Goal: Task Accomplishment & Management: Manage account settings

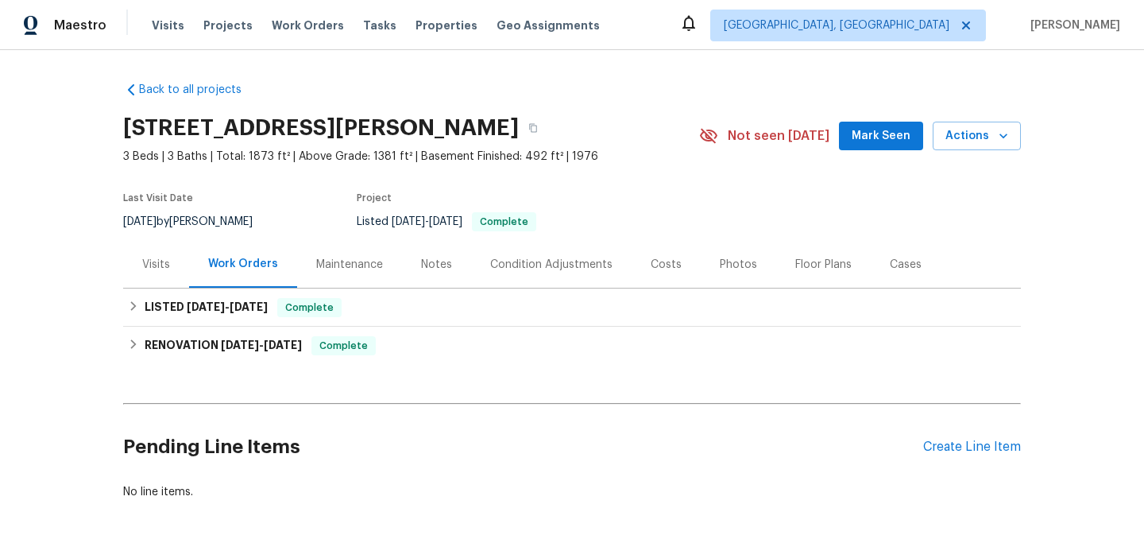
scroll to position [41, 0]
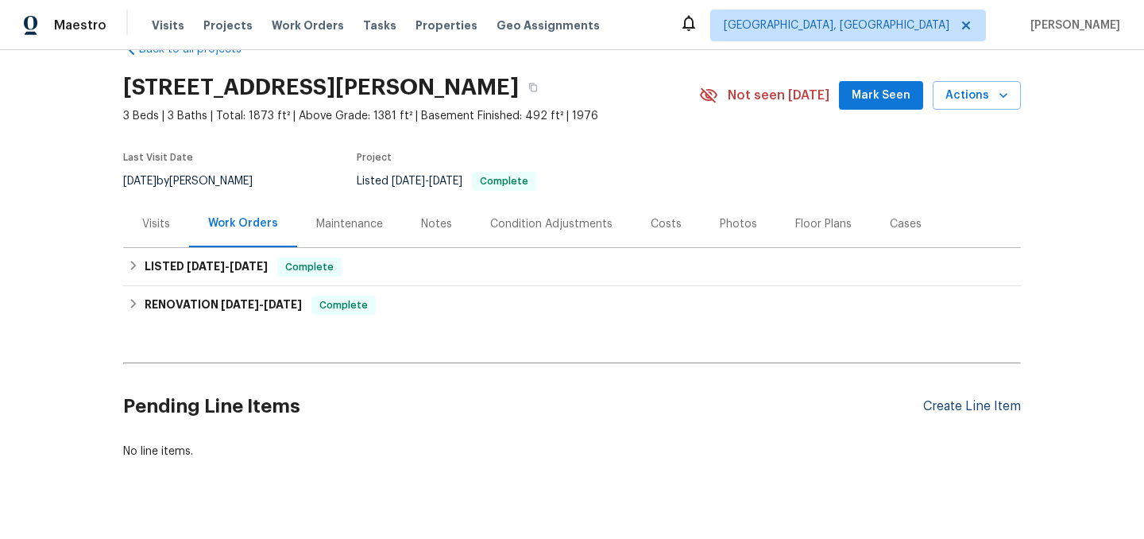
click at [941, 404] on div "Create Line Item" at bounding box center [972, 406] width 98 height 15
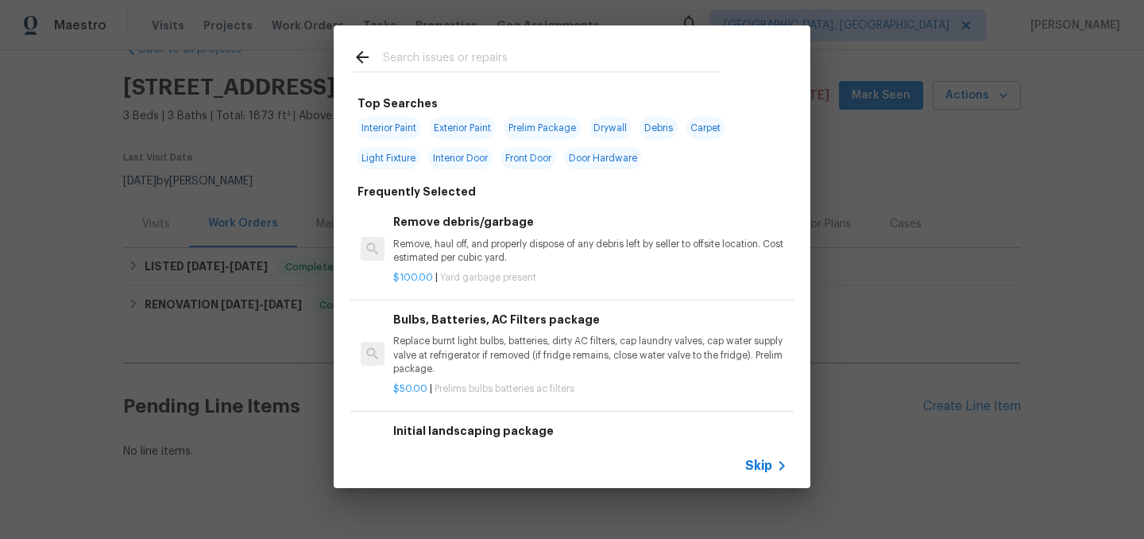
click at [450, 51] on input "text" at bounding box center [551, 60] width 337 height 24
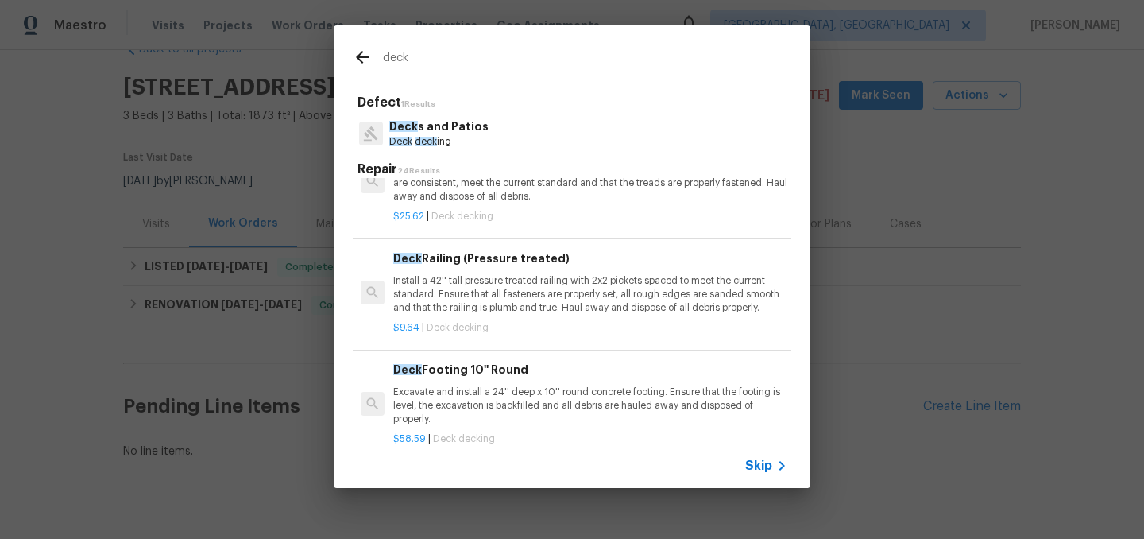
scroll to position [945, 0]
type input "d"
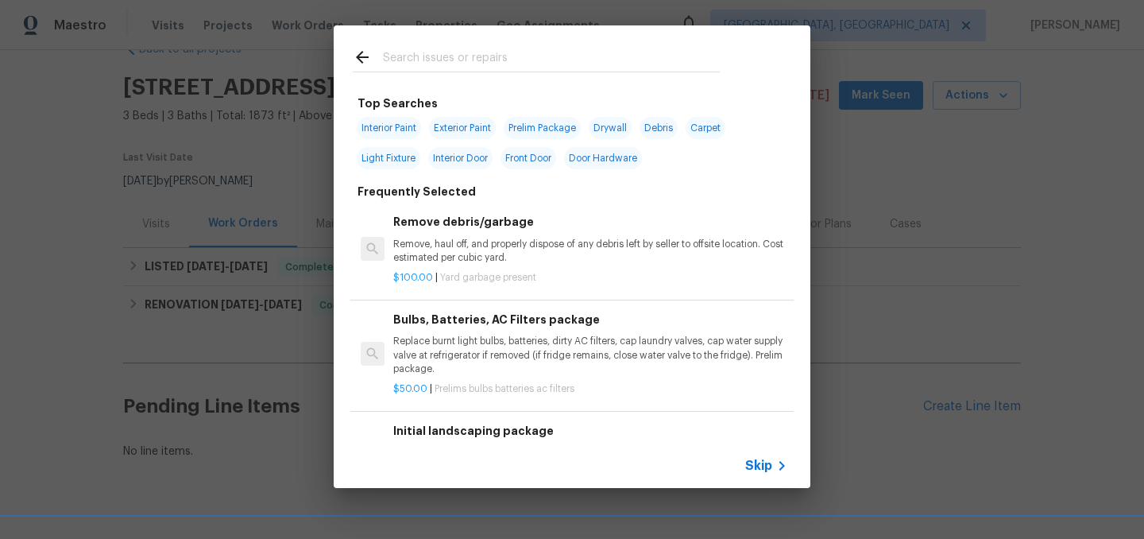
click at [913, 211] on div "Top Searches Interior Paint Exterior Paint Prelim Package Drywall Debris Carpet…" at bounding box center [572, 256] width 1144 height 513
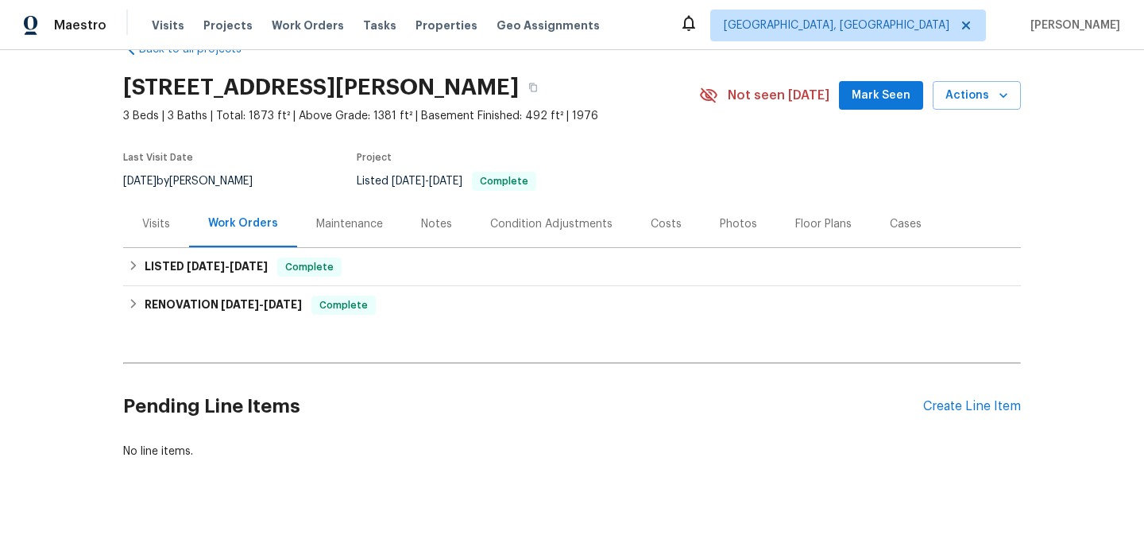
click at [552, 220] on div "Condition Adjustments" at bounding box center [551, 224] width 122 height 16
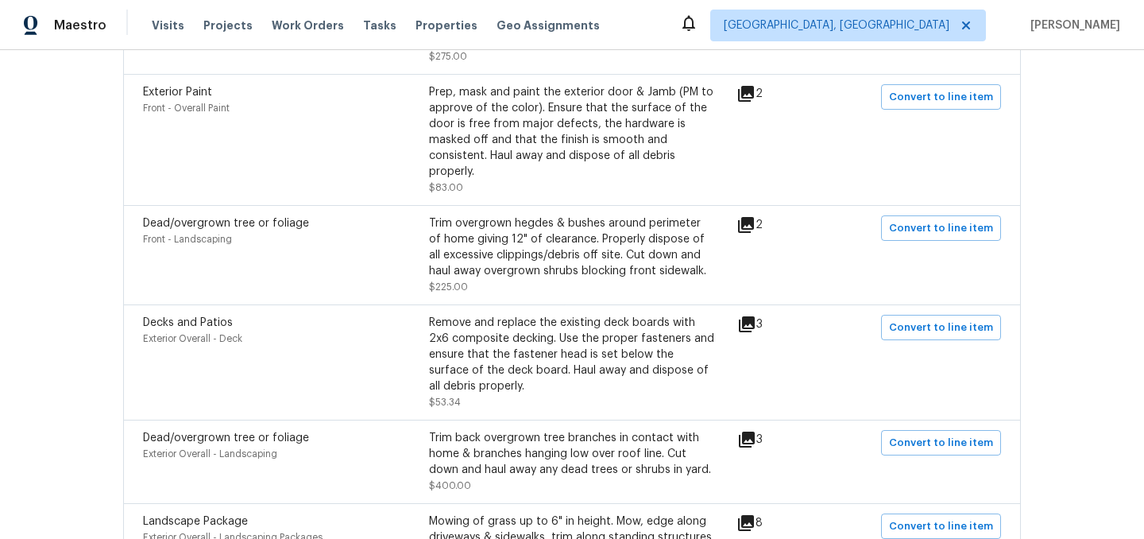
scroll to position [2128, 0]
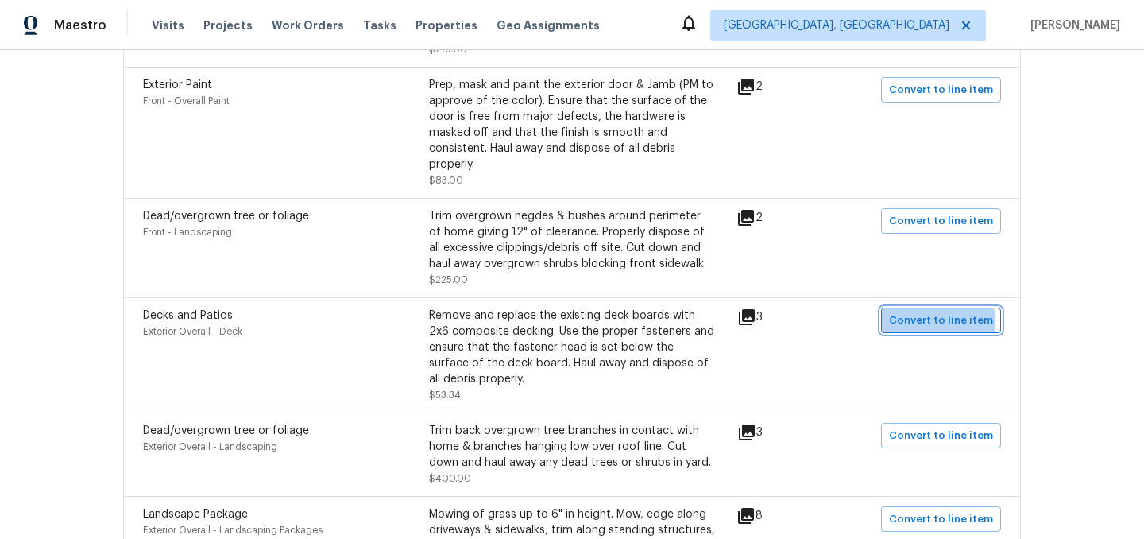
click at [933, 311] on span "Convert to line item" at bounding box center [941, 320] width 104 height 18
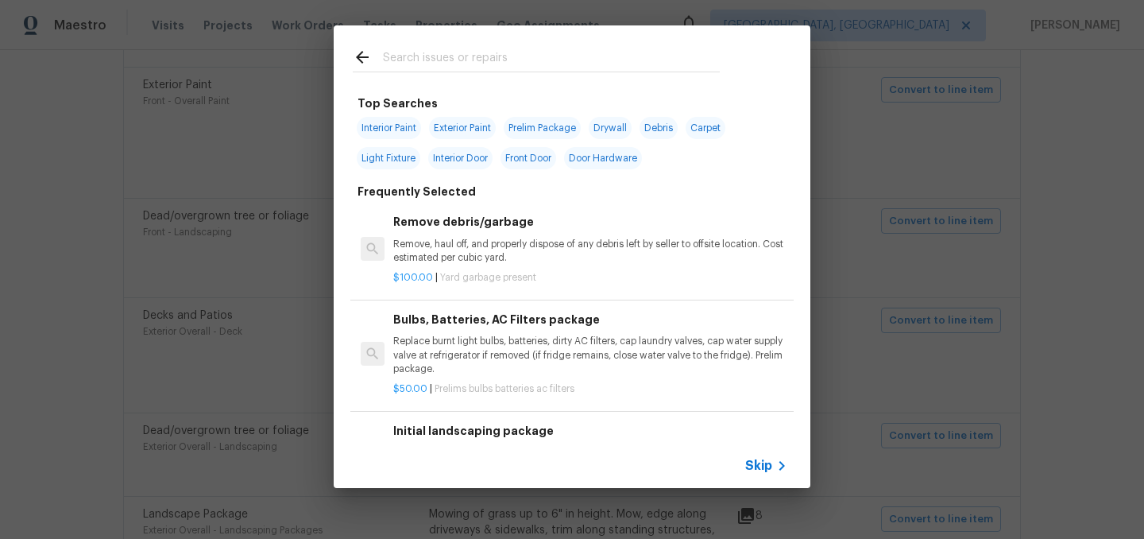
click at [759, 465] on span "Skip" at bounding box center [758, 466] width 27 height 16
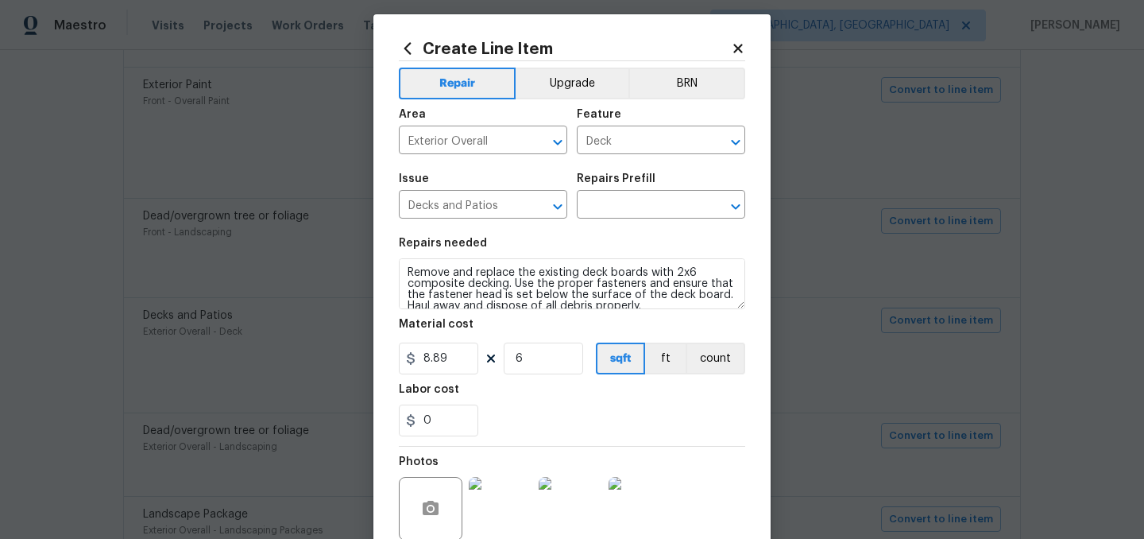
scroll to position [7, 0]
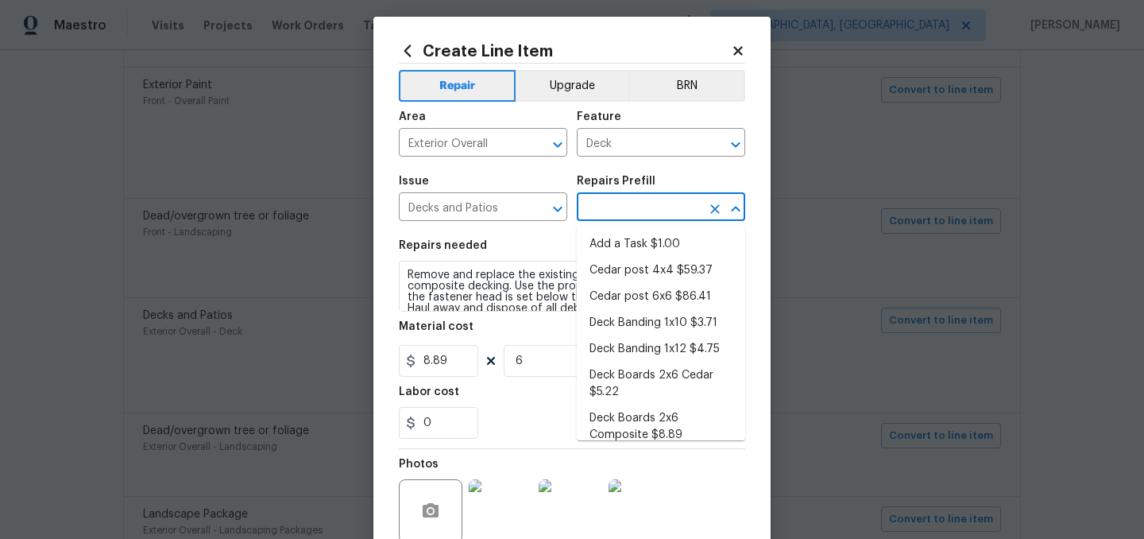
click at [613, 211] on input "text" at bounding box center [639, 208] width 124 height 25
click at [629, 242] on li "Add a Task $1.00" at bounding box center [661, 244] width 168 height 26
type input "Add a Task $1.00"
type textarea "HPM to detail"
type input "1"
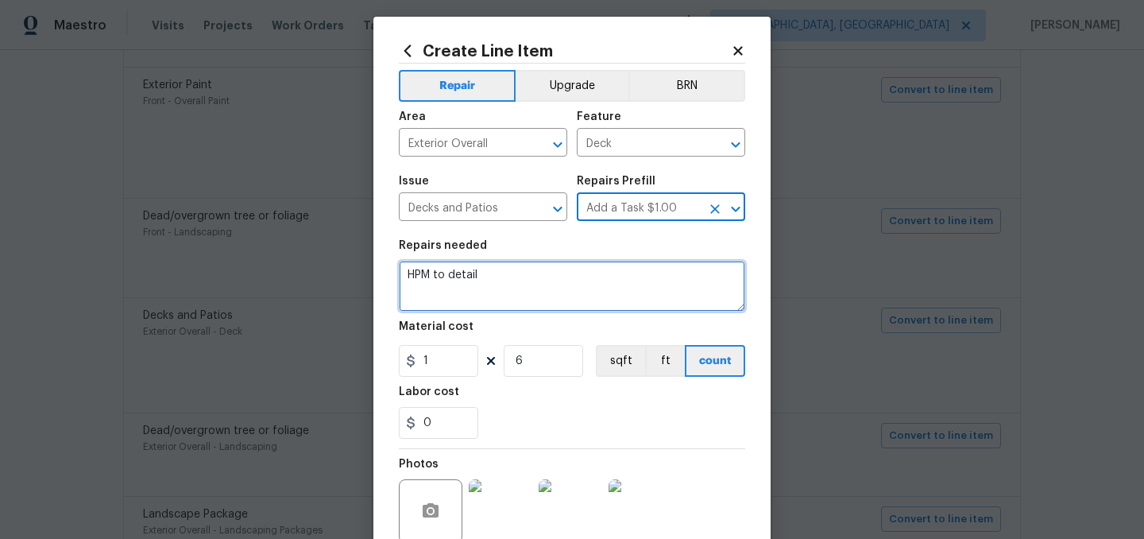
click at [500, 263] on textarea "HPM to detail" at bounding box center [572, 286] width 346 height 51
click at [494, 275] on textarea "HPM to detail" at bounding box center [572, 286] width 346 height 51
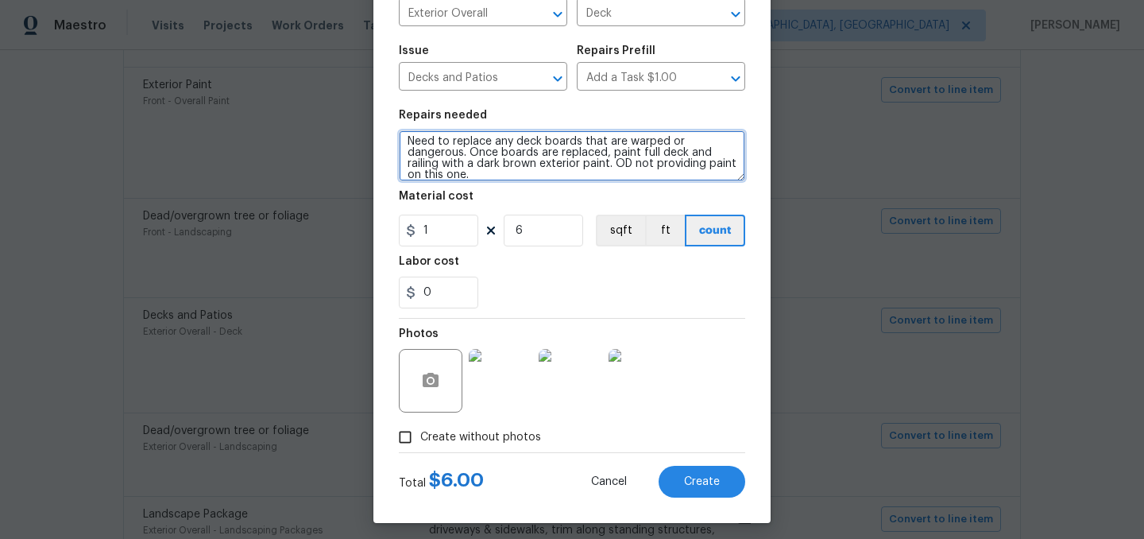
scroll to position [141, 0]
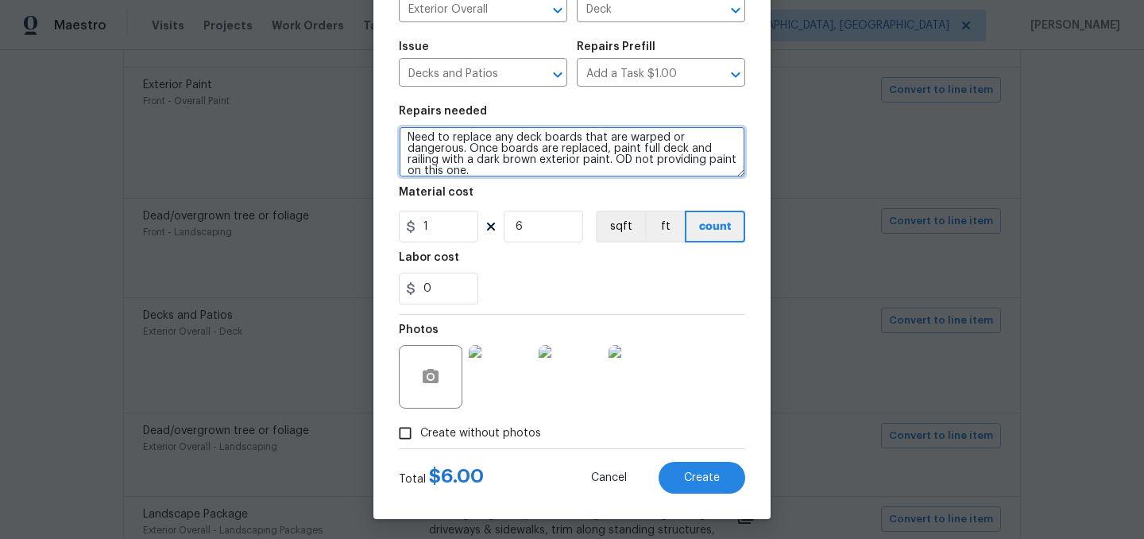
type textarea "Need to replace any deck boards that are warped or dangerous. Once boards are r…"
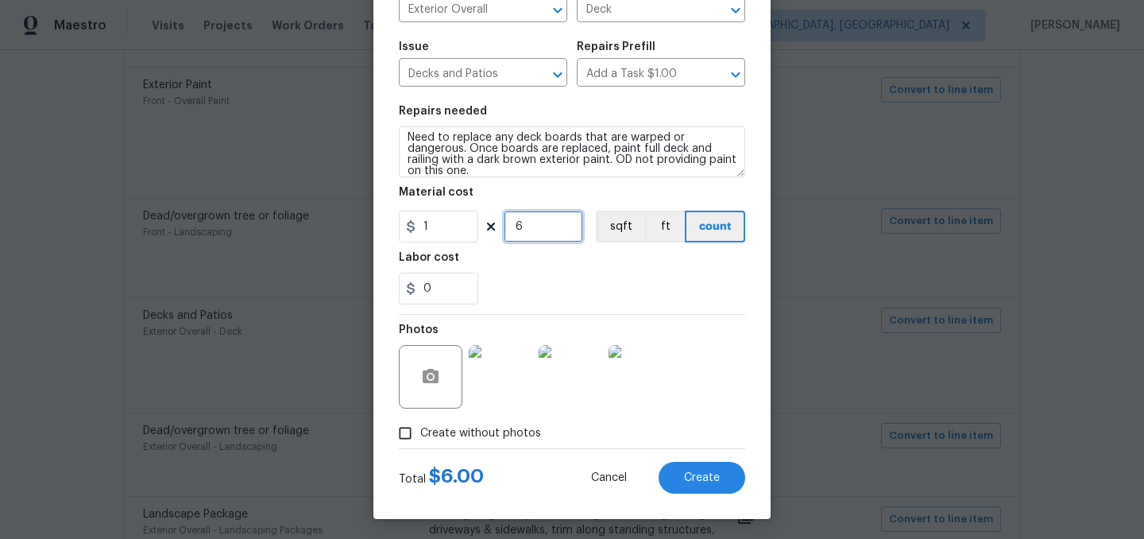
click at [565, 212] on input "6" at bounding box center [543, 227] width 79 height 32
type input "150"
click at [455, 228] on input "1" at bounding box center [438, 227] width 79 height 32
click at [534, 272] on div "Labor cost" at bounding box center [572, 262] width 346 height 21
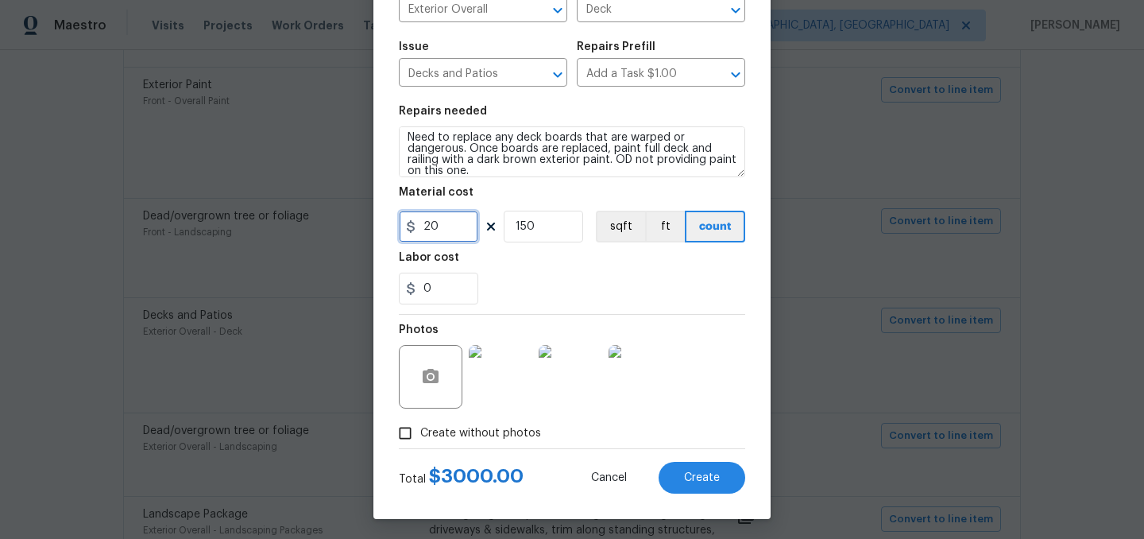
click at [453, 229] on input "20" at bounding box center [438, 227] width 79 height 32
click at [575, 269] on div "Labor cost" at bounding box center [572, 262] width 346 height 21
click at [450, 224] on input "10" at bounding box center [438, 227] width 79 height 32
click at [530, 281] on div "0" at bounding box center [572, 289] width 346 height 32
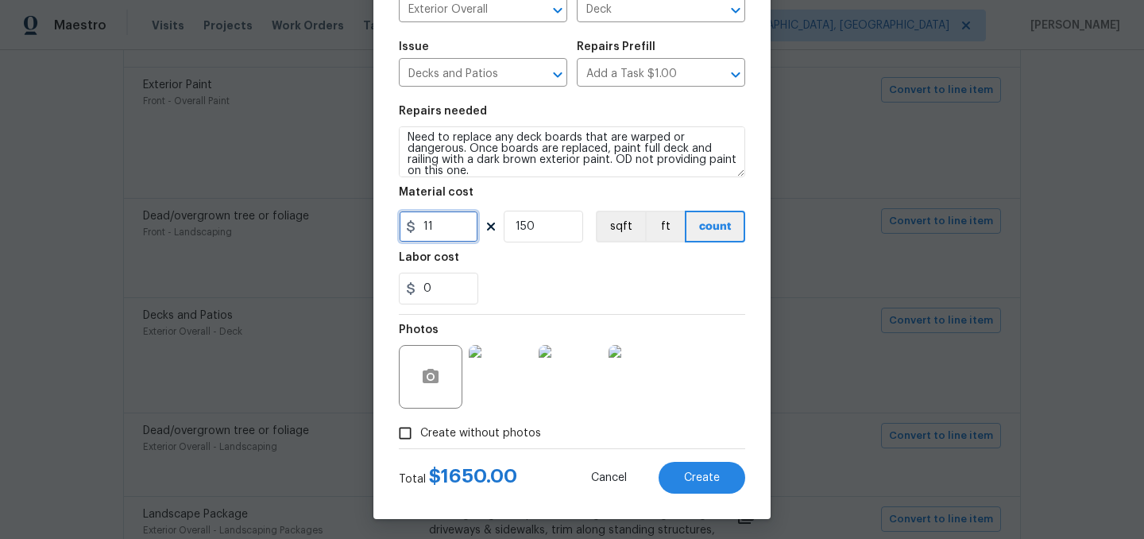
click at [447, 235] on input "11" at bounding box center [438, 227] width 79 height 32
click at [568, 284] on div "0" at bounding box center [572, 289] width 346 height 32
click at [453, 220] on input "8" at bounding box center [438, 227] width 79 height 32
click at [559, 293] on div "0" at bounding box center [572, 289] width 346 height 32
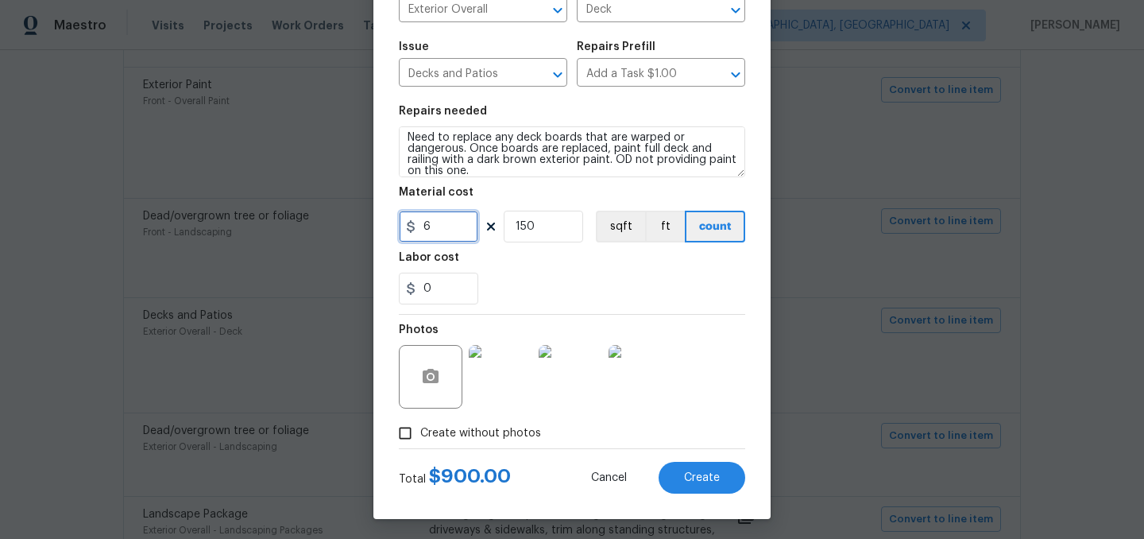
click at [454, 226] on input "6" at bounding box center [438, 227] width 79 height 32
click at [539, 292] on div "0" at bounding box center [572, 289] width 346 height 32
click at [445, 226] on input "6" at bounding box center [438, 227] width 79 height 32
click at [619, 280] on div "0" at bounding box center [572, 289] width 346 height 32
click at [447, 228] on input "7" at bounding box center [438, 227] width 79 height 32
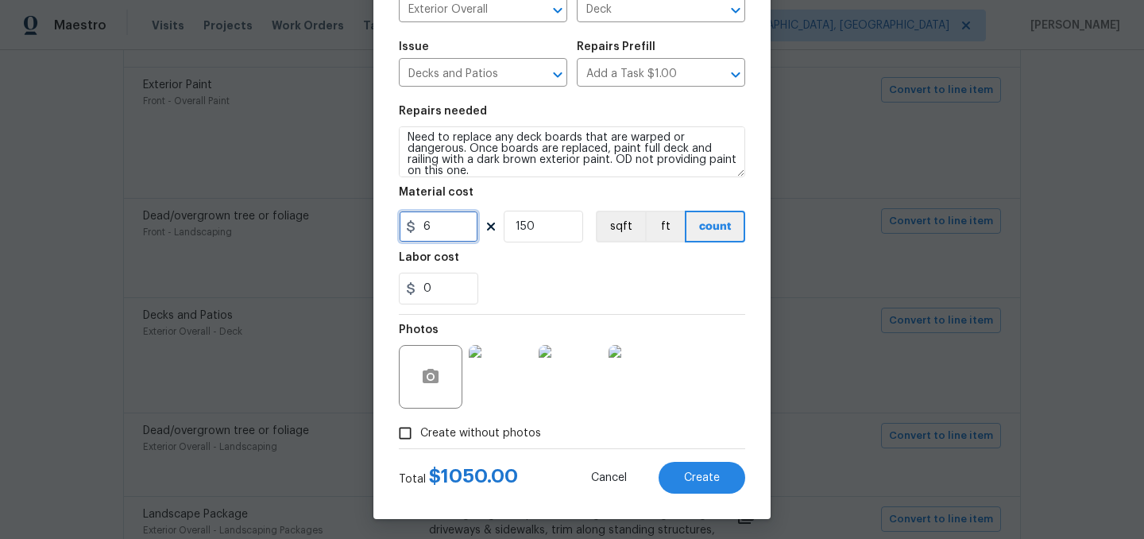
type input "6"
click at [555, 232] on input "150" at bounding box center [543, 227] width 79 height 32
type input "175"
click at [574, 262] on div "Labor cost" at bounding box center [572, 262] width 346 height 21
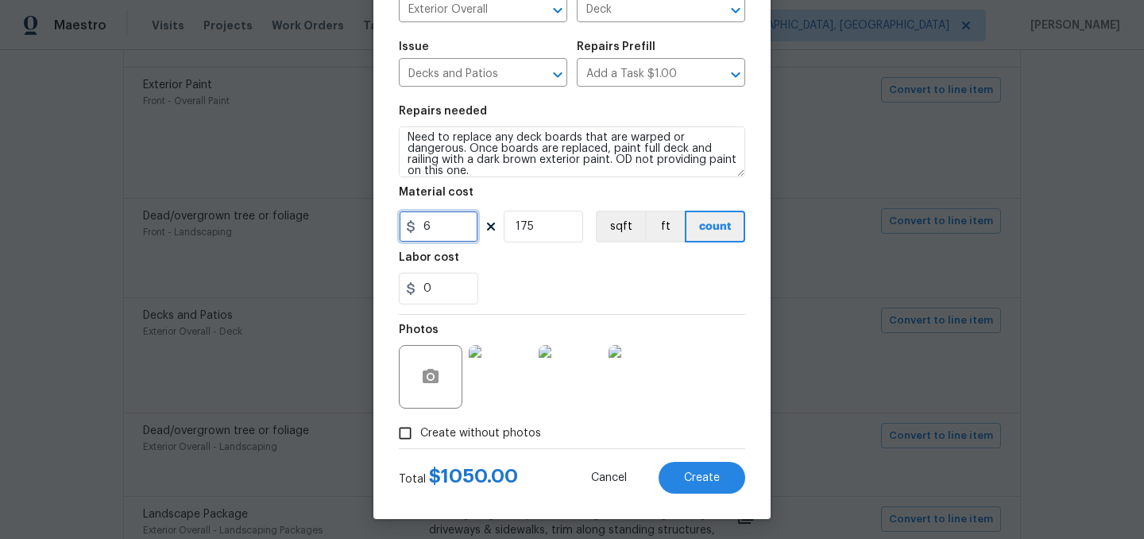
click at [450, 226] on input "6" at bounding box center [438, 227] width 79 height 32
click at [526, 292] on div "0" at bounding box center [572, 289] width 346 height 32
click at [453, 225] on input "5.75" at bounding box center [438, 227] width 79 height 32
click at [579, 270] on div "Labor cost" at bounding box center [572, 262] width 346 height 21
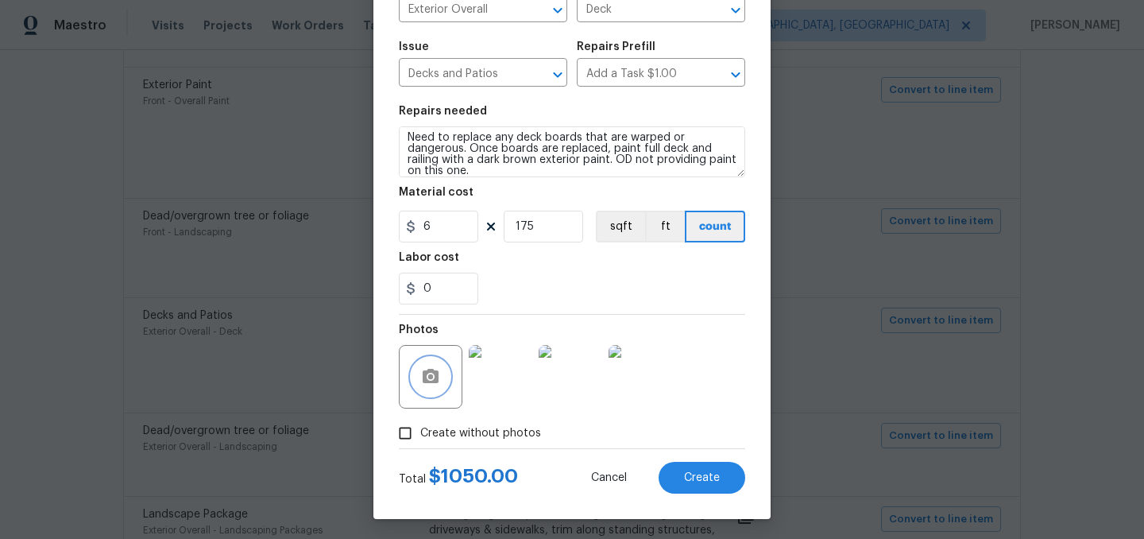
click at [432, 374] on icon "button" at bounding box center [430, 376] width 19 height 19
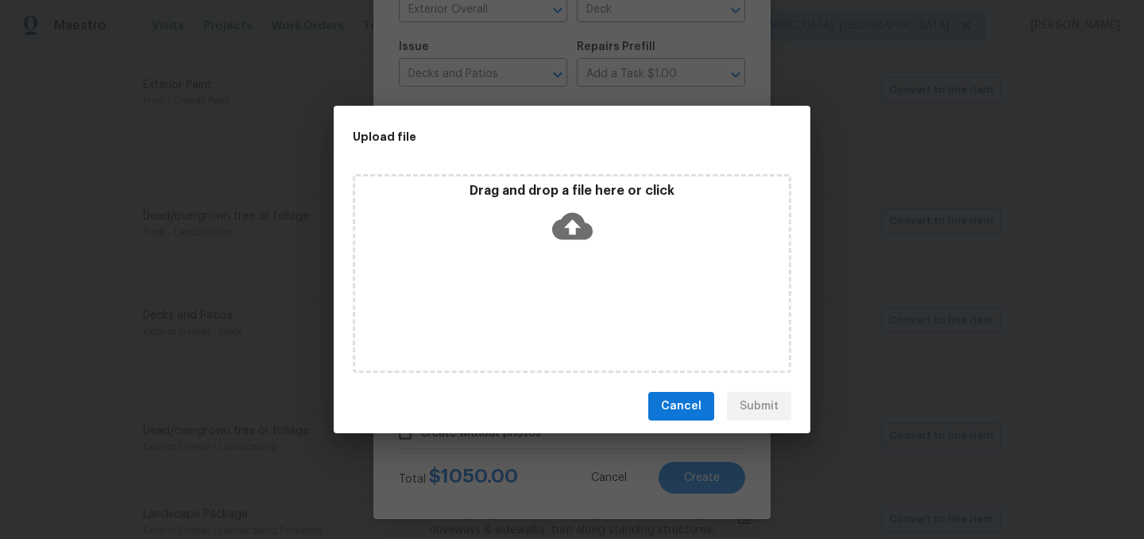
click at [565, 223] on icon at bounding box center [572, 226] width 41 height 27
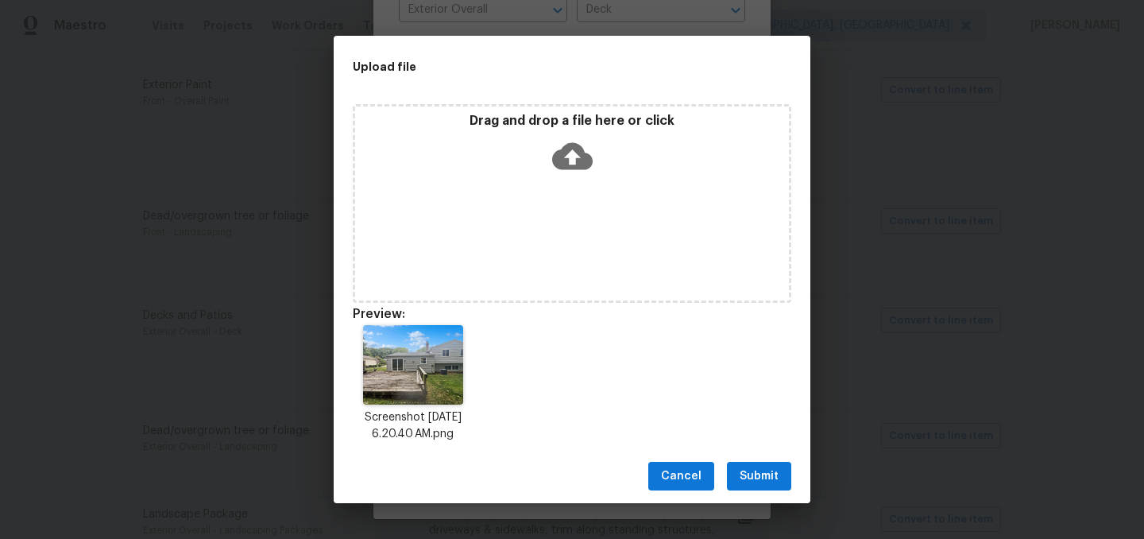
click at [764, 479] on span "Submit" at bounding box center [759, 476] width 39 height 20
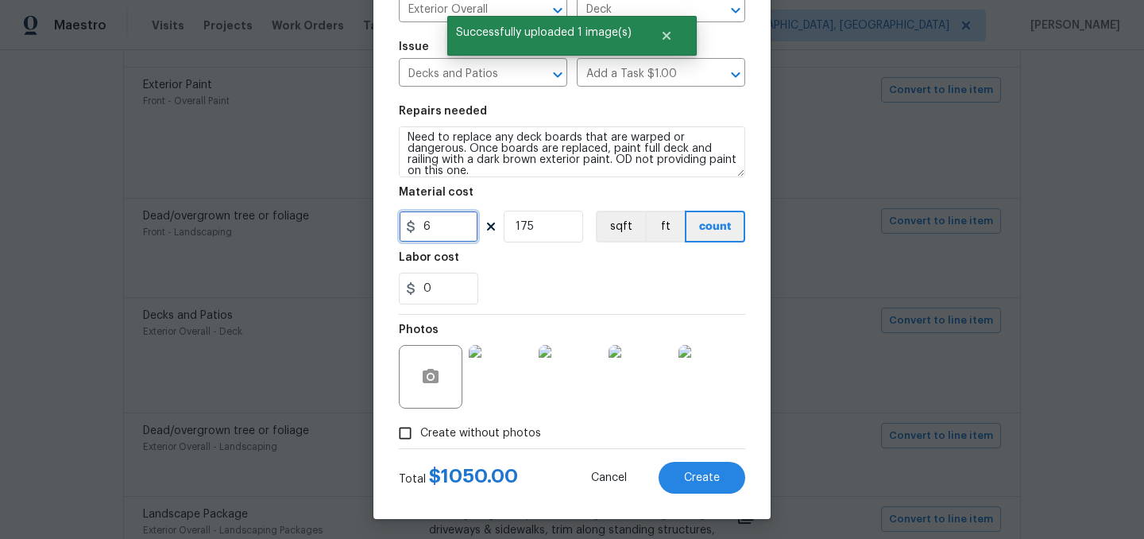
click at [452, 229] on input "6" at bounding box center [438, 227] width 79 height 32
type input "7"
click at [511, 267] on div "Labor cost" at bounding box center [572, 262] width 346 height 21
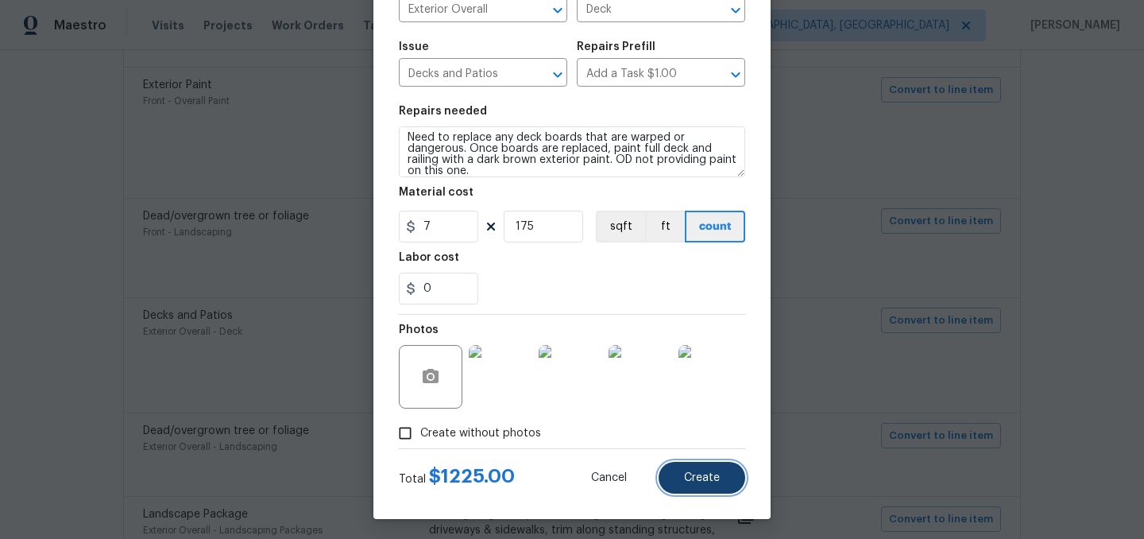
click at [698, 480] on span "Create" at bounding box center [702, 478] width 36 height 12
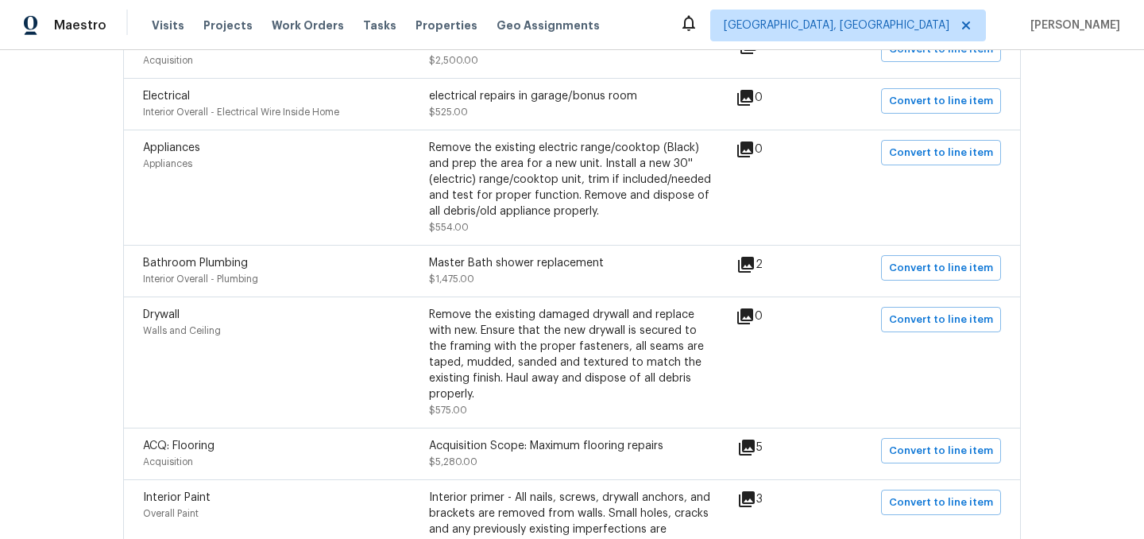
scroll to position [874, 0]
click at [931, 441] on span "Convert to line item" at bounding box center [941, 450] width 104 height 18
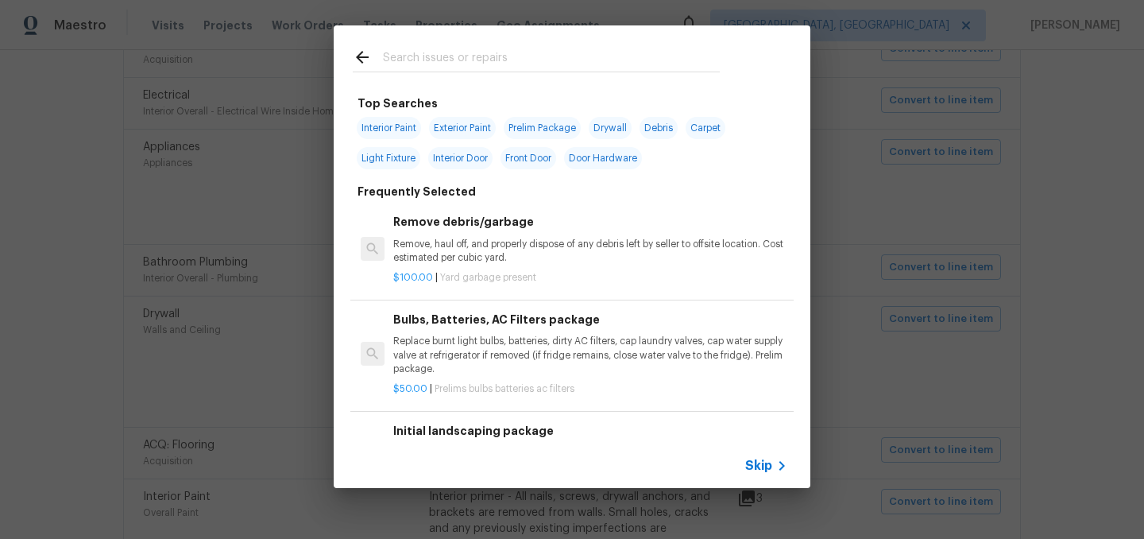
click at [760, 467] on span "Skip" at bounding box center [758, 466] width 27 height 16
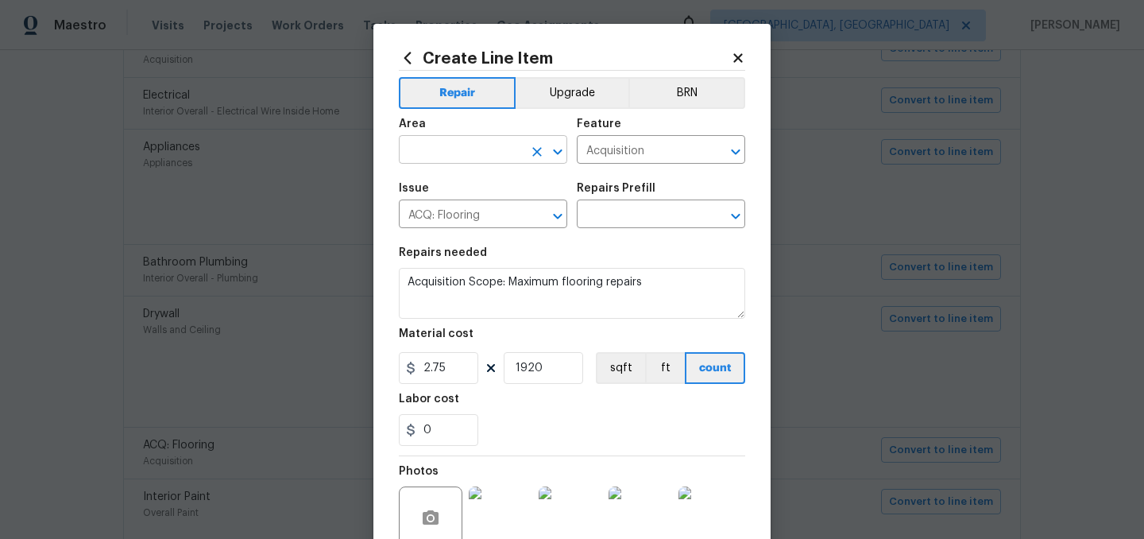
click at [497, 156] on input "text" at bounding box center [461, 151] width 124 height 25
click at [744, 56] on icon at bounding box center [738, 58] width 14 height 14
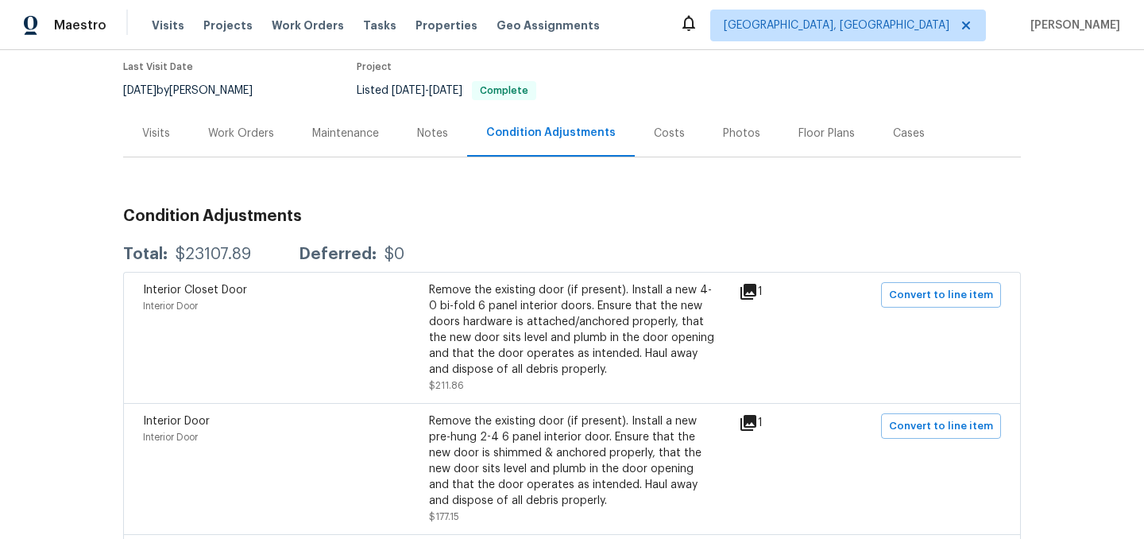
scroll to position [0, 0]
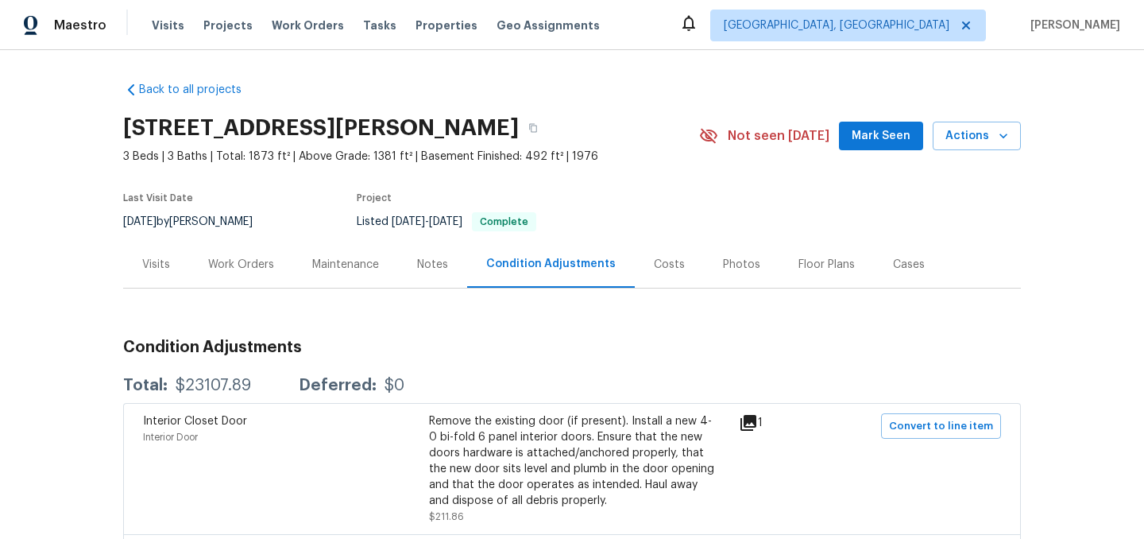
click at [260, 273] on div "Work Orders" at bounding box center [241, 264] width 104 height 47
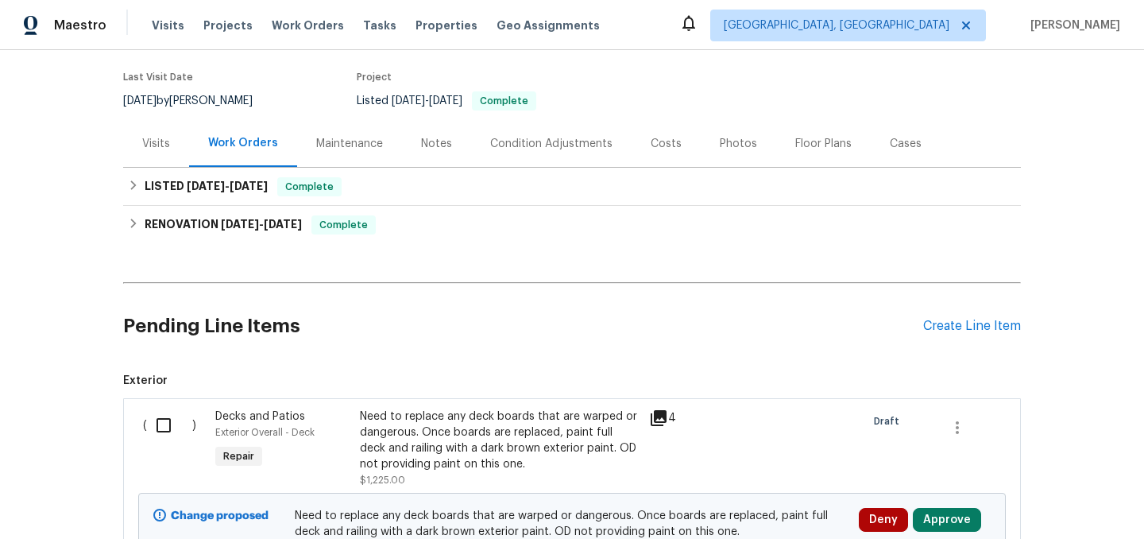
scroll to position [136, 0]
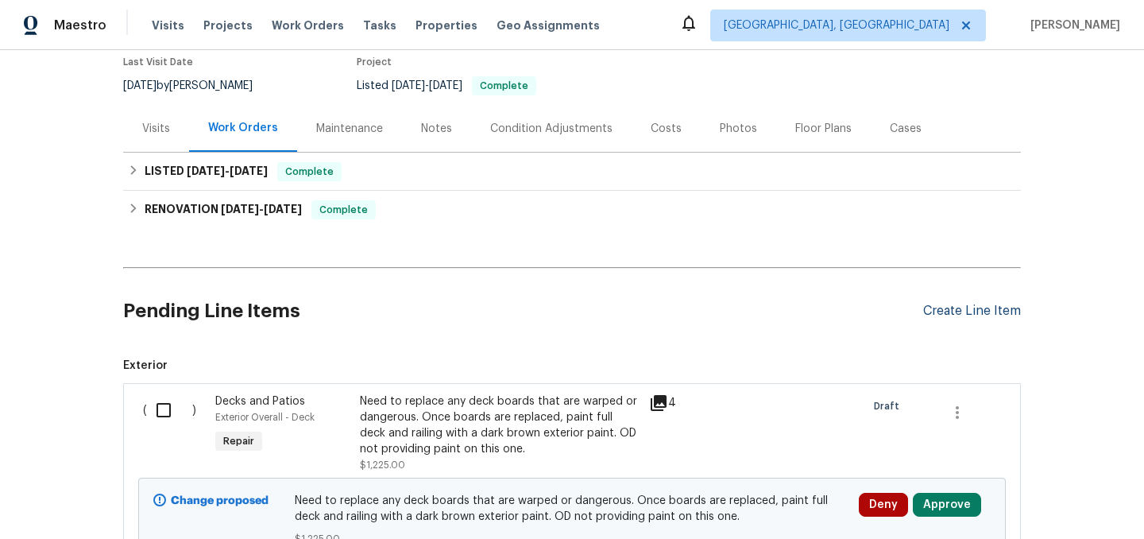
click at [958, 314] on div "Create Line Item" at bounding box center [972, 310] width 98 height 15
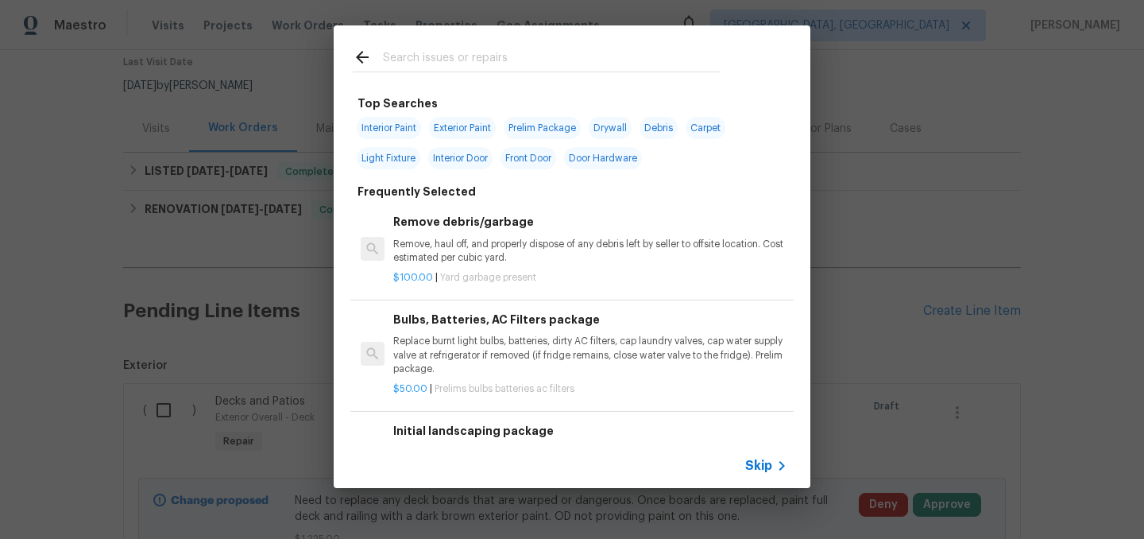
click at [437, 49] on input "text" at bounding box center [551, 60] width 337 height 24
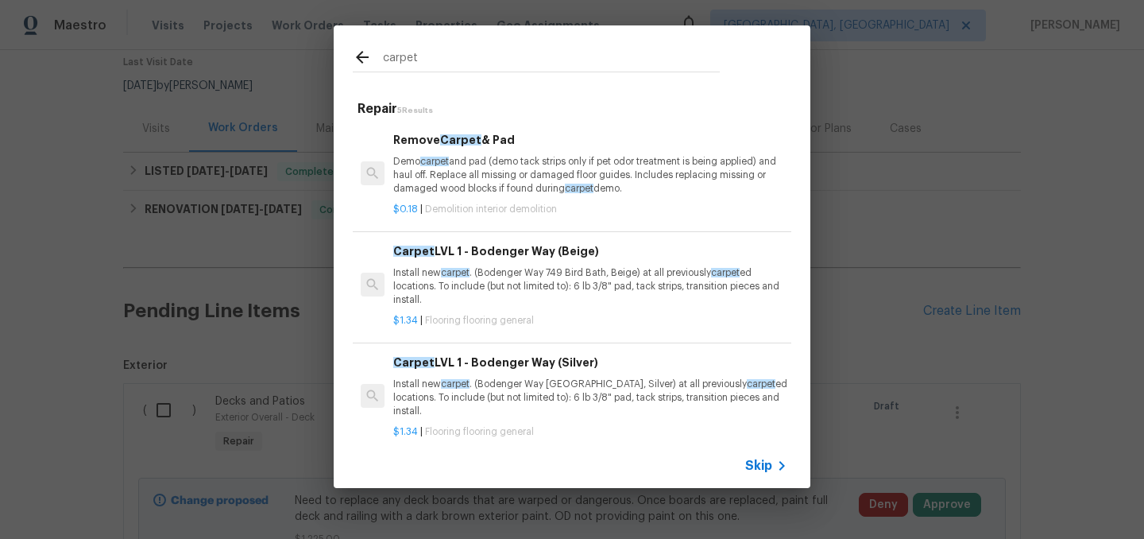
type input "carpet"
click at [574, 405] on p "Install new carpet . (Bodenger Way 945 Winter Ash, Silver) at all previously ca…" at bounding box center [590, 397] width 394 height 41
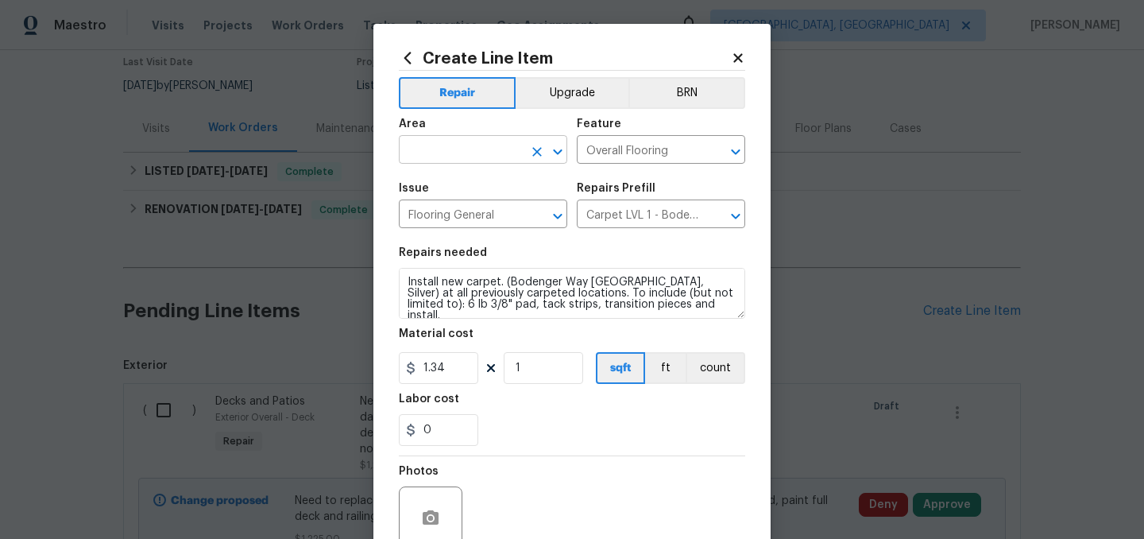
click at [458, 153] on input "text" at bounding box center [461, 151] width 124 height 25
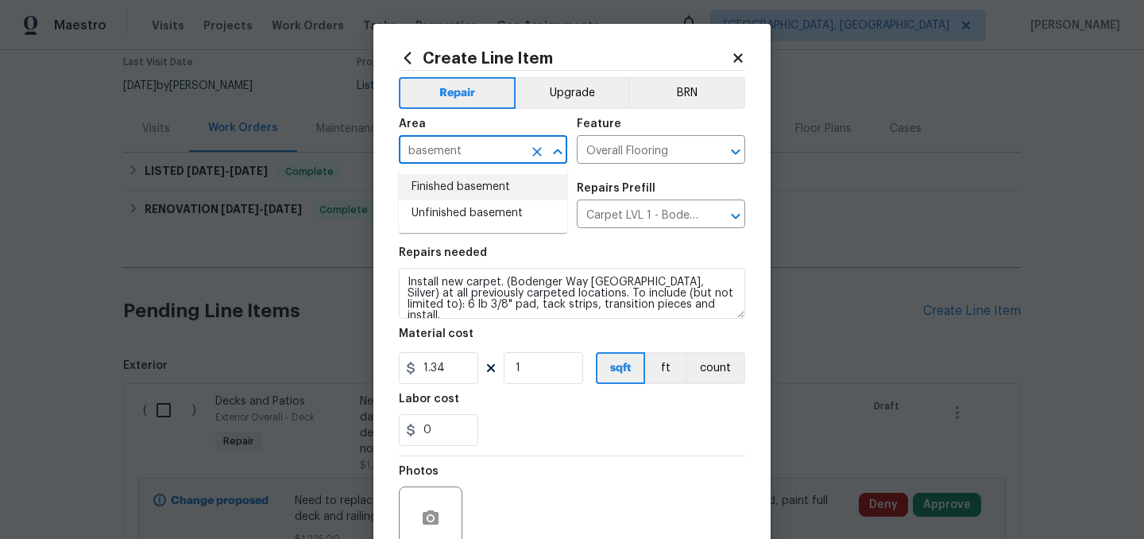
click at [460, 187] on li "Finished basement" at bounding box center [483, 187] width 168 height 26
type input "Finished basement"
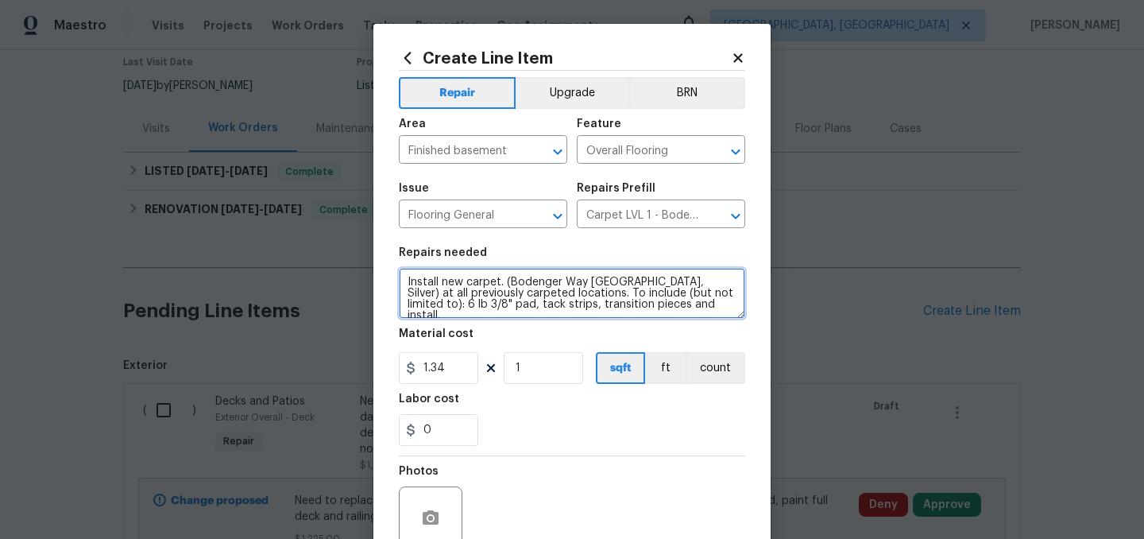
click at [404, 281] on textarea "Install new carpet. (Bodenger Way 945 Winter Ash, Silver) at all previously car…" at bounding box center [572, 293] width 346 height 51
click at [632, 286] on textarea "Install new tack strip and install new carpet. (Bodenger Way 945 Winter Ash, Si…" at bounding box center [572, 293] width 346 height 51
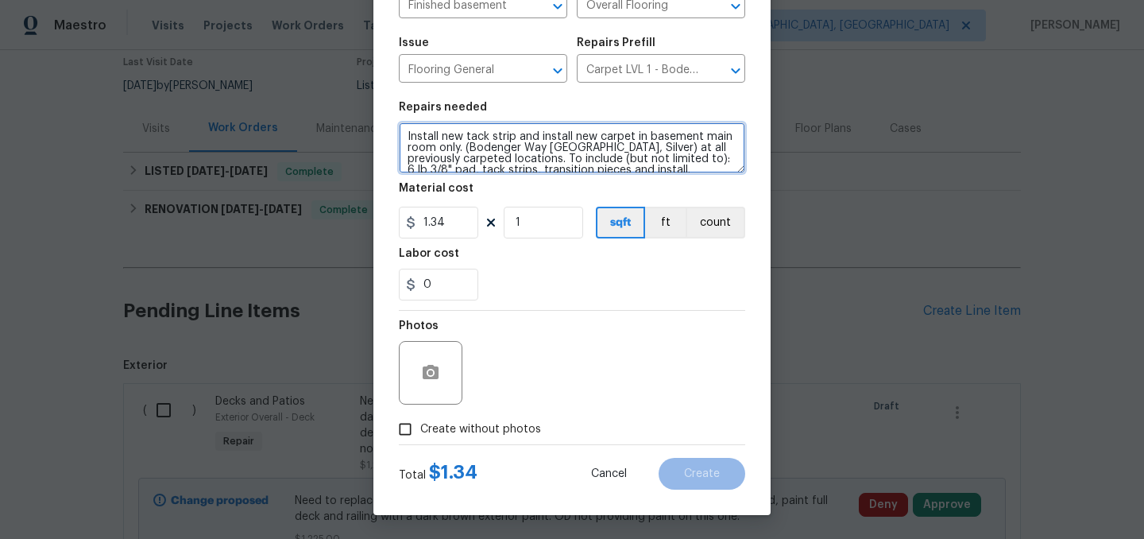
type textarea "Install new tack strip and install new carpet in basement main room only. (Bode…"
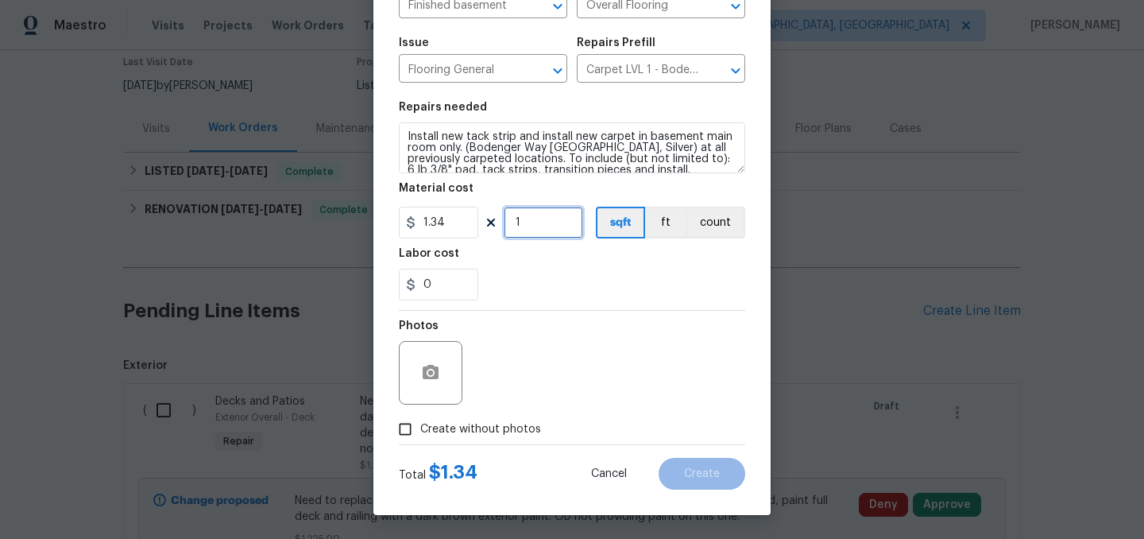
click at [535, 236] on input "1" at bounding box center [543, 223] width 79 height 32
type input "250"
click at [427, 371] on icon "button" at bounding box center [431, 372] width 16 height 14
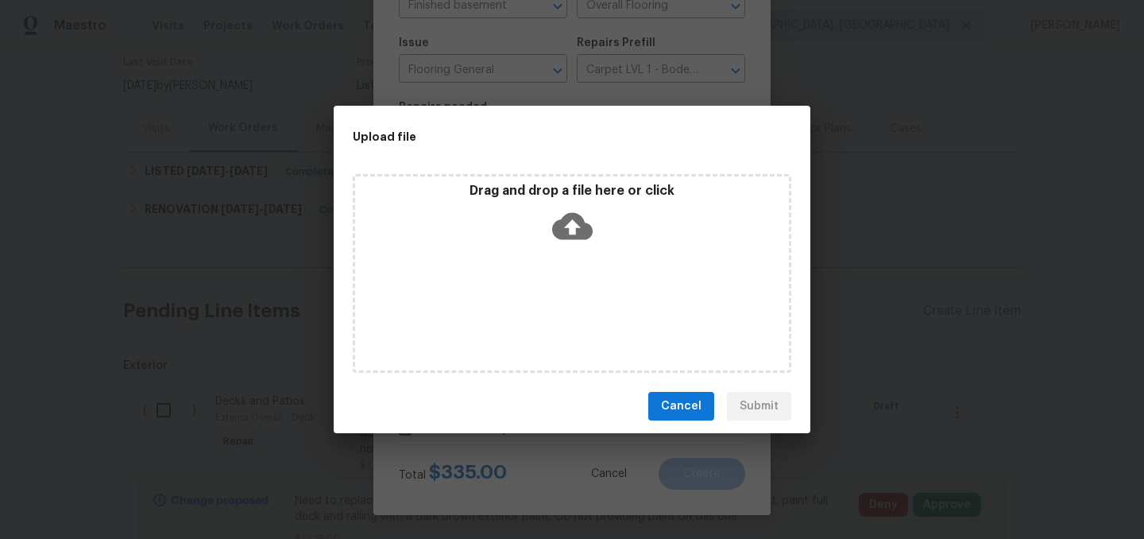
click at [570, 183] on p "Drag and drop a file here or click" at bounding box center [572, 191] width 434 height 17
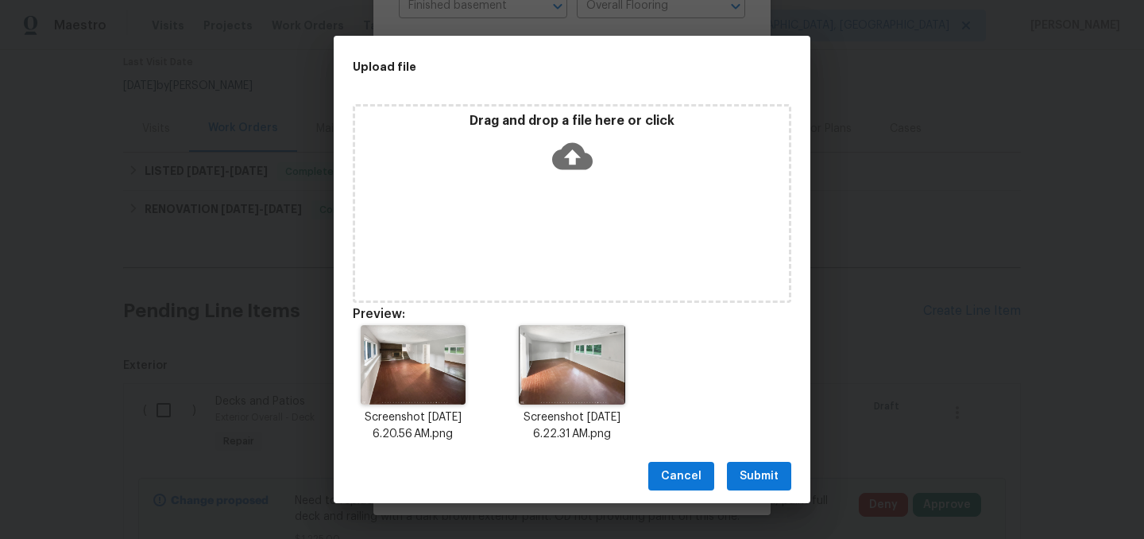
click at [761, 477] on span "Submit" at bounding box center [759, 476] width 39 height 20
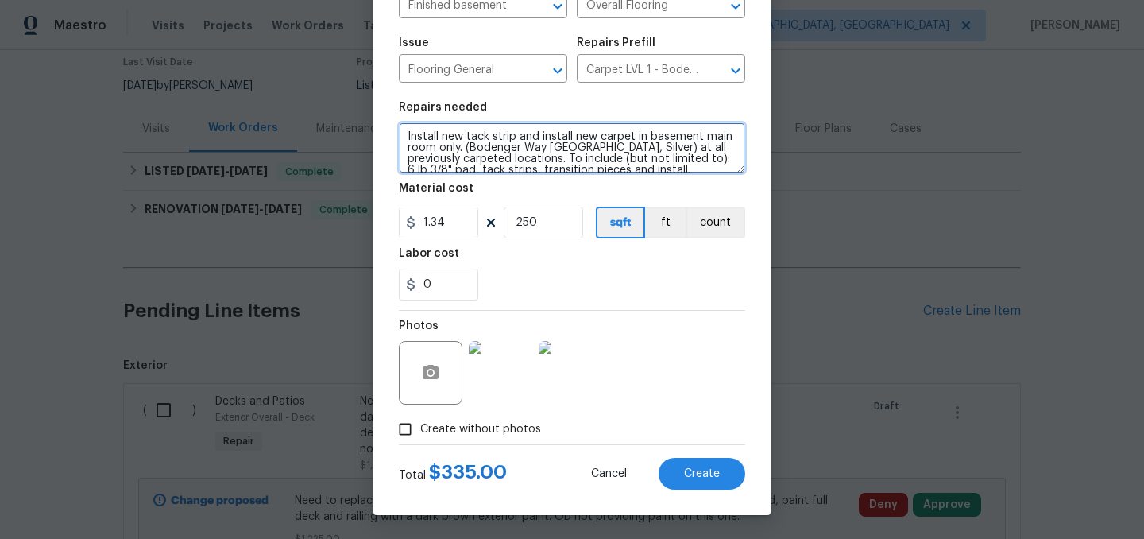
click at [520, 133] on textarea "Install new tack strip and install new carpet in basement main room only. (Bode…" at bounding box center [572, 147] width 346 height 51
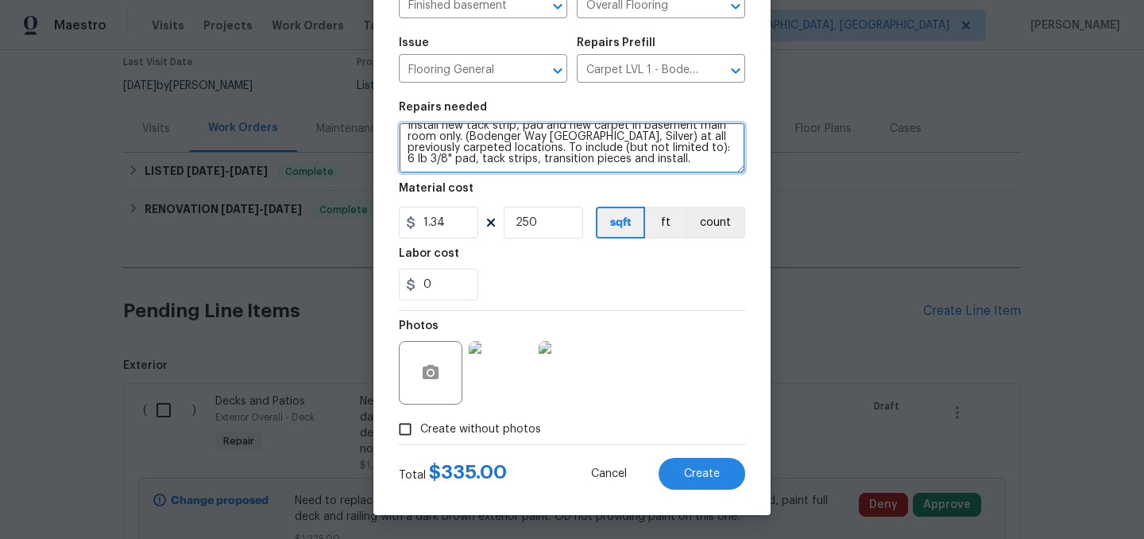
type textarea "Install new tack strip, pad and new carpet in basement main room only. (Bodenge…"
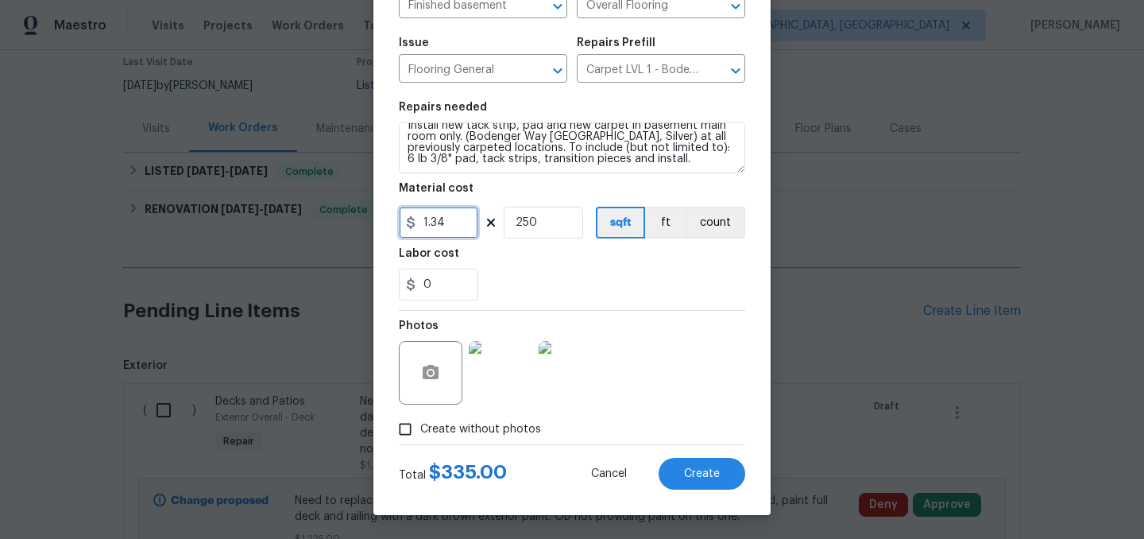
click at [462, 219] on input "1.34" at bounding box center [438, 223] width 79 height 32
type input "1.65"
click at [552, 269] on div "0" at bounding box center [572, 285] width 346 height 32
click at [550, 228] on input "250" at bounding box center [543, 223] width 79 height 32
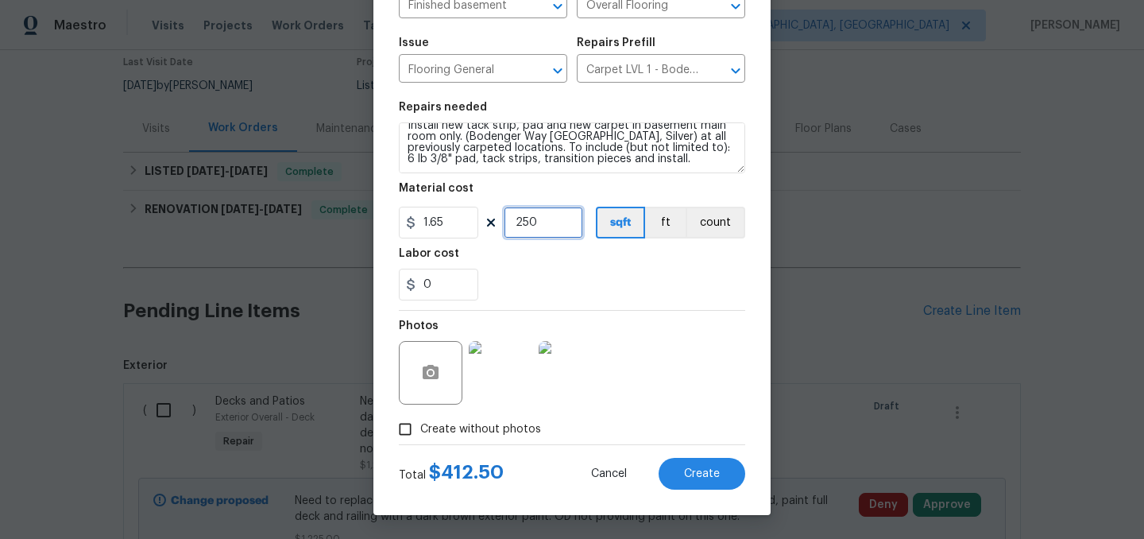
click at [550, 228] on input "250" at bounding box center [543, 223] width 79 height 32
type input "300"
click at [598, 278] on div "0" at bounding box center [572, 285] width 346 height 32
click at [633, 289] on div "0" at bounding box center [572, 285] width 346 height 32
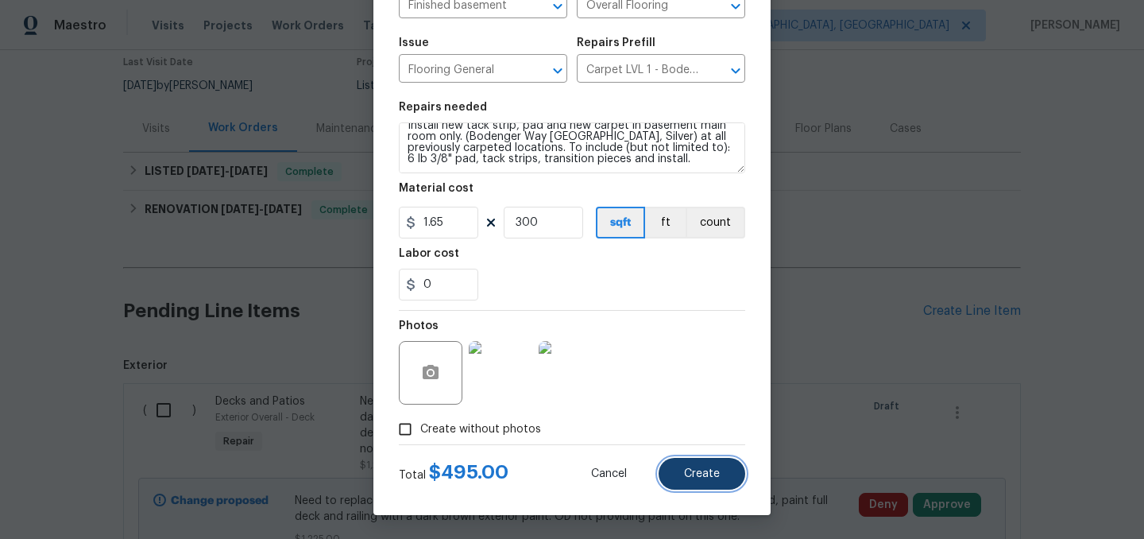
click at [702, 473] on span "Create" at bounding box center [702, 474] width 36 height 12
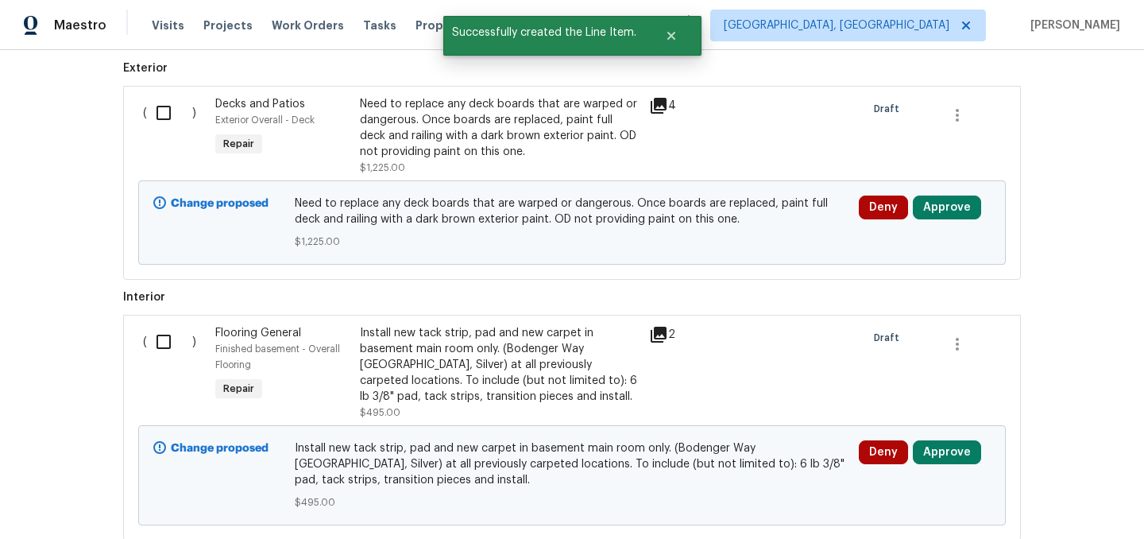
scroll to position [543, 0]
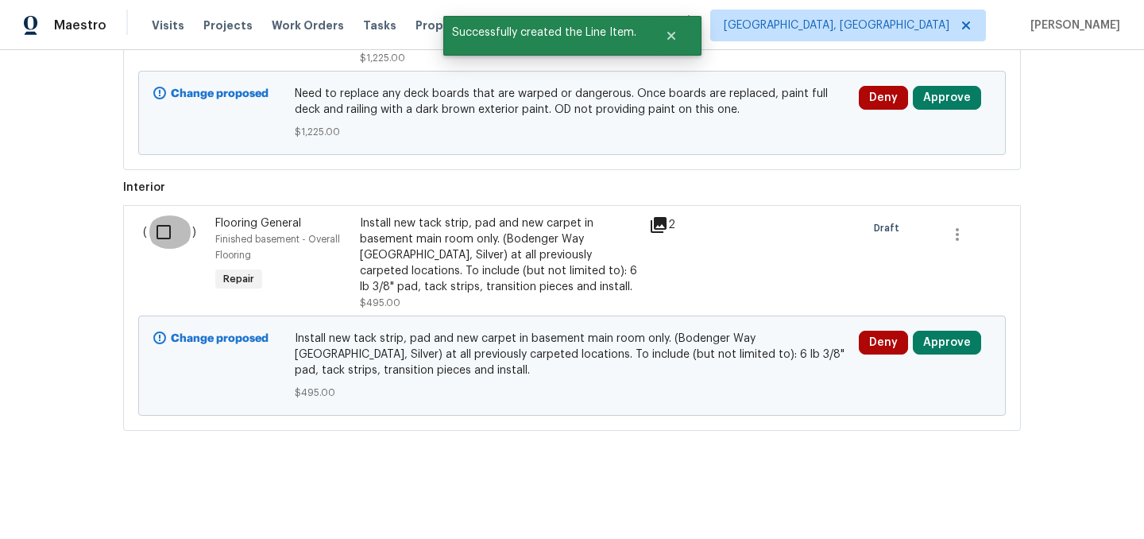
click at [168, 235] on input "checkbox" at bounding box center [169, 231] width 45 height 33
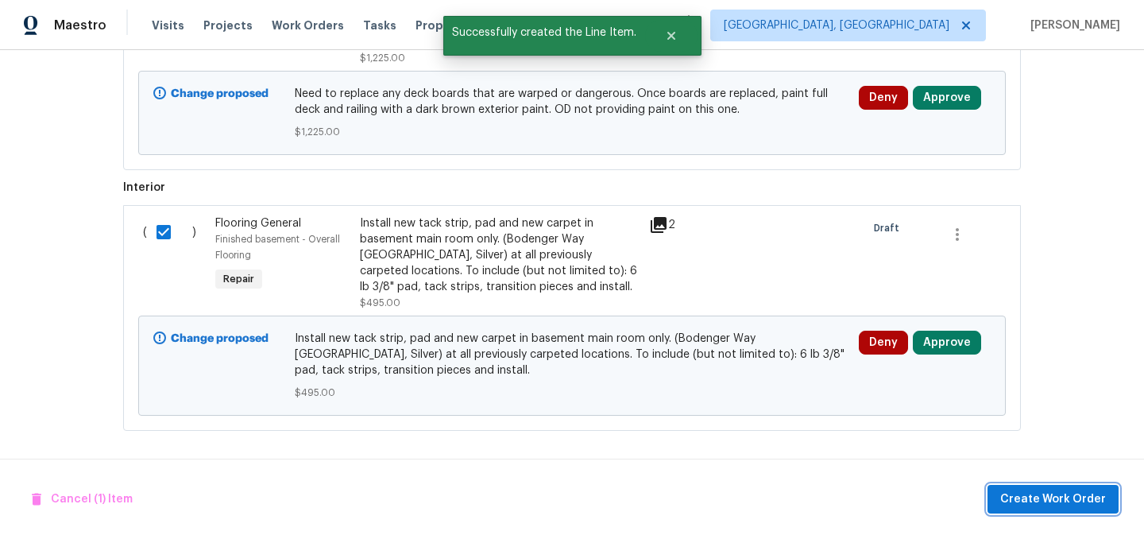
click at [1079, 500] on span "Create Work Order" at bounding box center [1053, 499] width 106 height 20
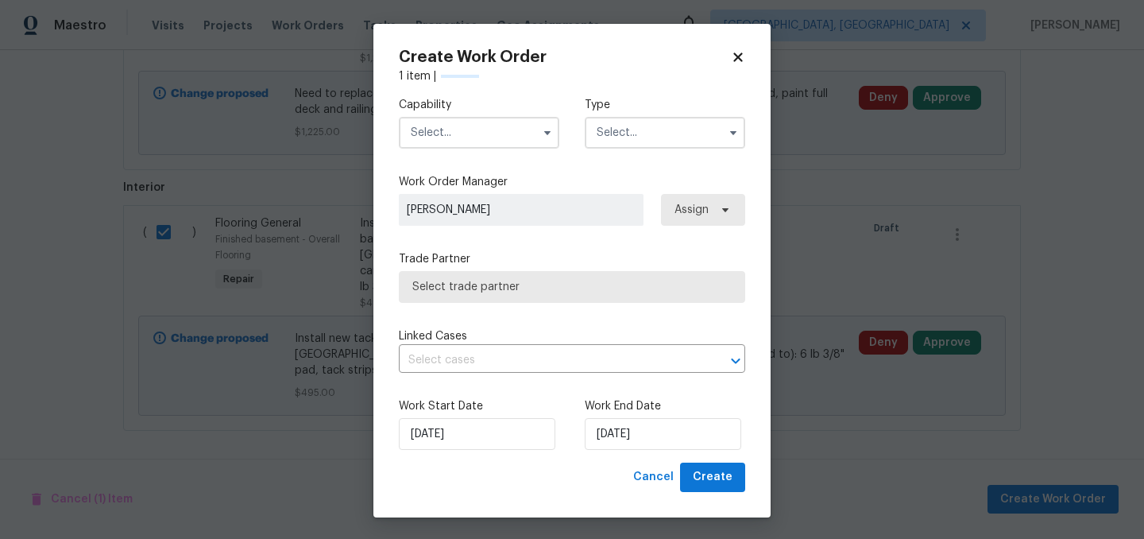
checkbox input "false"
click at [449, 133] on input "text" at bounding box center [479, 133] width 160 height 32
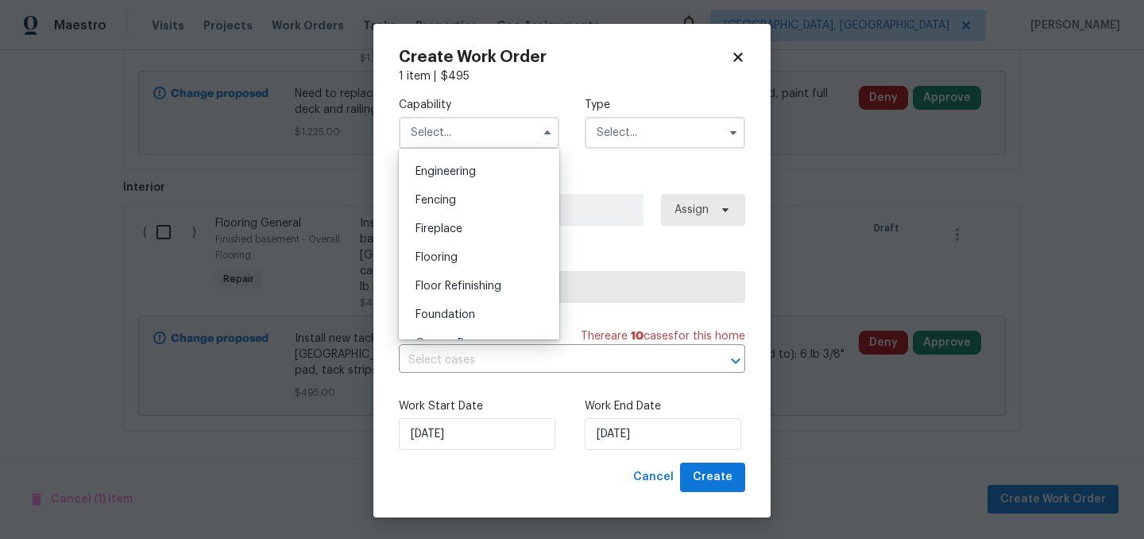
scroll to position [542, 0]
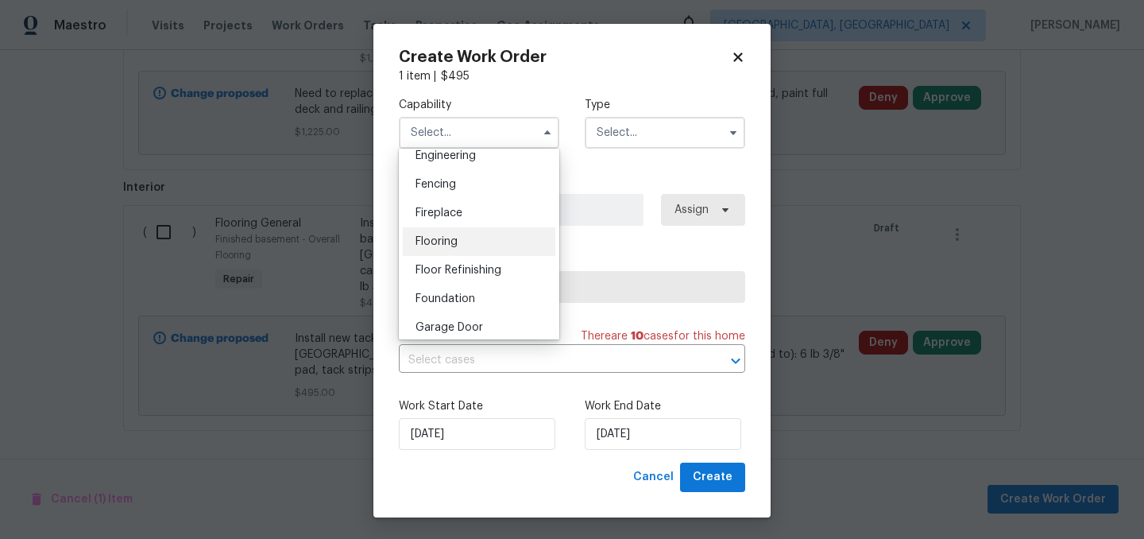
click at [470, 242] on div "Flooring" at bounding box center [479, 241] width 153 height 29
type input "Flooring"
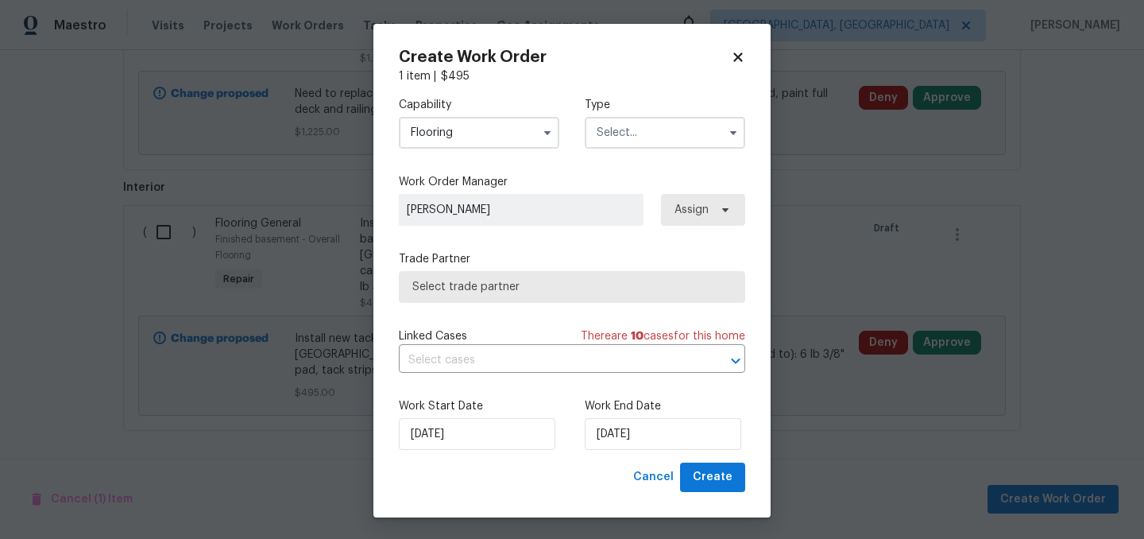
click at [698, 113] on div "Type" at bounding box center [665, 123] width 160 height 52
click at [673, 136] on input "text" at bounding box center [665, 133] width 160 height 32
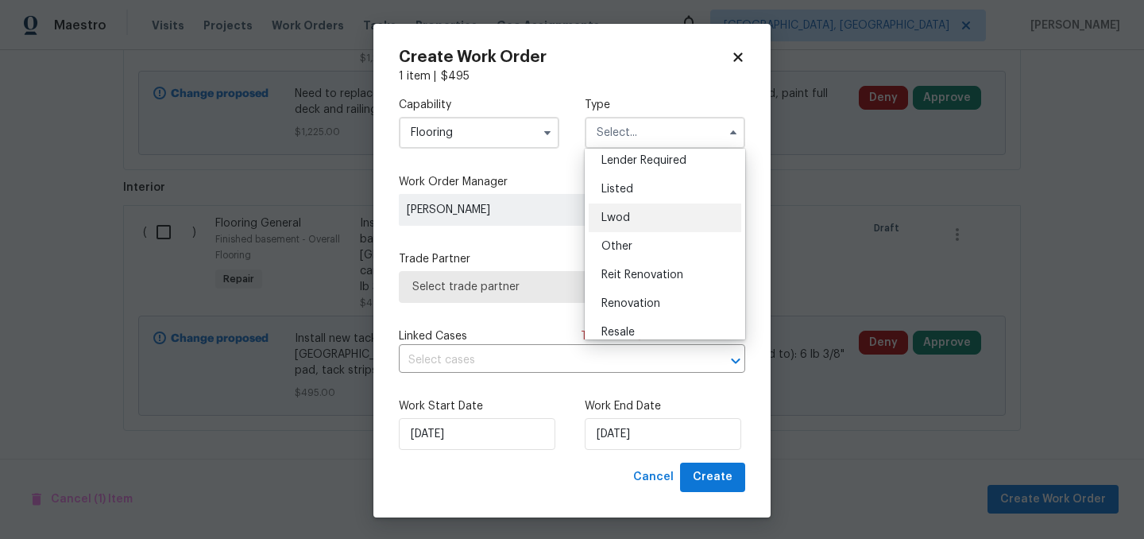
scroll to position [120, 0]
click at [648, 194] on div "Listed" at bounding box center [665, 190] width 153 height 29
type input "Listed"
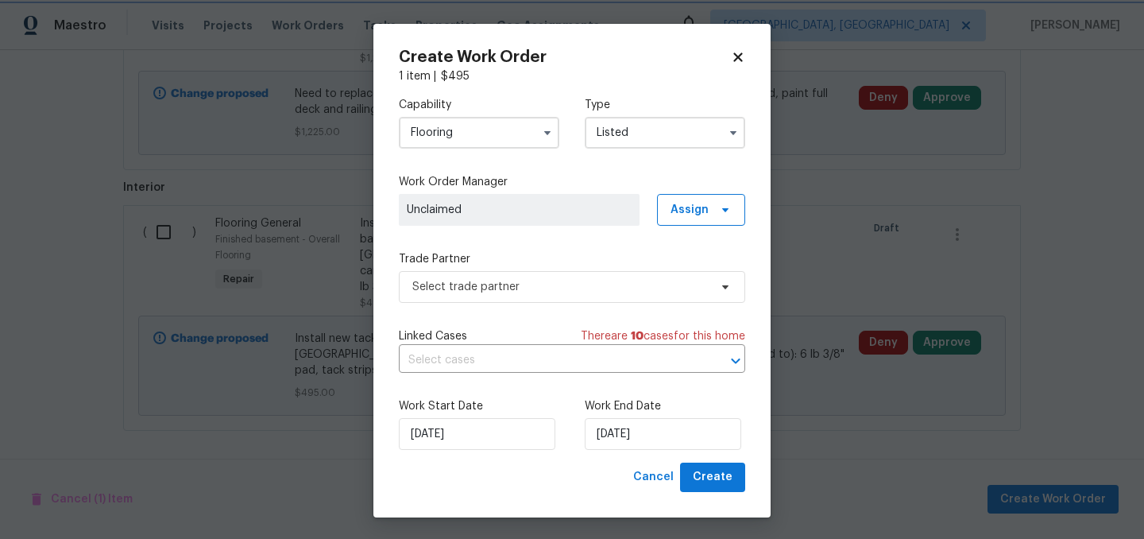
scroll to position [0, 0]
click at [612, 292] on span "Select trade partner" at bounding box center [560, 287] width 296 height 16
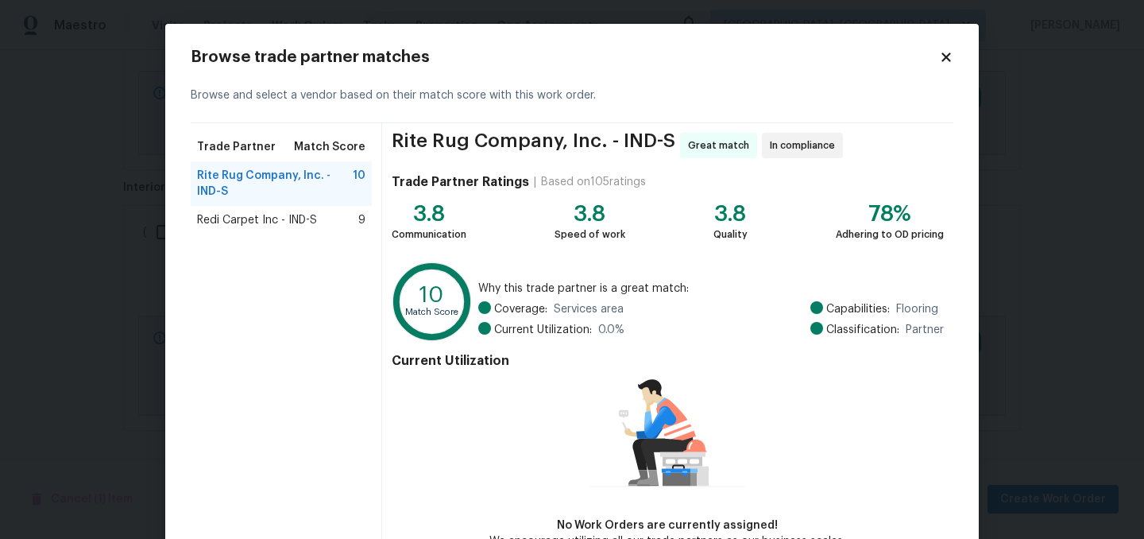
click at [287, 218] on span "Redi Carpet Inc - IND-S" at bounding box center [257, 220] width 120 height 16
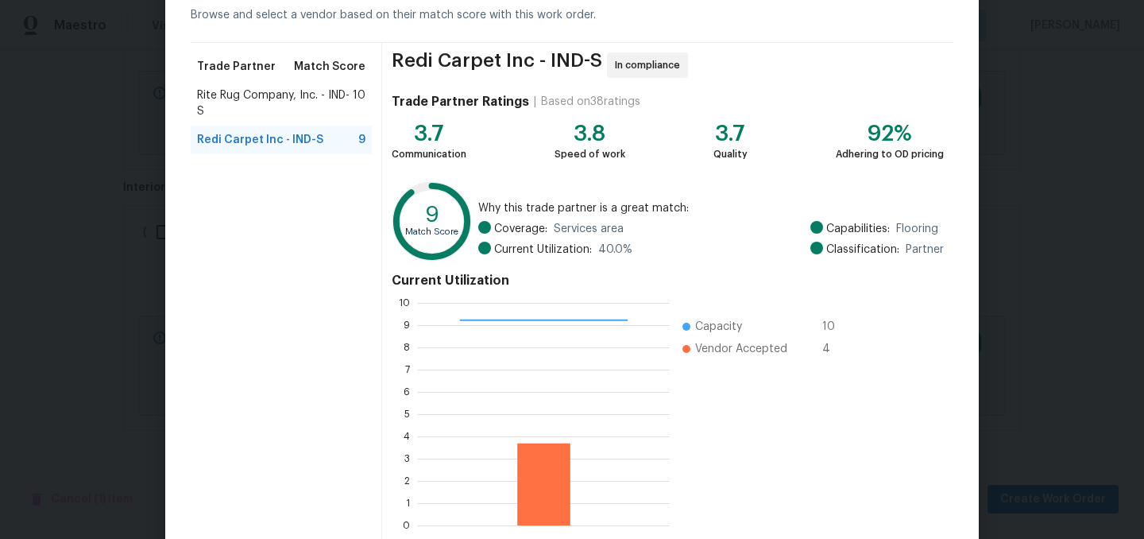
scroll to position [162, 0]
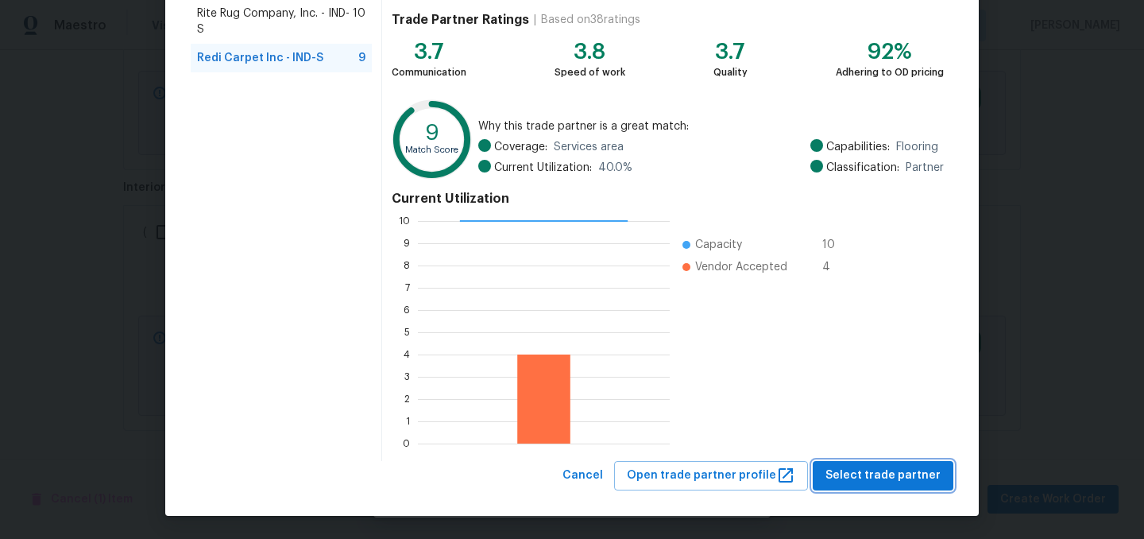
click at [898, 476] on span "Select trade partner" at bounding box center [882, 476] width 115 height 20
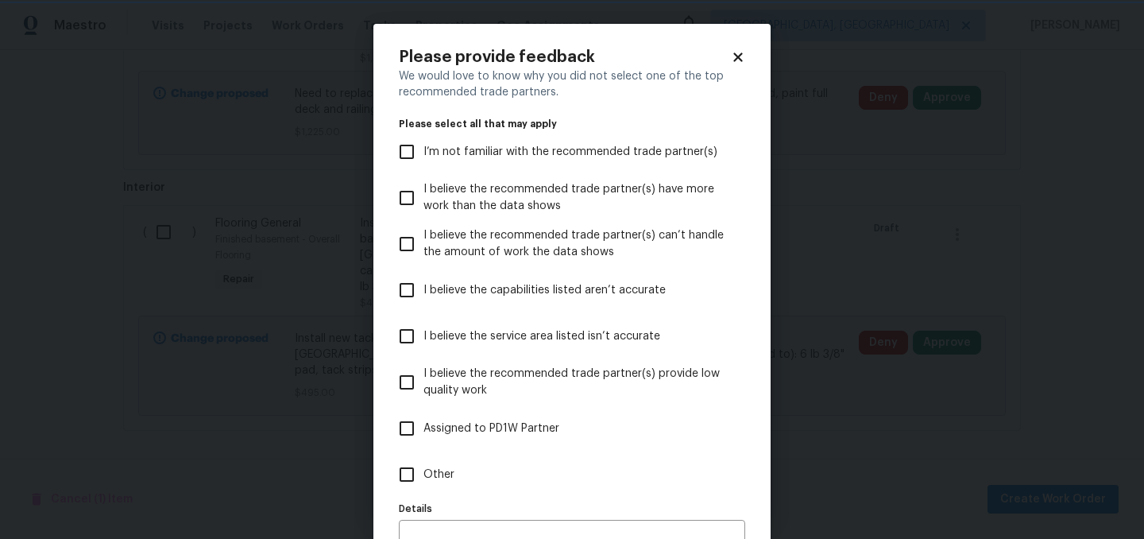
scroll to position [0, 0]
click at [535, 424] on span "Assigned to PD1W Partner" at bounding box center [491, 428] width 136 height 17
click at [423, 424] on input "Assigned to PD1W Partner" at bounding box center [406, 428] width 33 height 33
checkbox input "true"
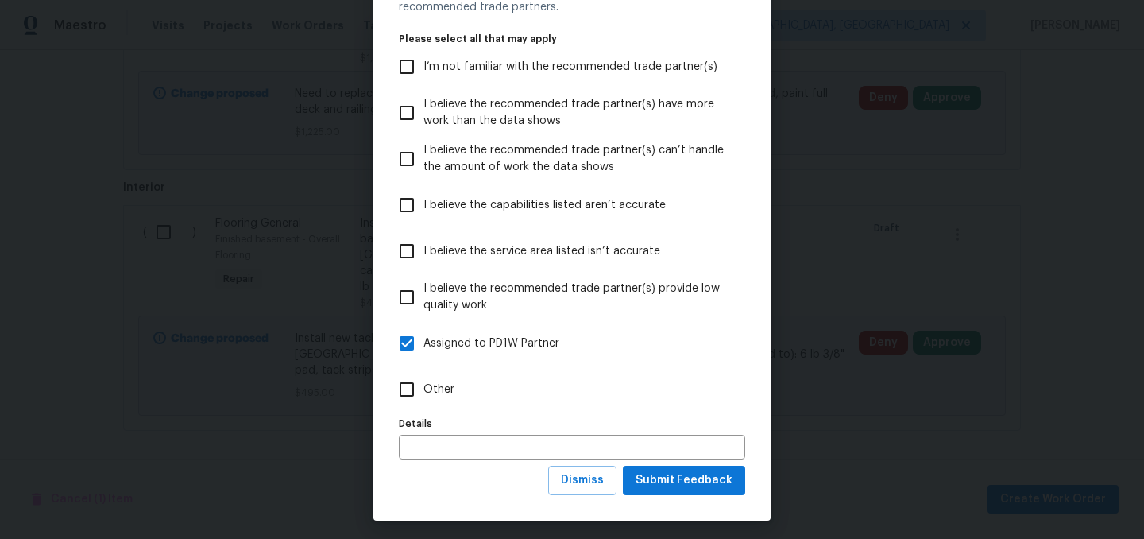
scroll to position [91, 0]
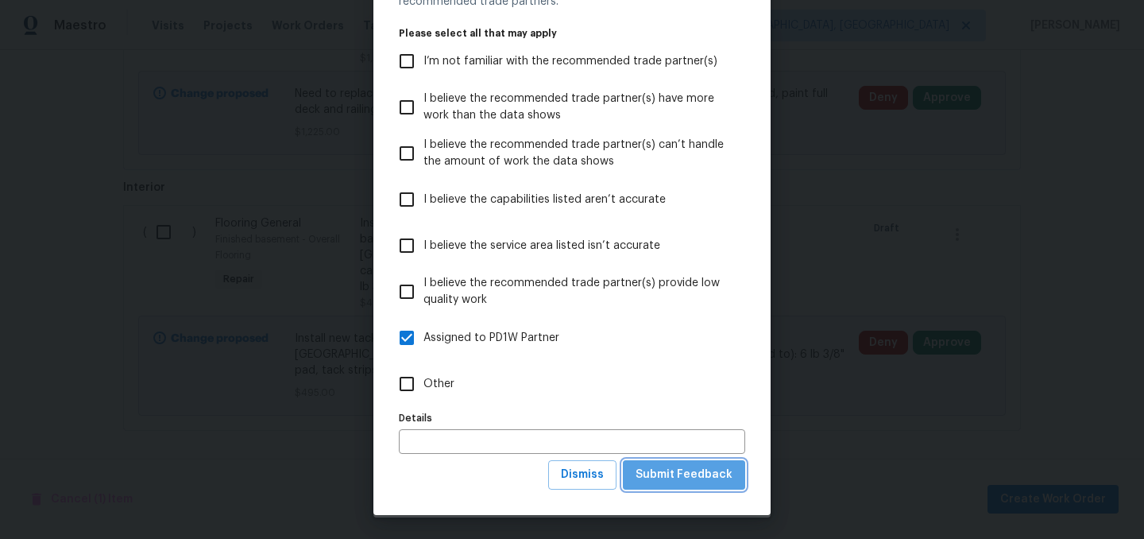
click at [700, 473] on span "Submit Feedback" at bounding box center [684, 475] width 97 height 20
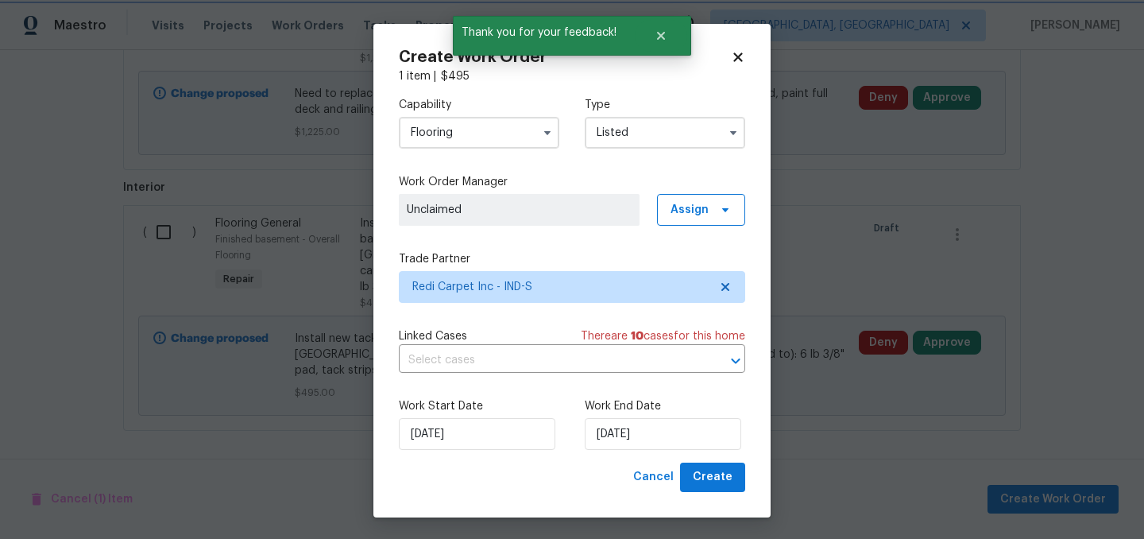
scroll to position [0, 0]
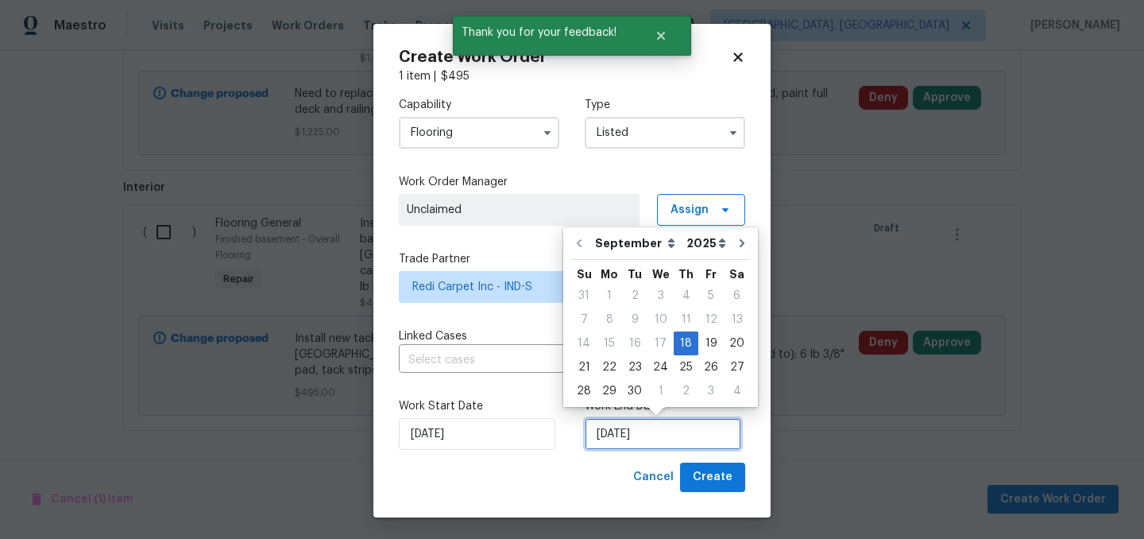
click at [679, 435] on input "9/18/2025" at bounding box center [663, 434] width 157 height 32
click at [616, 366] on div "22" at bounding box center [609, 367] width 25 height 22
type input "9/22/2025"
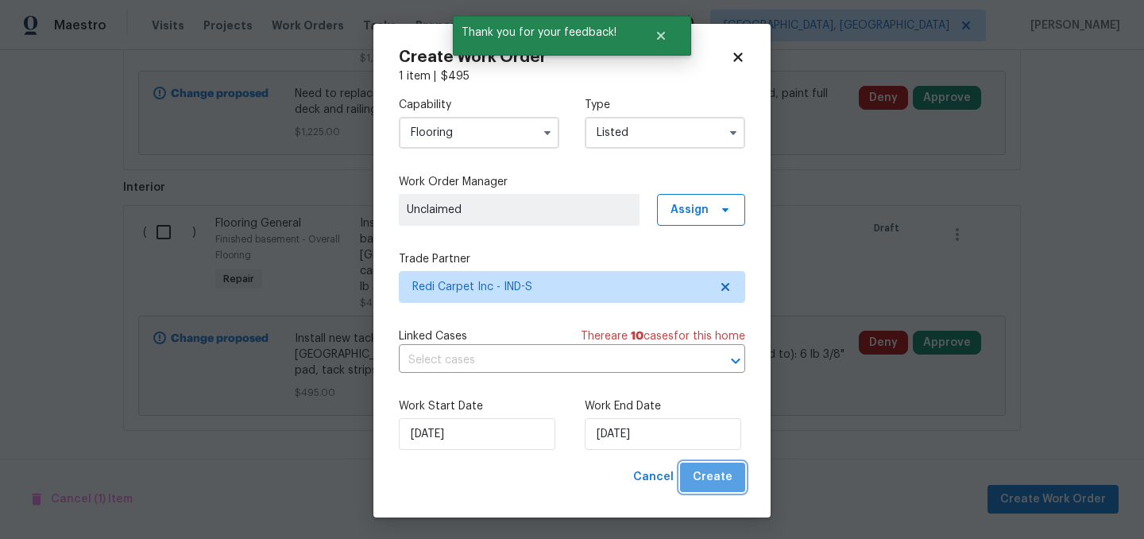
click at [730, 487] on button "Create" at bounding box center [712, 476] width 65 height 29
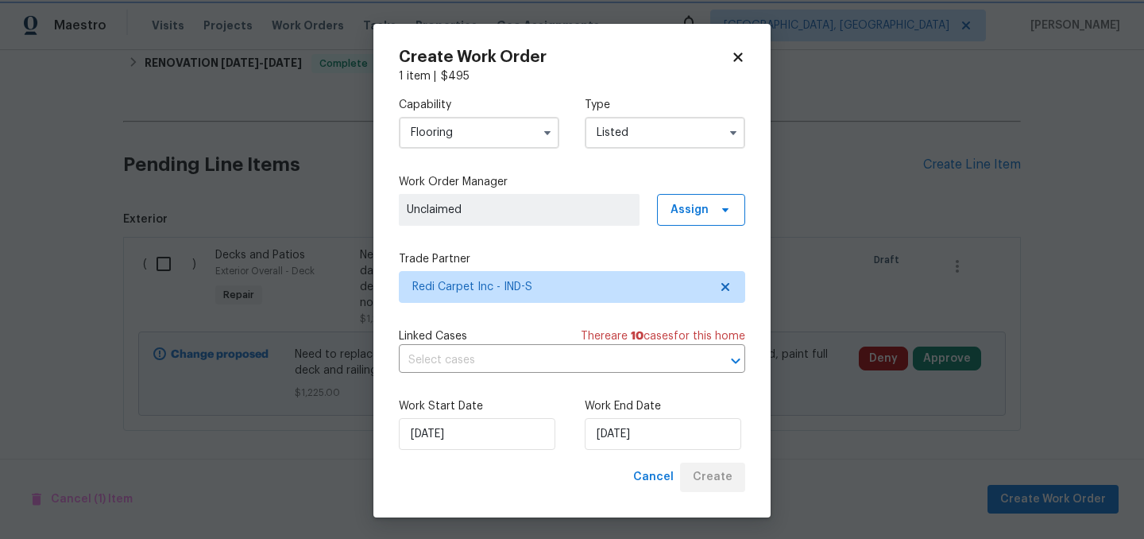
scroll to position [320, 0]
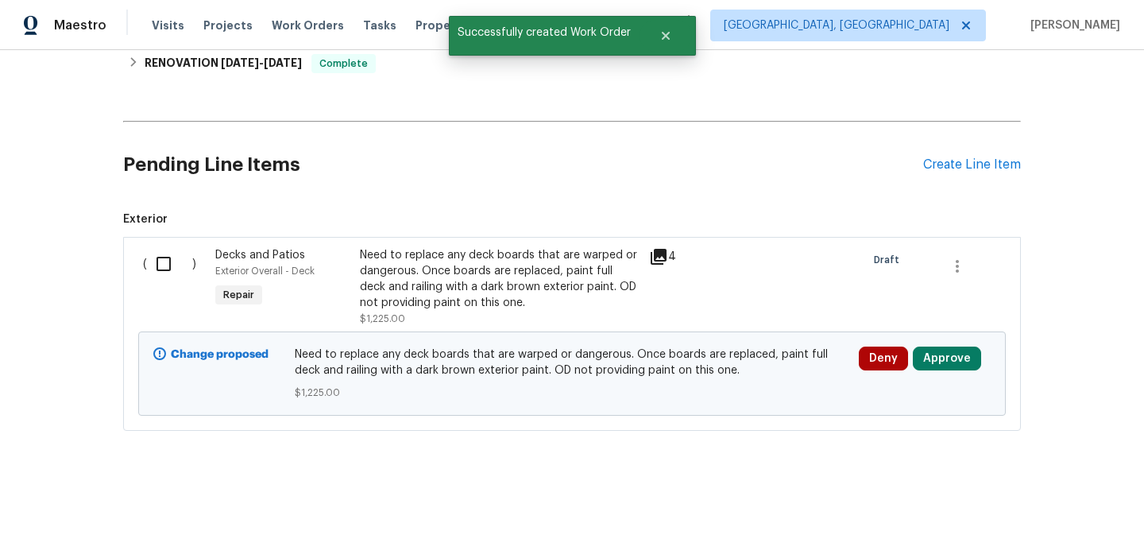
click at [165, 265] on input "checkbox" at bounding box center [169, 263] width 45 height 33
click at [1041, 500] on span "Create Work Order" at bounding box center [1053, 499] width 106 height 20
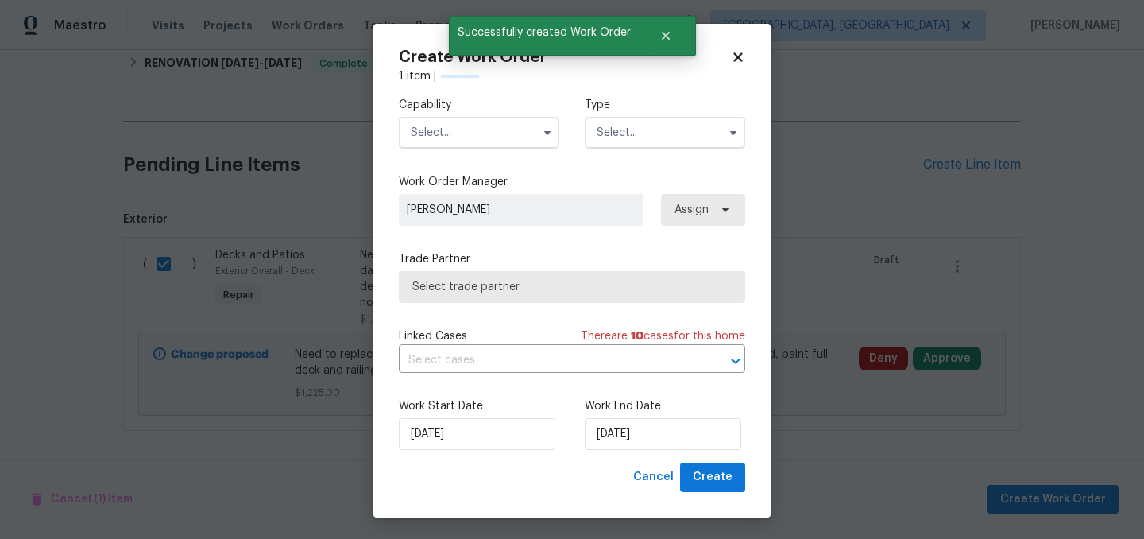
checkbox input "false"
click at [457, 135] on input "text" at bounding box center [479, 133] width 160 height 32
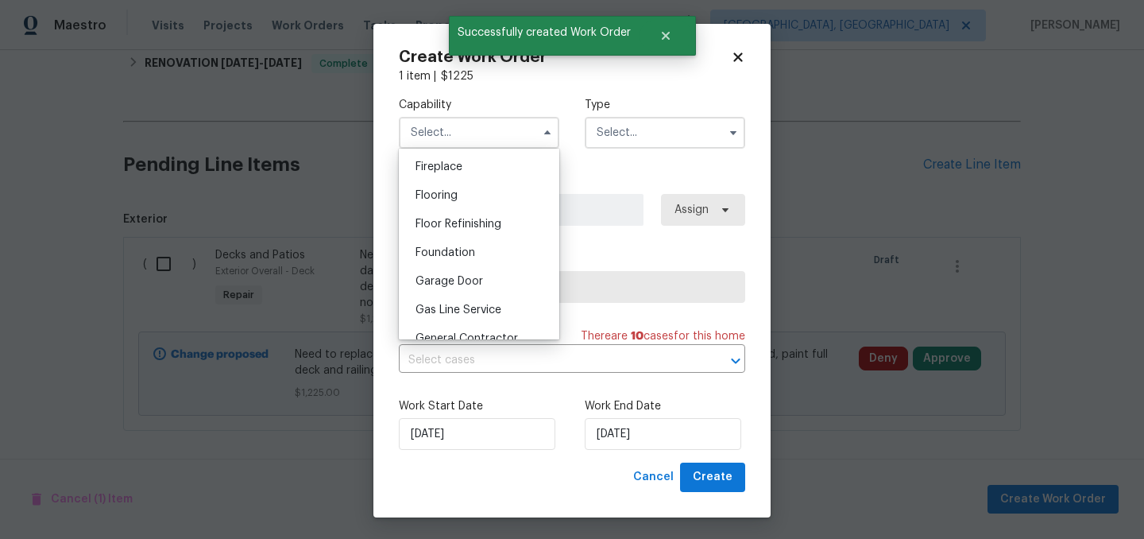
scroll to position [609, 0]
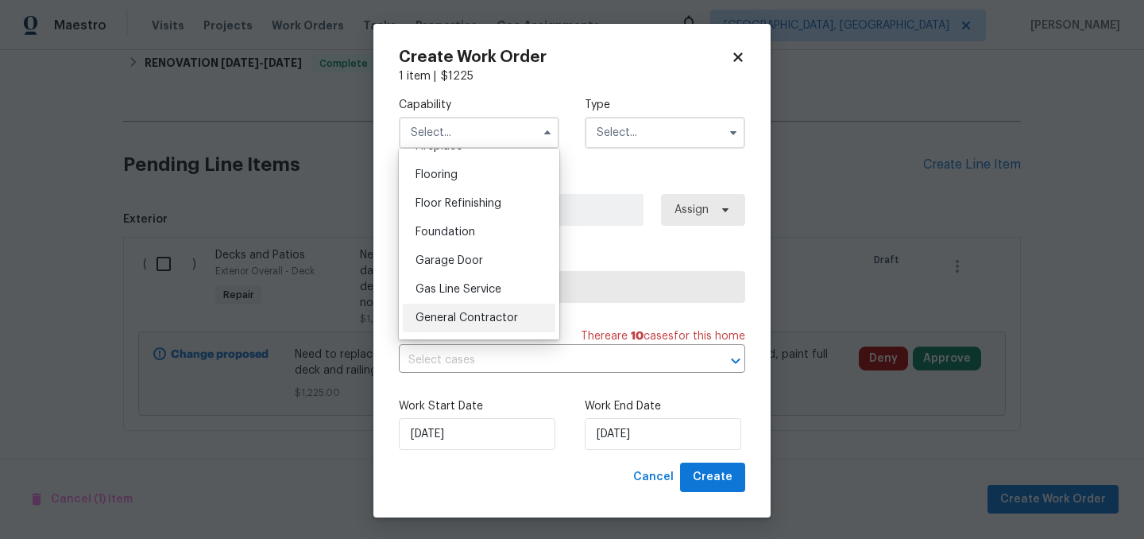
click at [493, 316] on span "General Contractor" at bounding box center [467, 317] width 102 height 11
type input "General Contractor"
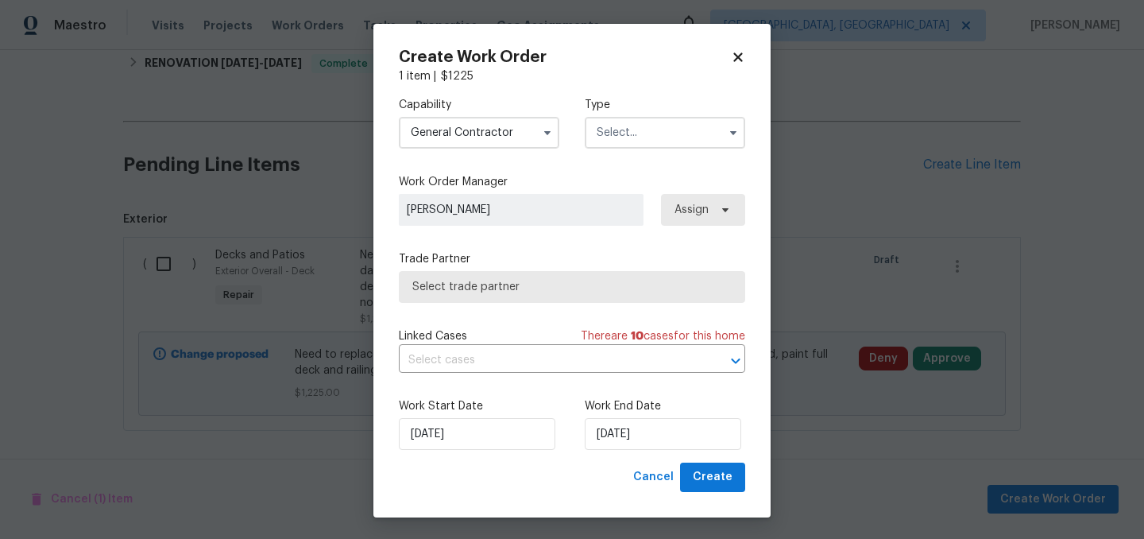
click at [668, 135] on input "text" at bounding box center [665, 133] width 160 height 32
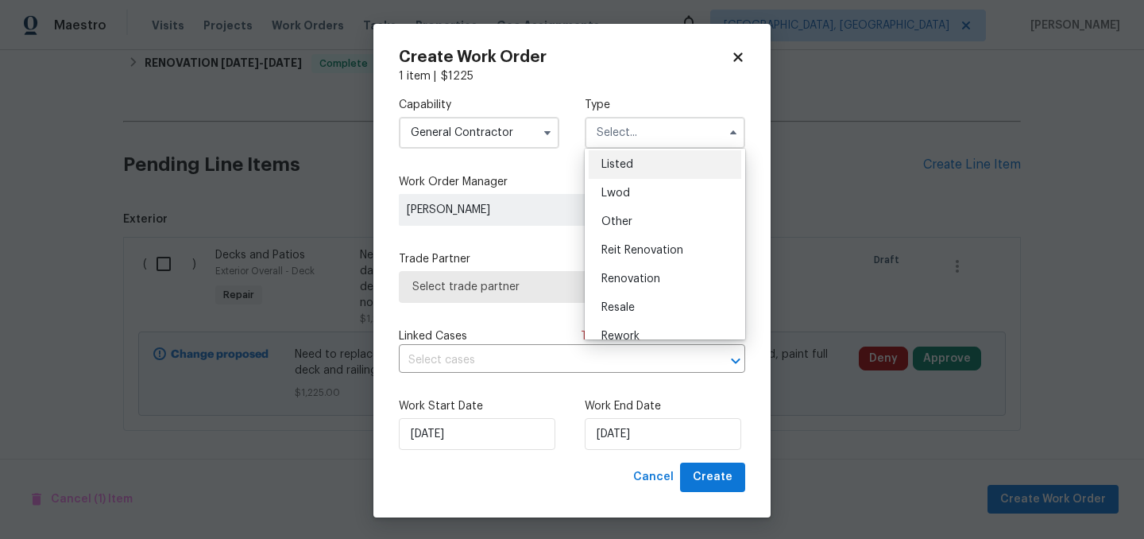
scroll to position [151, 0]
click at [630, 161] on span "Listed" at bounding box center [617, 158] width 32 height 11
type input "Listed"
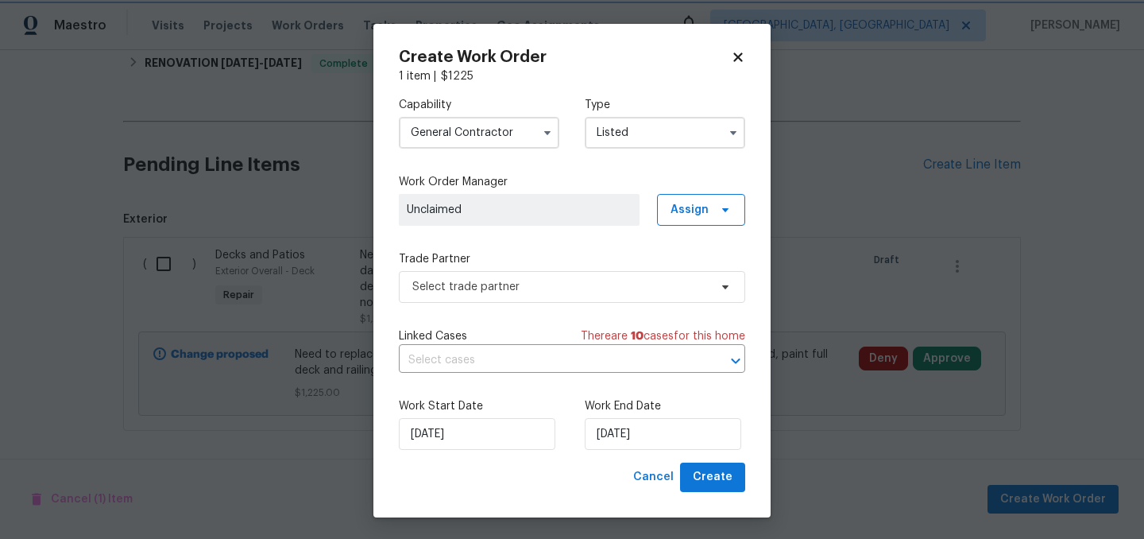
scroll to position [0, 0]
click at [716, 197] on span "Assign" at bounding box center [701, 210] width 88 height 32
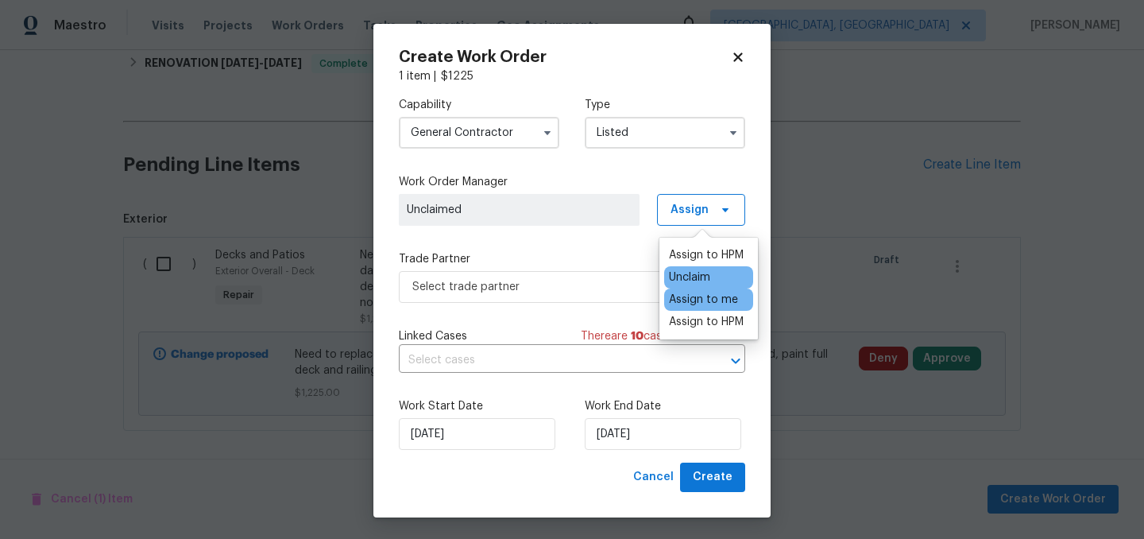
click at [711, 297] on div "Assign to me" at bounding box center [703, 300] width 69 height 16
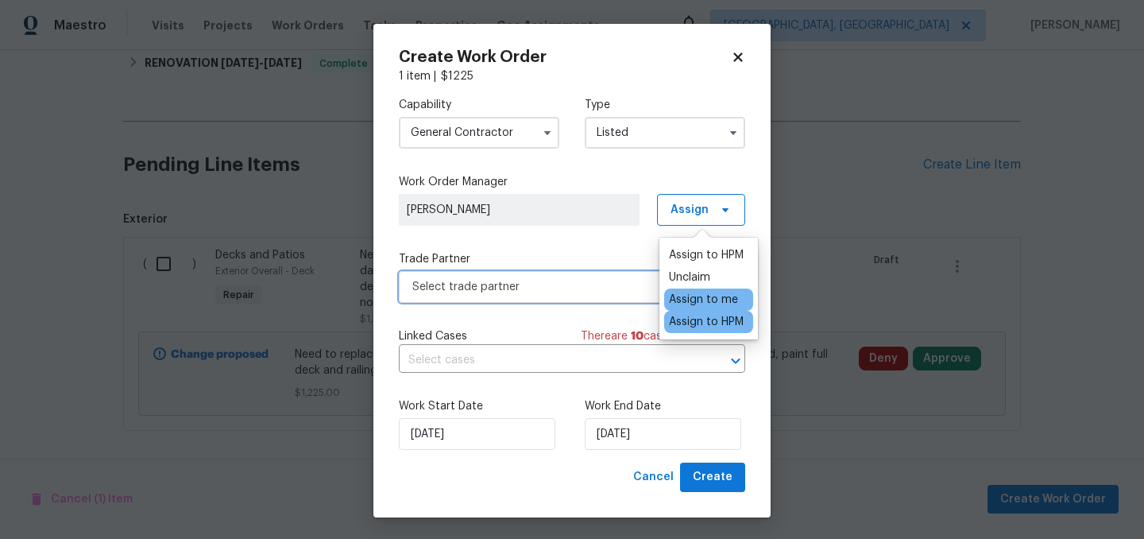
click at [547, 285] on span "Select trade partner" at bounding box center [560, 287] width 296 height 16
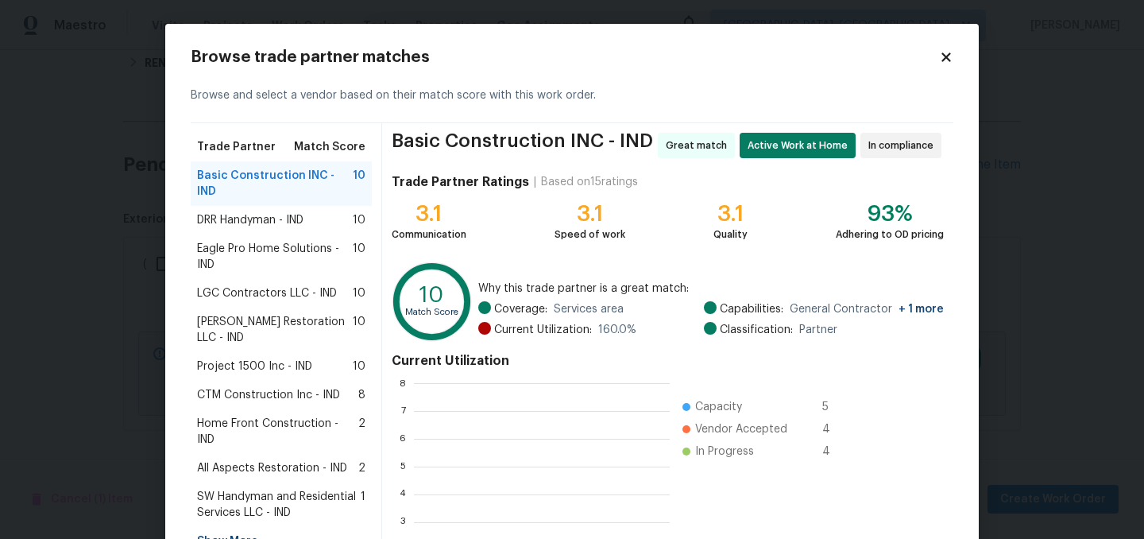
scroll to position [222, 255]
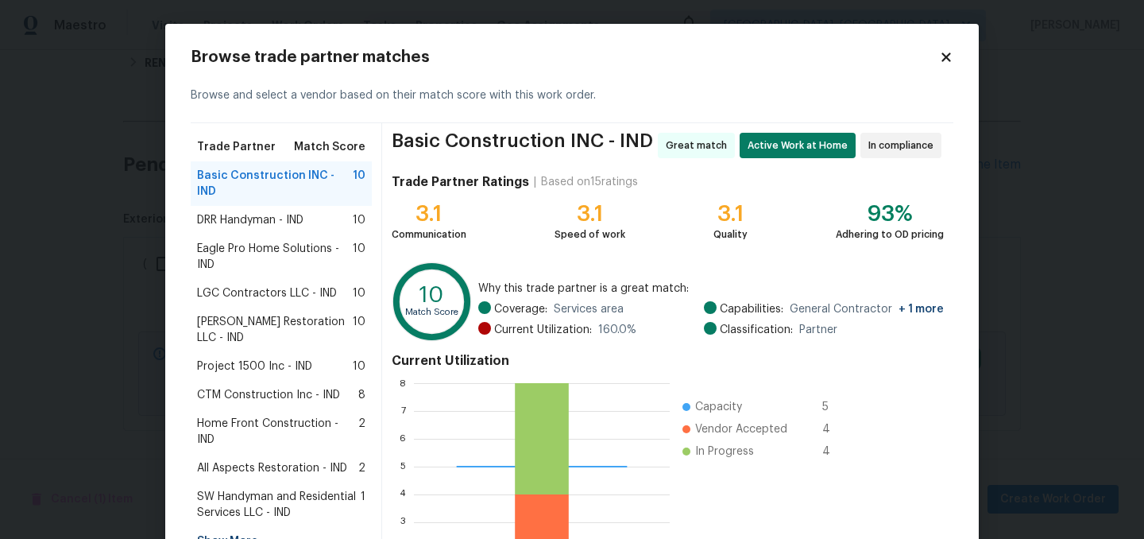
click at [274, 173] on span "Basic Construction INC - IND" at bounding box center [275, 184] width 156 height 32
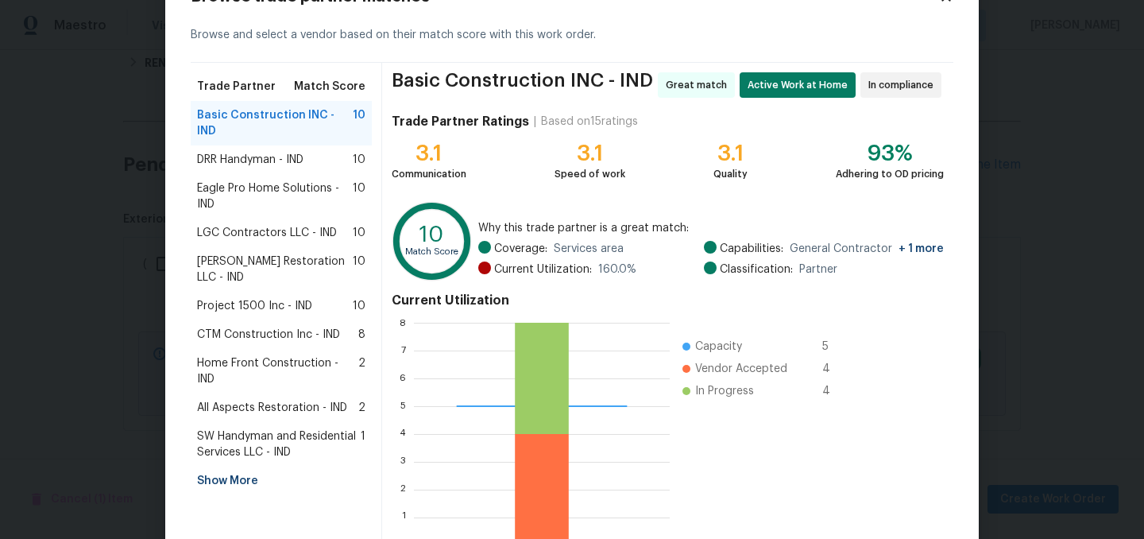
scroll to position [162, 0]
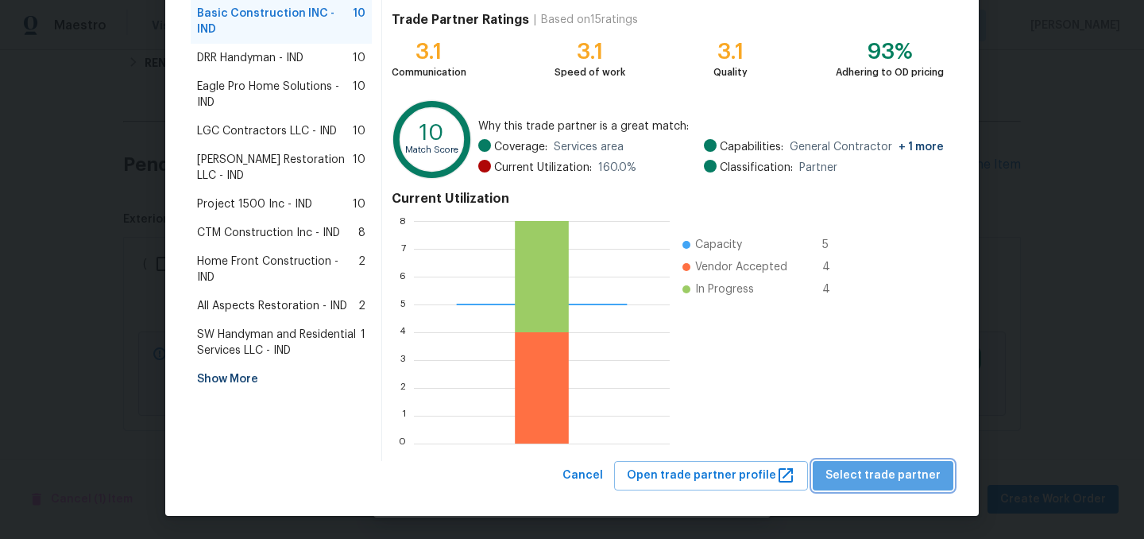
click at [915, 478] on span "Select trade partner" at bounding box center [882, 476] width 115 height 20
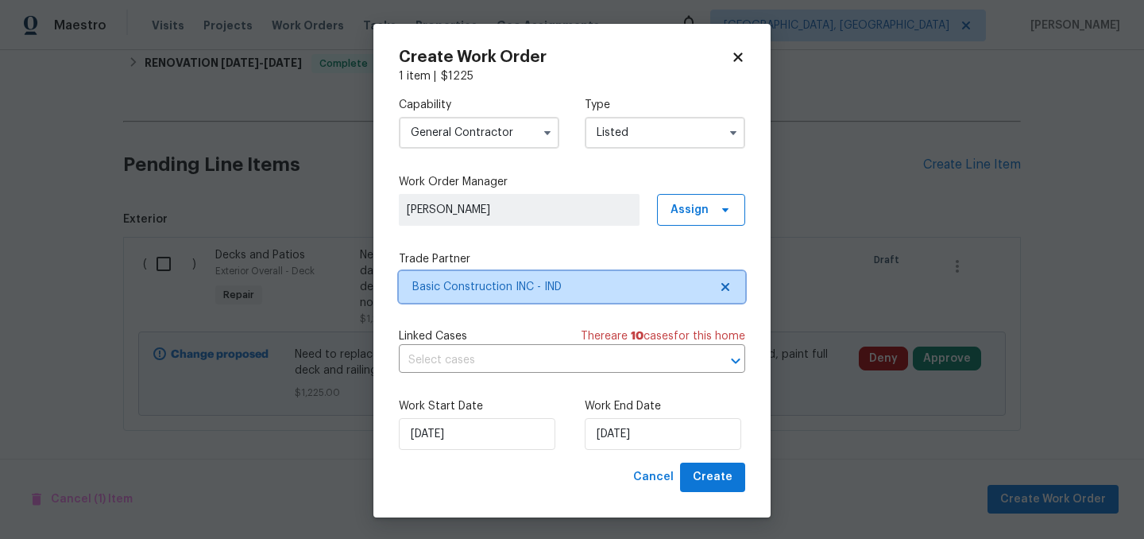
scroll to position [0, 0]
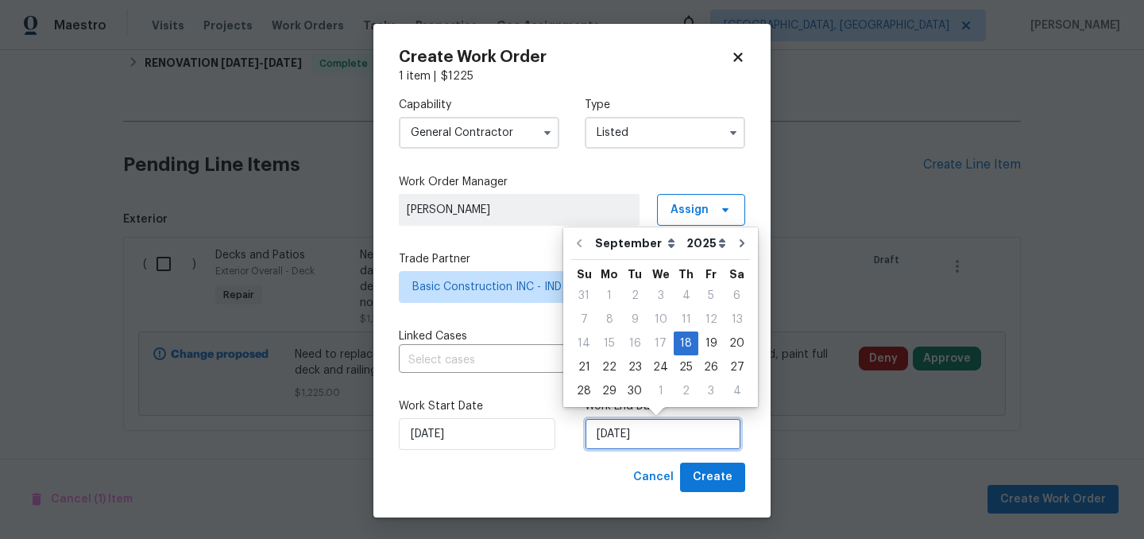
click at [668, 431] on input "9/18/2025" at bounding box center [663, 434] width 157 height 32
click at [617, 364] on div "22" at bounding box center [609, 367] width 25 height 22
type input "9/22/2025"
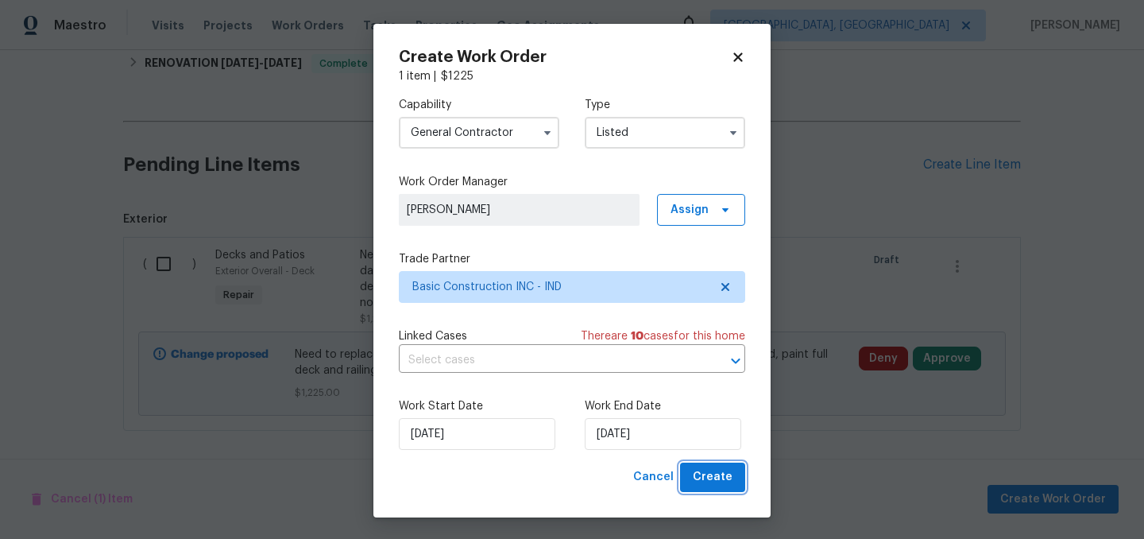
click at [715, 474] on span "Create" at bounding box center [713, 477] width 40 height 20
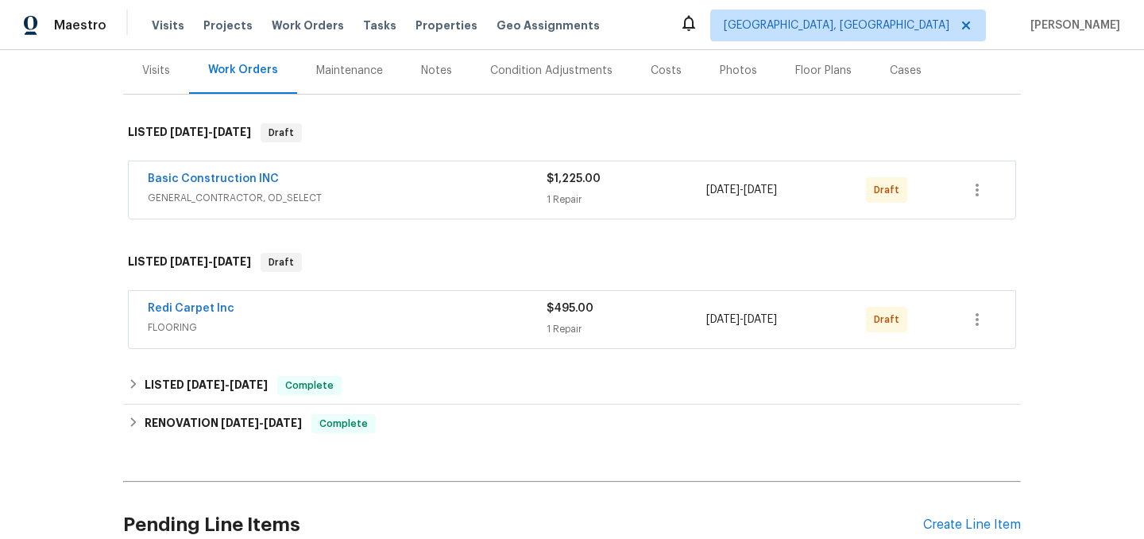
scroll to position [341, 0]
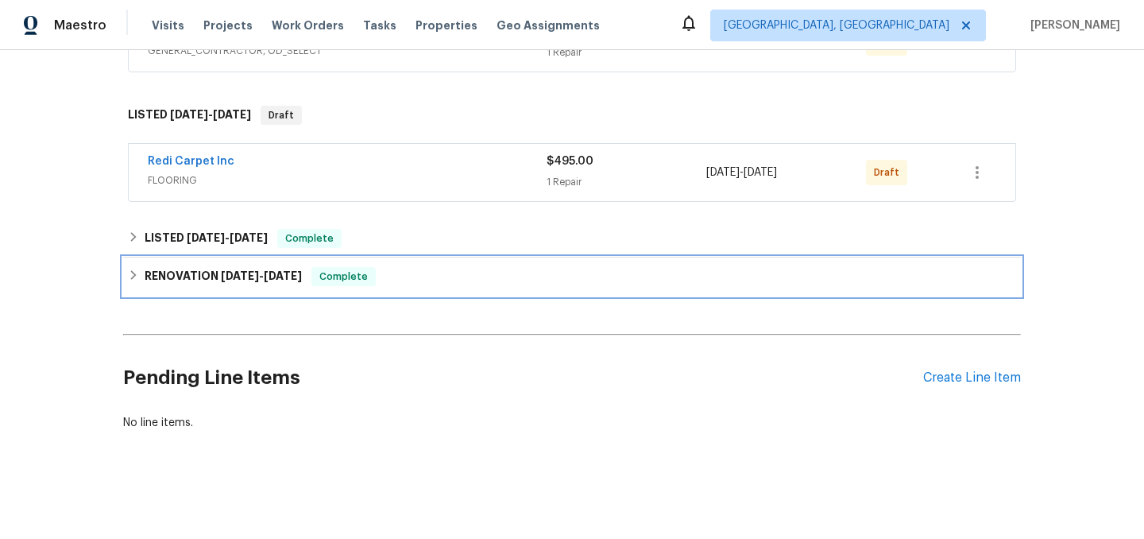
click at [132, 272] on icon at bounding box center [134, 275] width 6 height 10
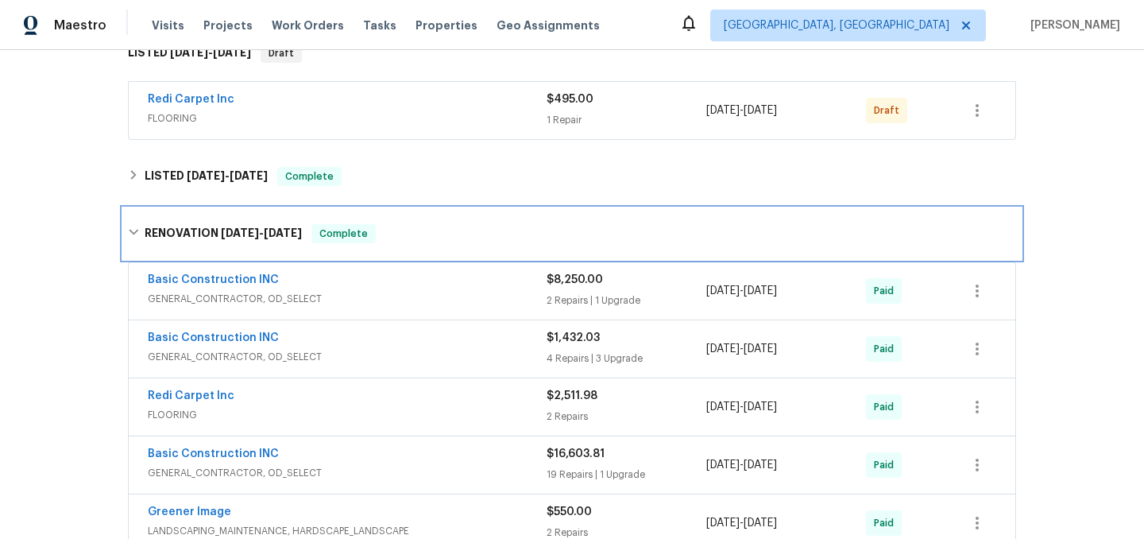
scroll to position [374, 0]
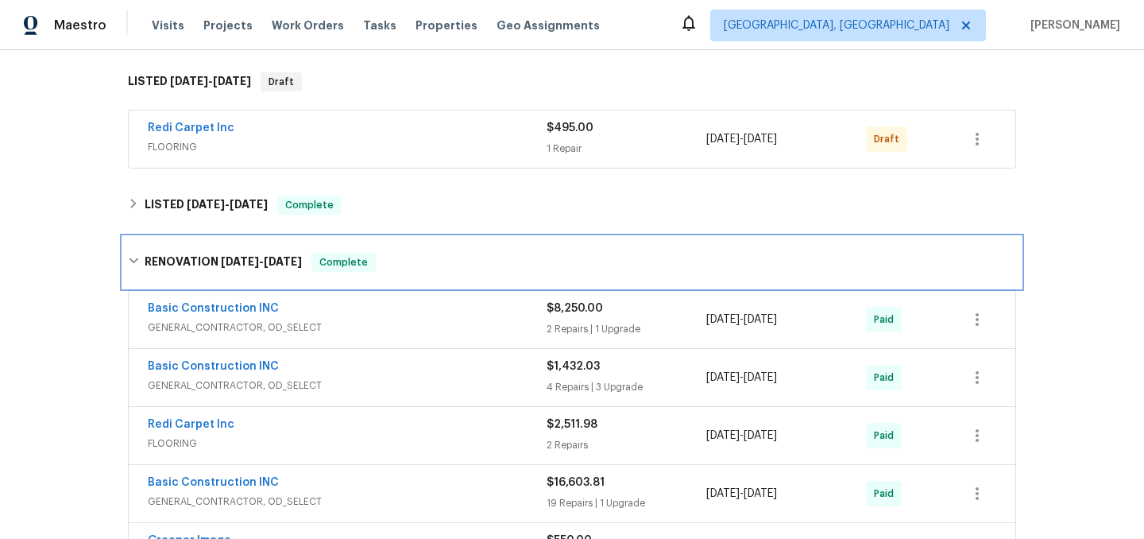
click at [138, 260] on icon at bounding box center [133, 260] width 11 height 11
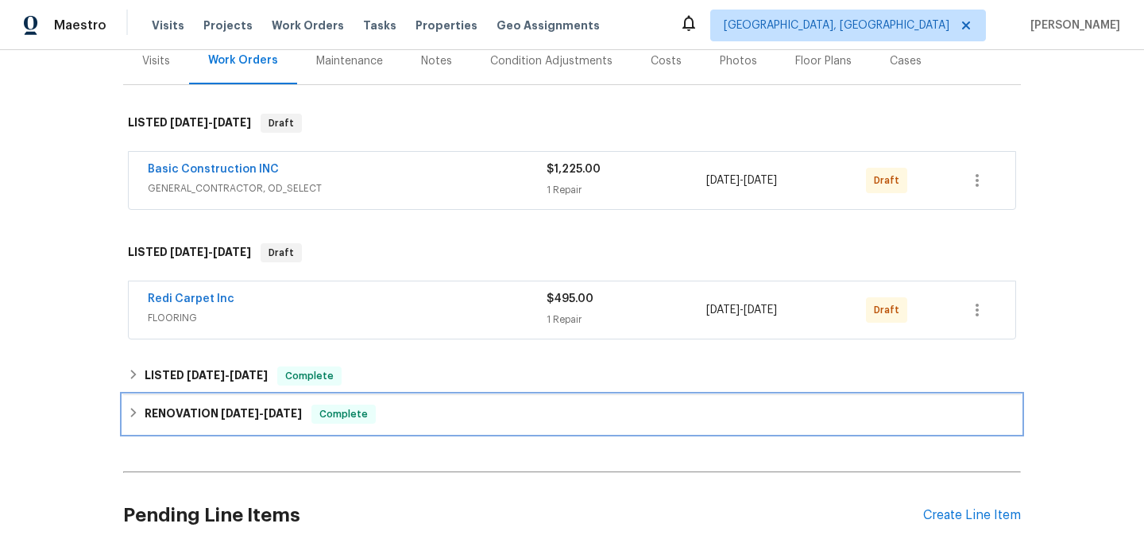
scroll to position [195, 0]
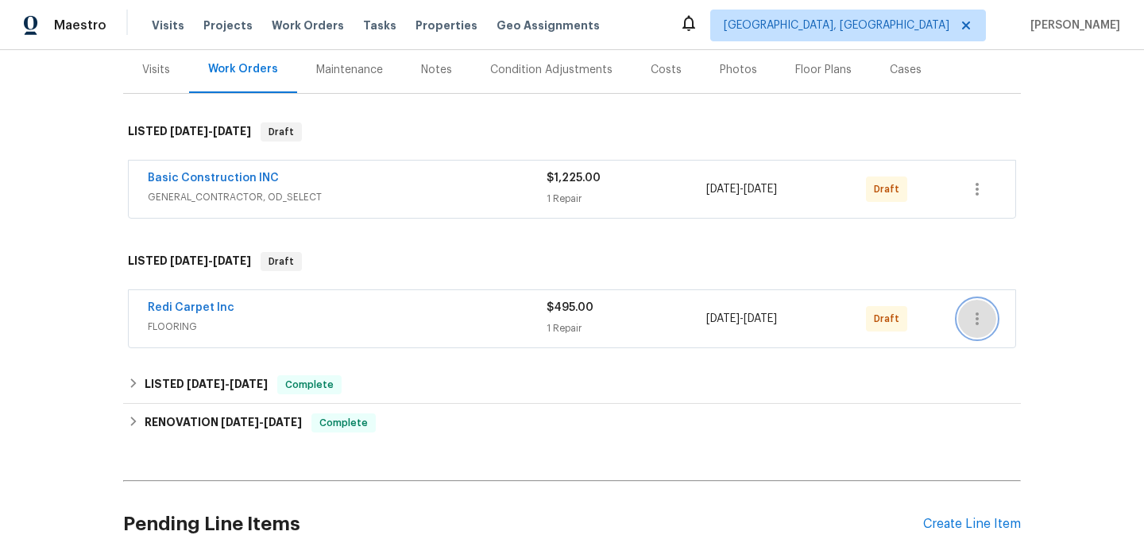
click at [976, 319] on icon "button" at bounding box center [977, 318] width 19 height 19
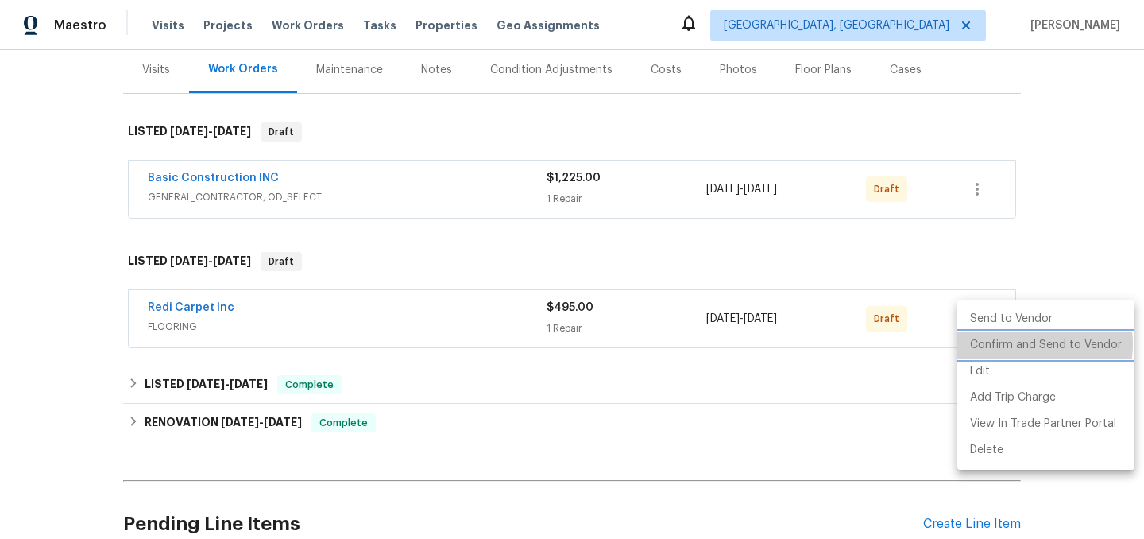
click at [1021, 344] on li "Confirm and Send to Vendor" at bounding box center [1045, 345] width 177 height 26
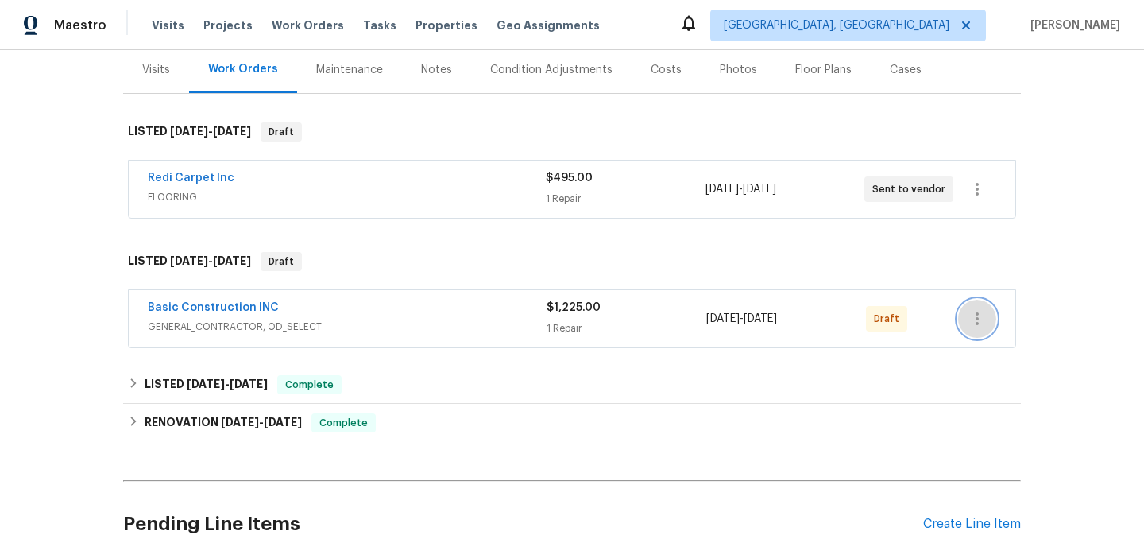
click at [973, 320] on icon "button" at bounding box center [977, 318] width 19 height 19
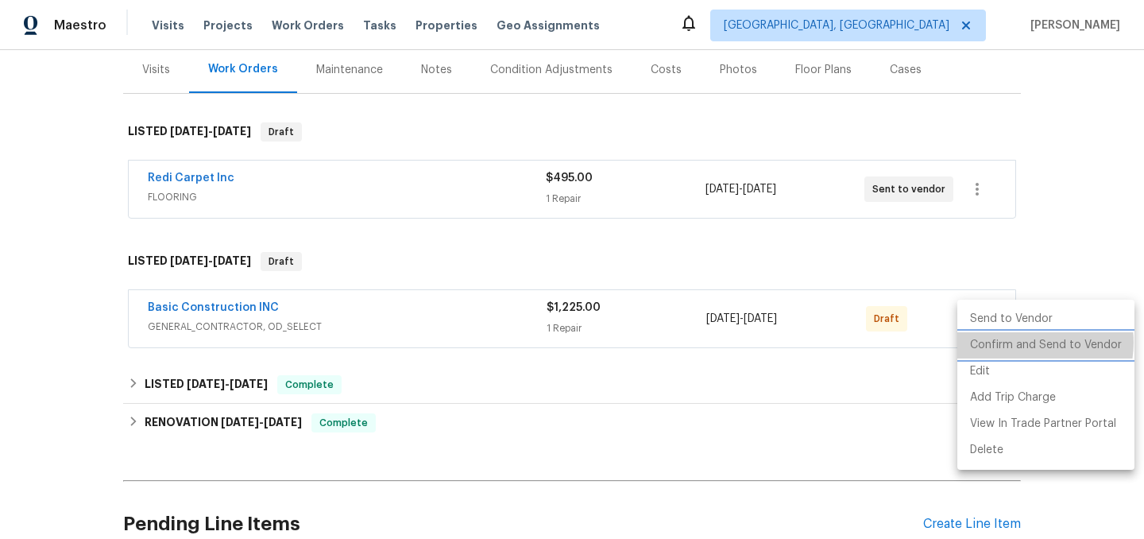
click at [1030, 342] on li "Confirm and Send to Vendor" at bounding box center [1045, 345] width 177 height 26
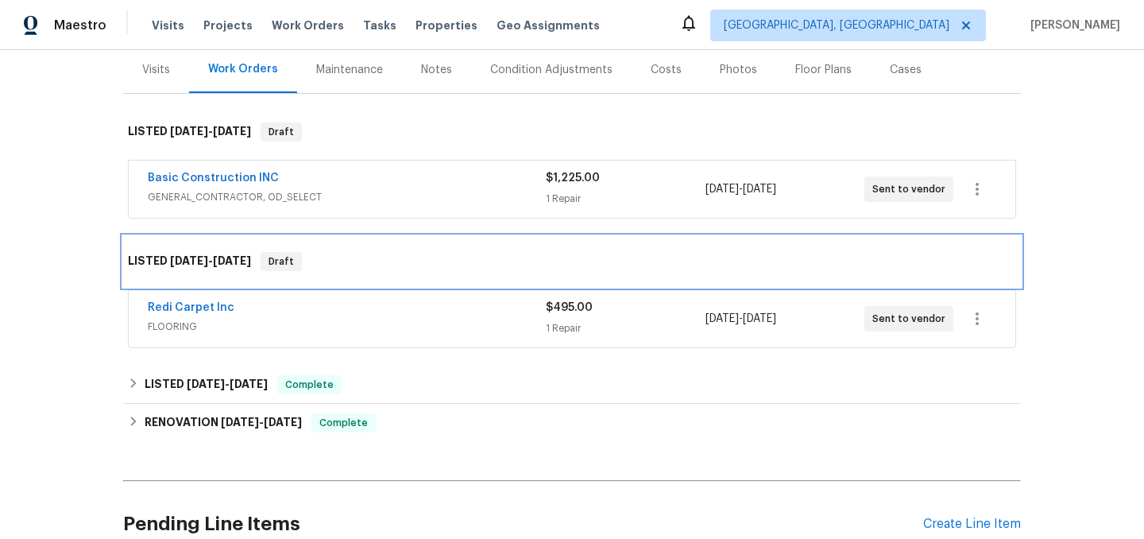
click at [878, 247] on div "LISTED 9/18/25 - 9/22/25 Draft" at bounding box center [572, 261] width 898 height 51
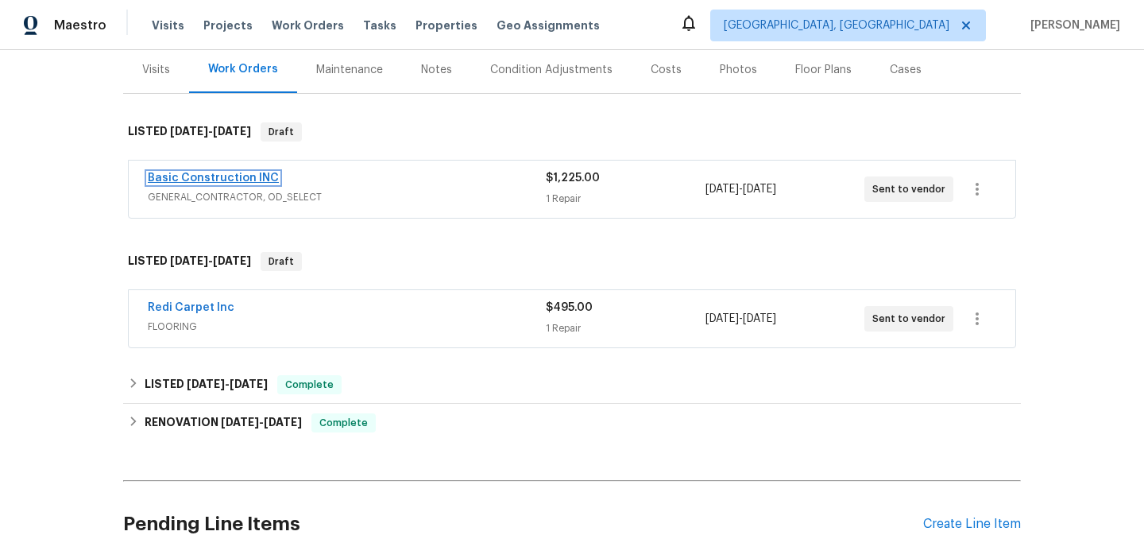
click at [191, 180] on link "Basic Construction INC" at bounding box center [213, 177] width 131 height 11
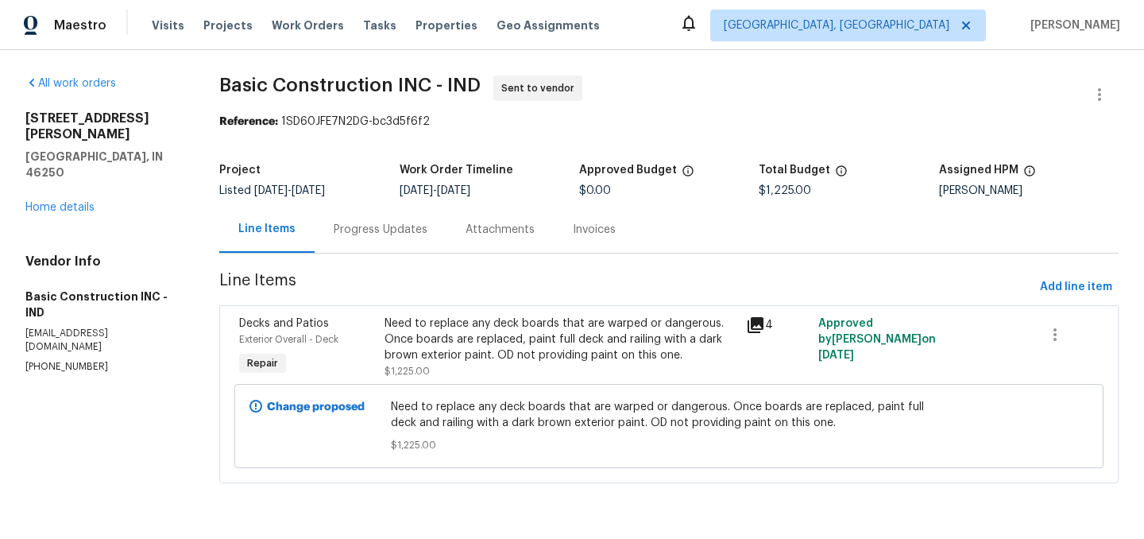
click at [358, 226] on div "Progress Updates" at bounding box center [381, 230] width 94 height 16
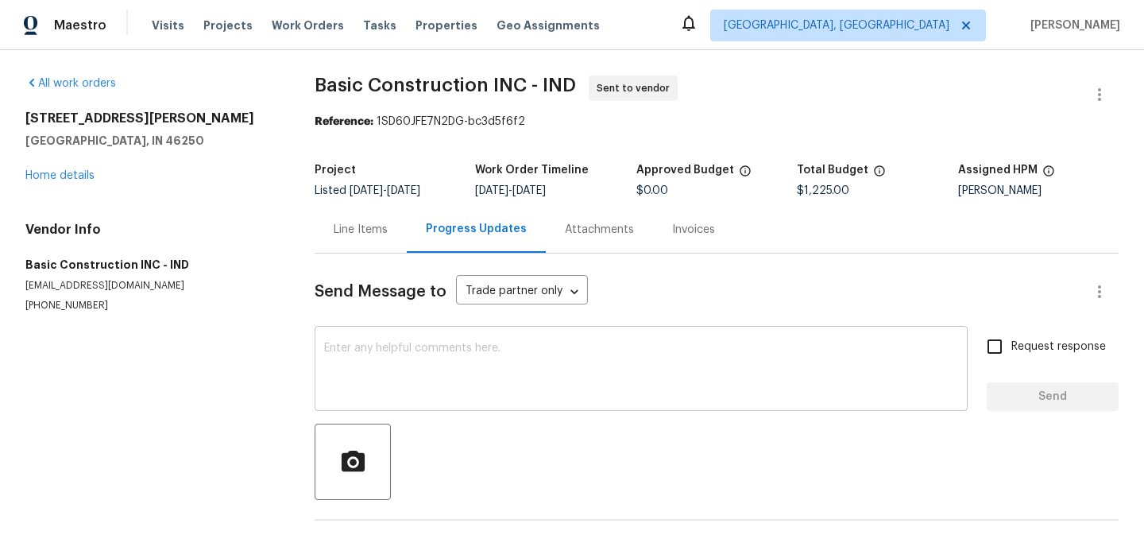
click at [401, 376] on textarea at bounding box center [641, 370] width 634 height 56
click at [322, 346] on div "The Deck on back of home, x ​" at bounding box center [641, 370] width 653 height 81
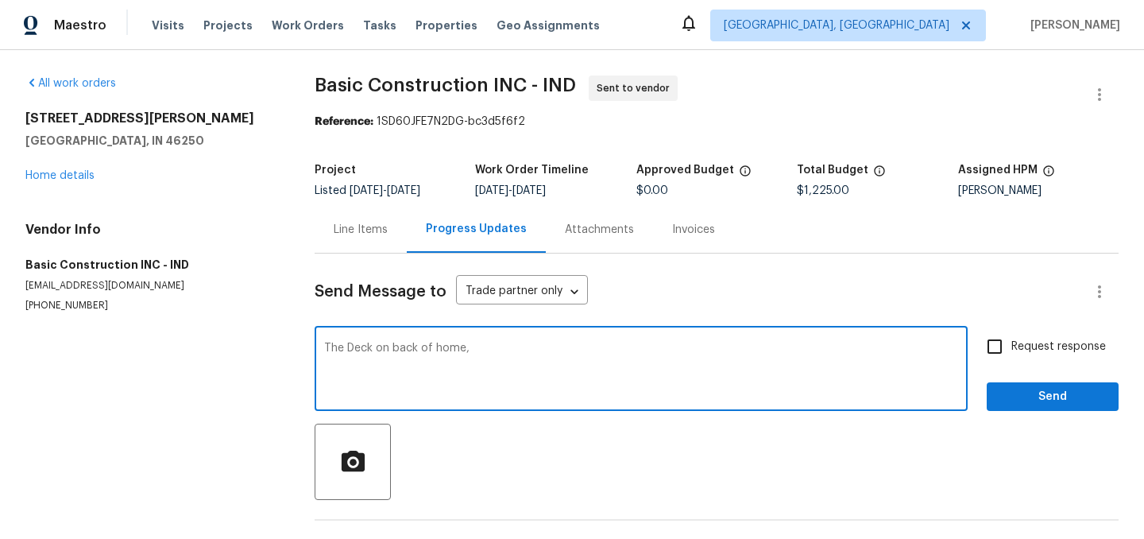
click at [482, 346] on textarea "The Deck on back of home," at bounding box center [641, 370] width 634 height 56
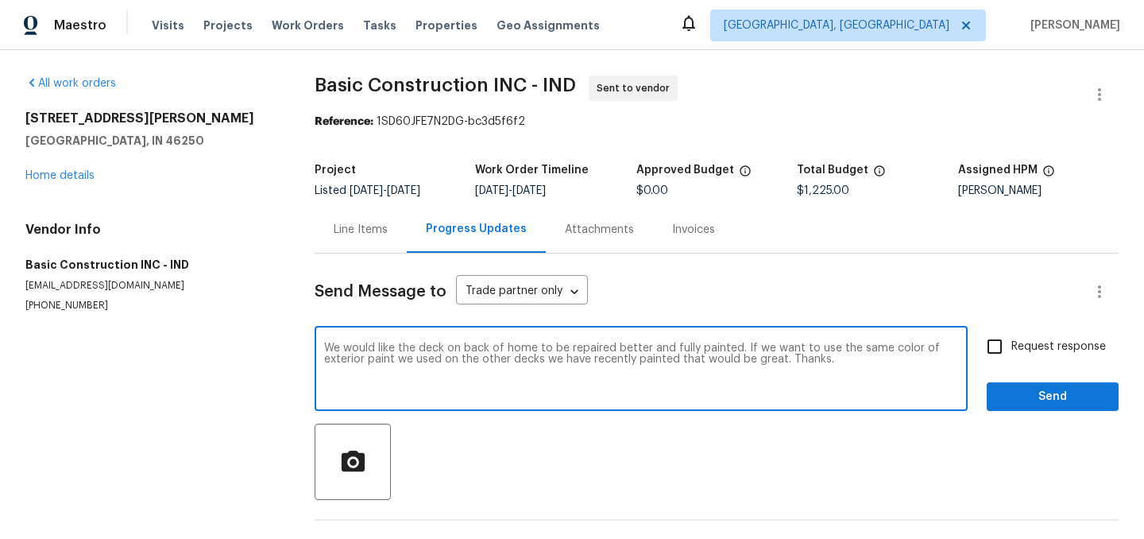
type textarea "We would like the deck on back of home to be repaired better and fully painted.…"
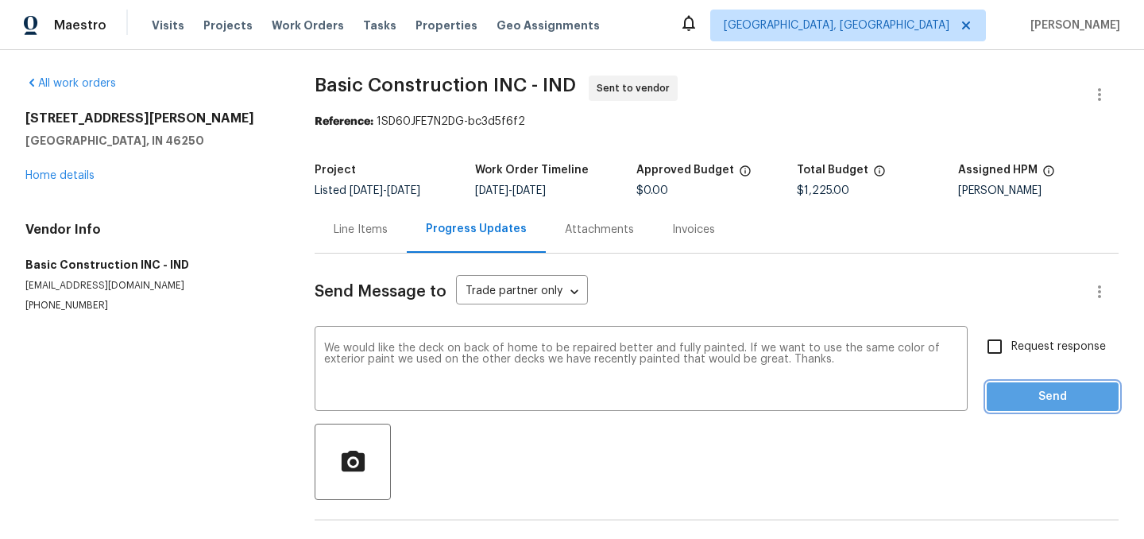
click at [1061, 401] on span "Send" at bounding box center [1052, 397] width 106 height 20
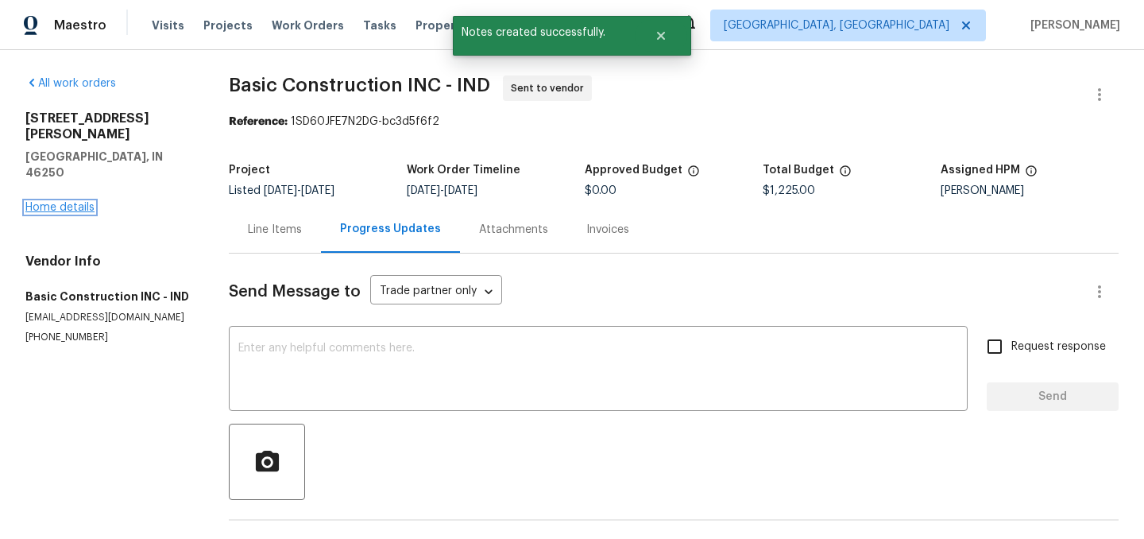
click at [66, 202] on link "Home details" at bounding box center [59, 207] width 69 height 11
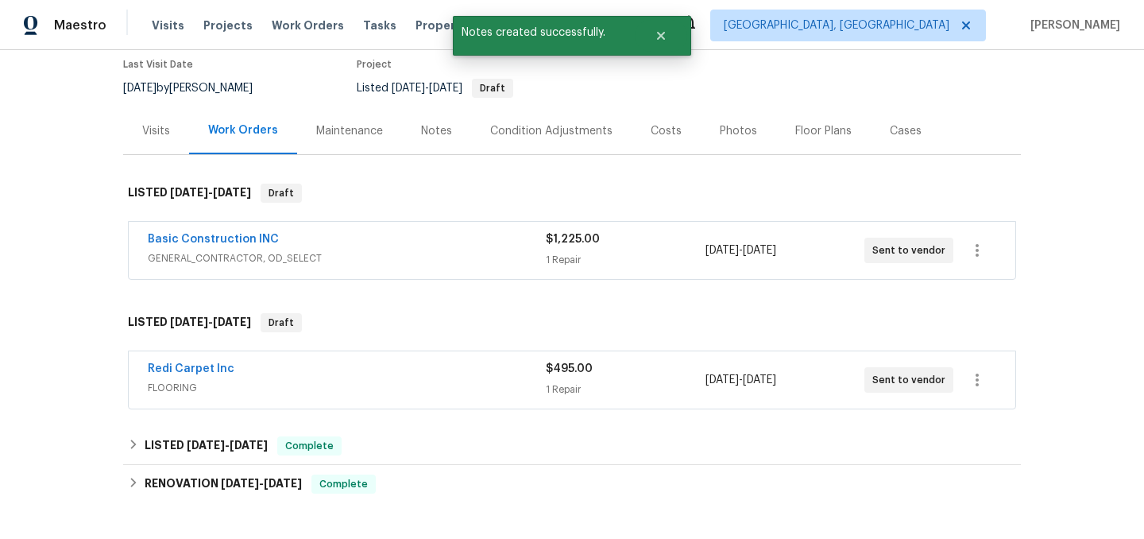
scroll to position [136, 0]
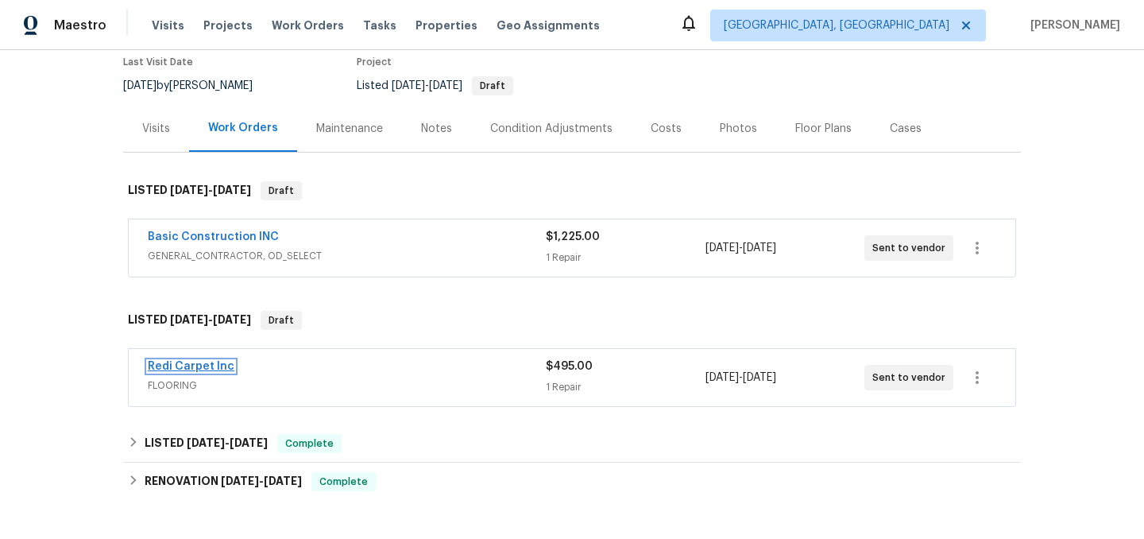
click at [207, 365] on link "Redi Carpet Inc" at bounding box center [191, 366] width 87 height 11
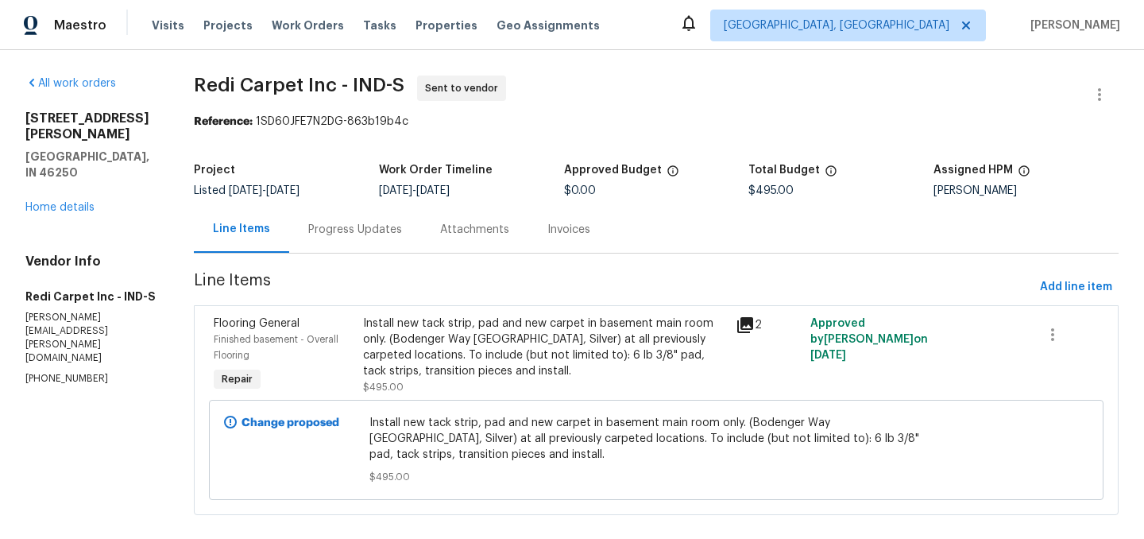
click at [351, 225] on div "Progress Updates" at bounding box center [355, 230] width 94 height 16
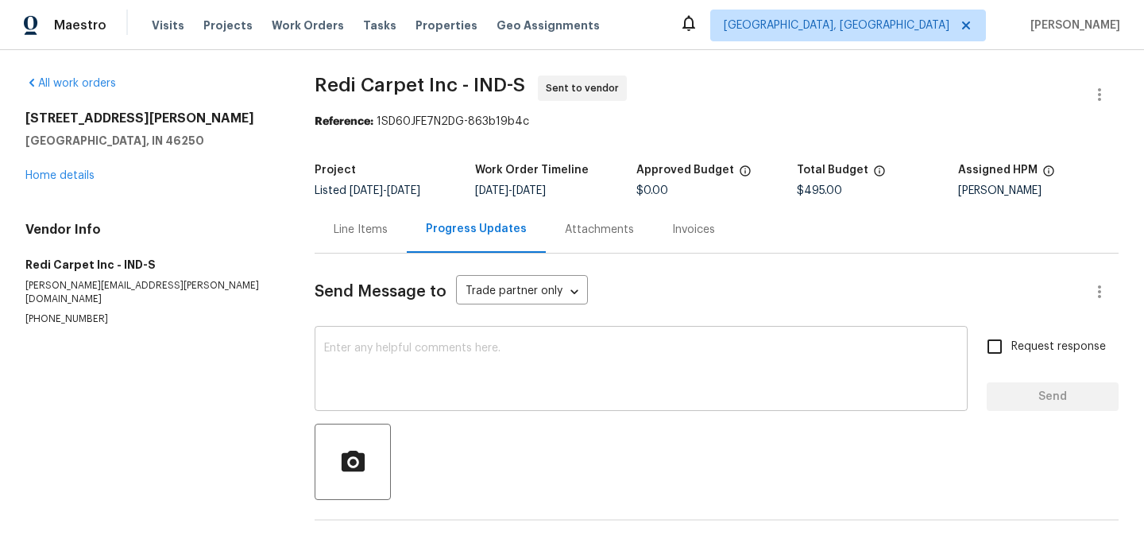
click at [438, 351] on textarea at bounding box center [641, 370] width 634 height 56
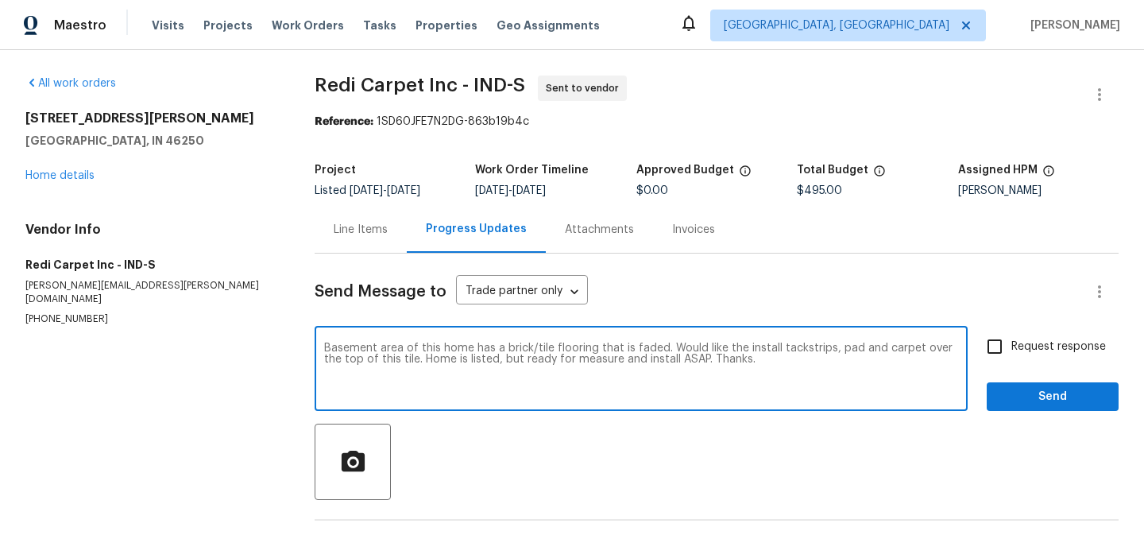
click at [819, 350] on textarea "Basement area of this home has a brick/tile flooring that is faded. Would like …" at bounding box center [641, 370] width 634 height 56
click at [799, 345] on textarea "Basement area of this home has a brick/tile flooring that is faded. Would like …" at bounding box center [641, 370] width 634 height 56
type textarea "Basement area of this home has a brick/tile flooring that is faded. Would like …"
click at [1053, 401] on span "Send" at bounding box center [1052, 397] width 106 height 20
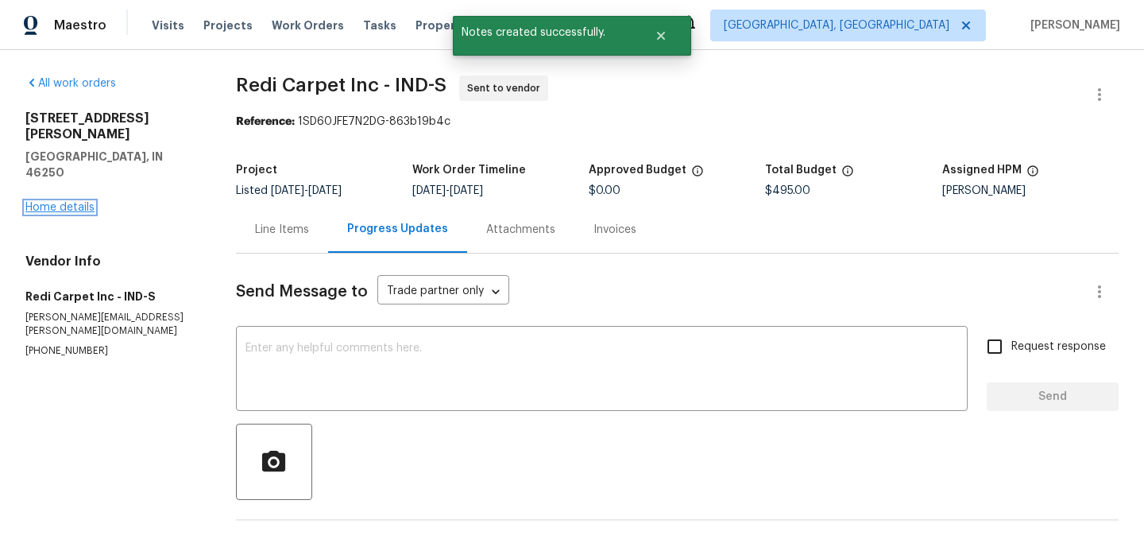
click at [75, 202] on link "Home details" at bounding box center [59, 207] width 69 height 11
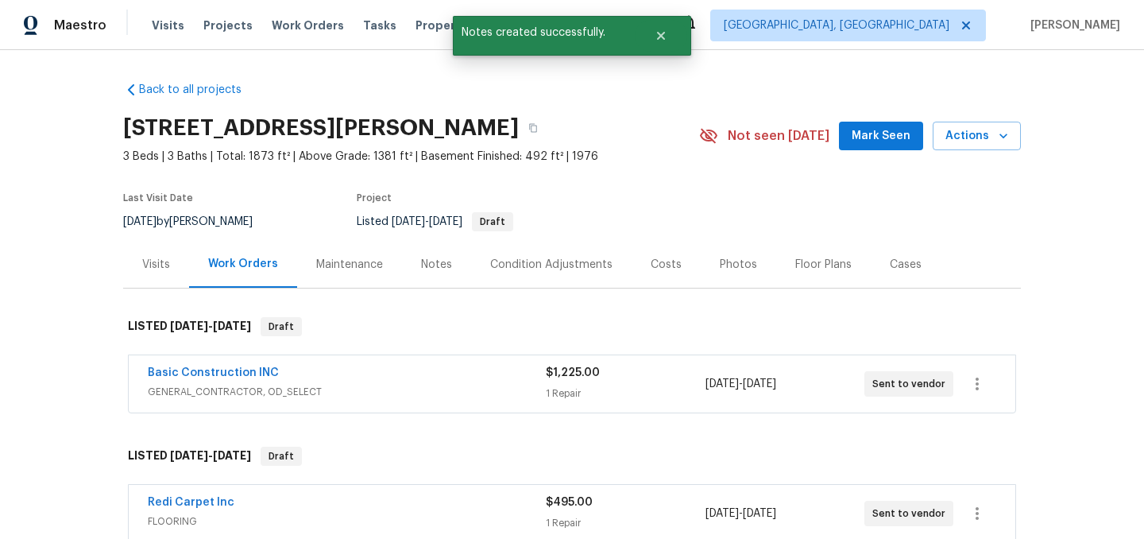
click at [641, 261] on div "Costs" at bounding box center [666, 264] width 69 height 47
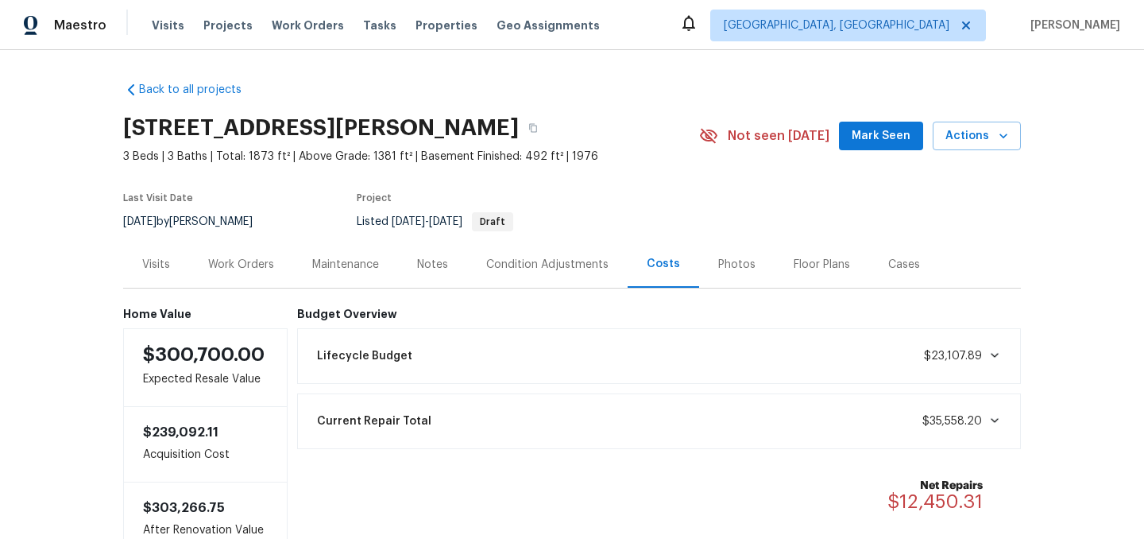
click at [238, 267] on div "Work Orders" at bounding box center [241, 265] width 66 height 16
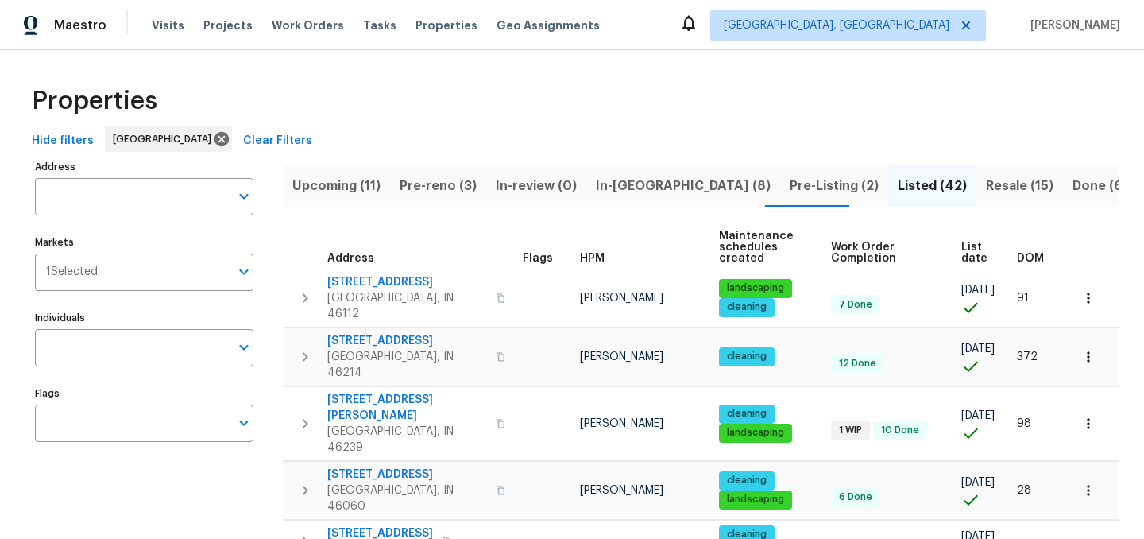
click at [790, 182] on span "Pre-Listing (2)" at bounding box center [834, 186] width 89 height 22
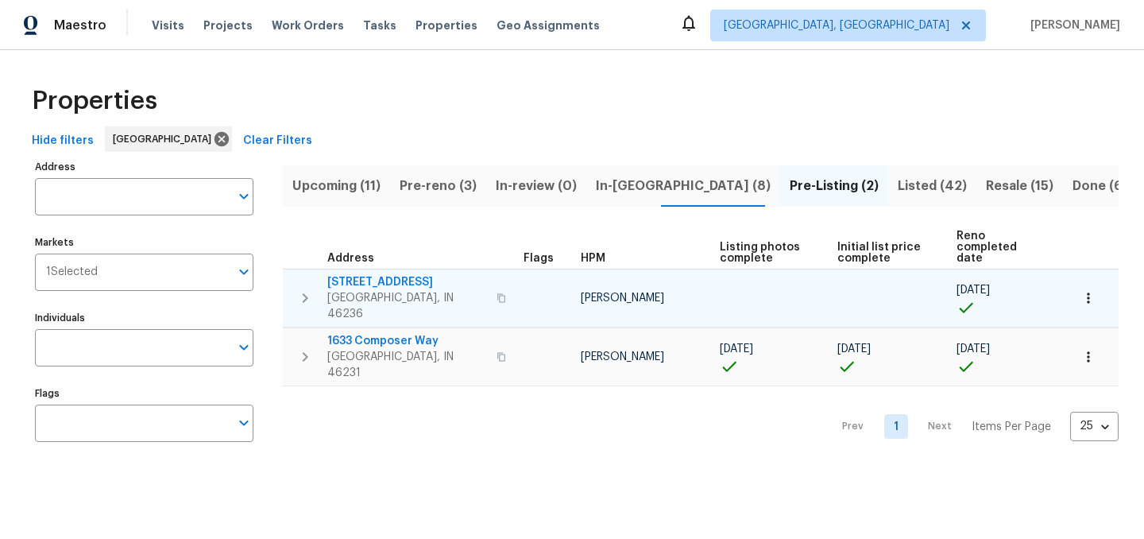
click at [371, 274] on span "7228 River Birch Ln" at bounding box center [407, 282] width 160 height 16
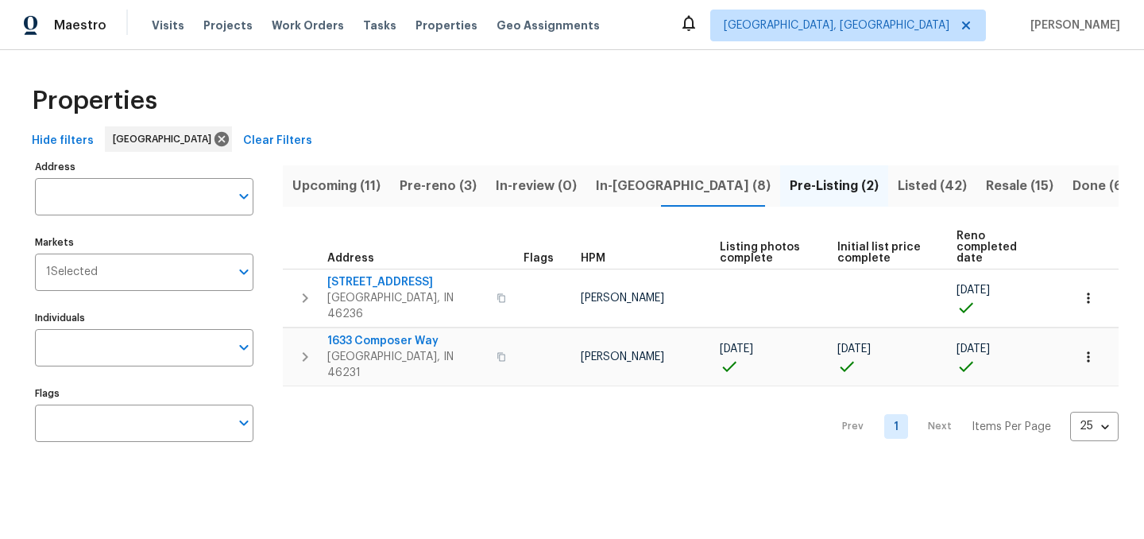
click at [613, 196] on span "In-reno (8)" at bounding box center [683, 186] width 175 height 22
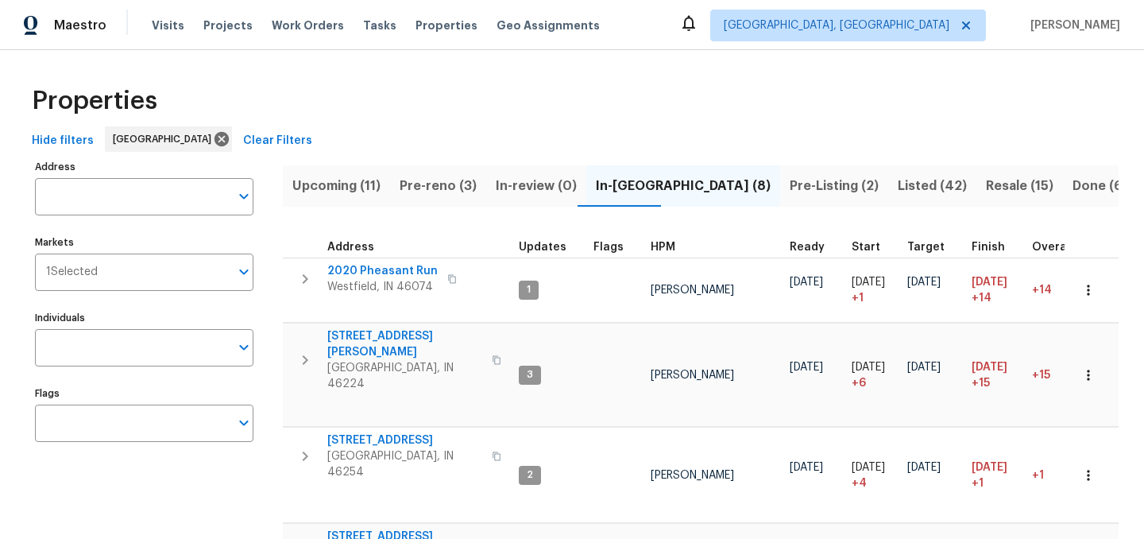
click at [443, 185] on span "Pre-reno (3)" at bounding box center [438, 186] width 77 height 22
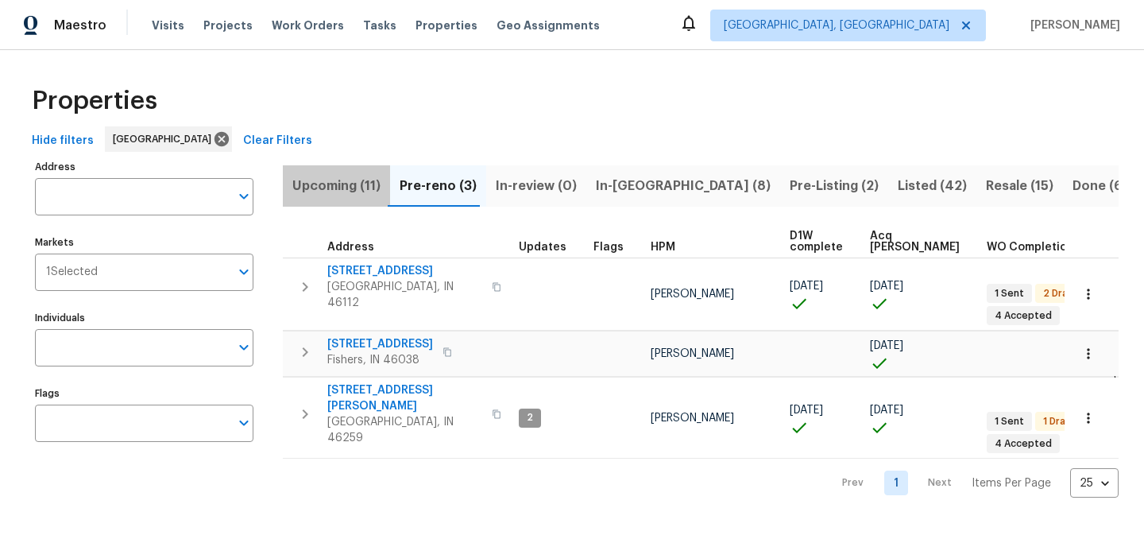
click at [351, 187] on span "Upcoming (11)" at bounding box center [336, 186] width 88 height 22
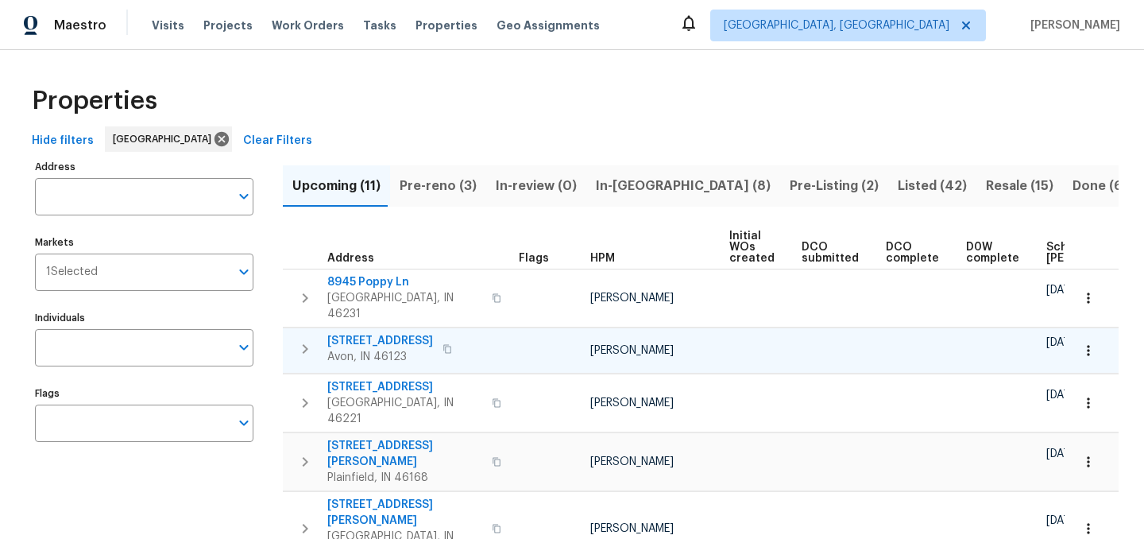
scroll to position [0, 191]
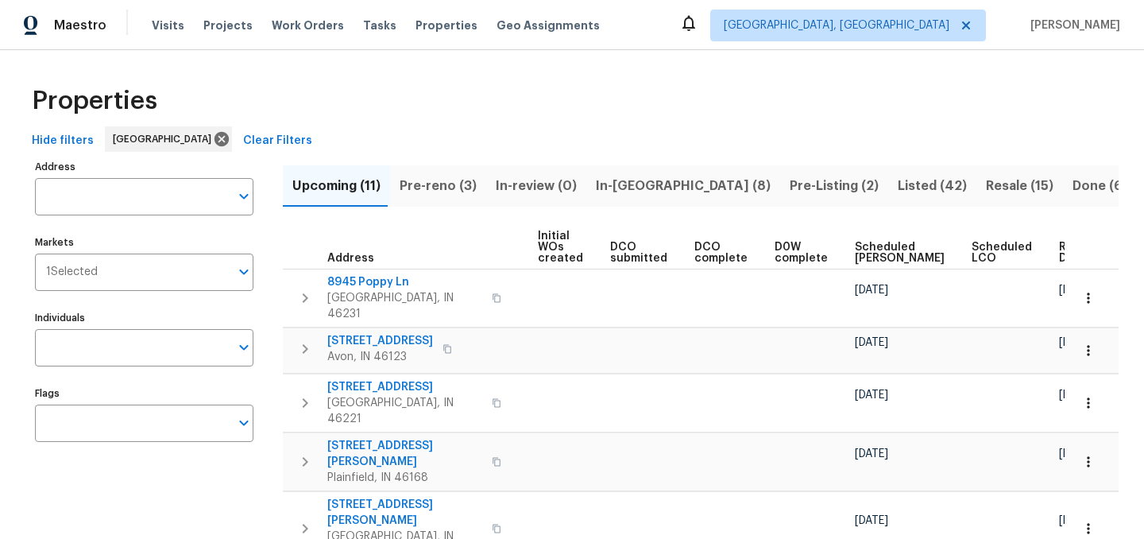
click at [1059, 254] on span "Ready Date" at bounding box center [1076, 253] width 35 height 22
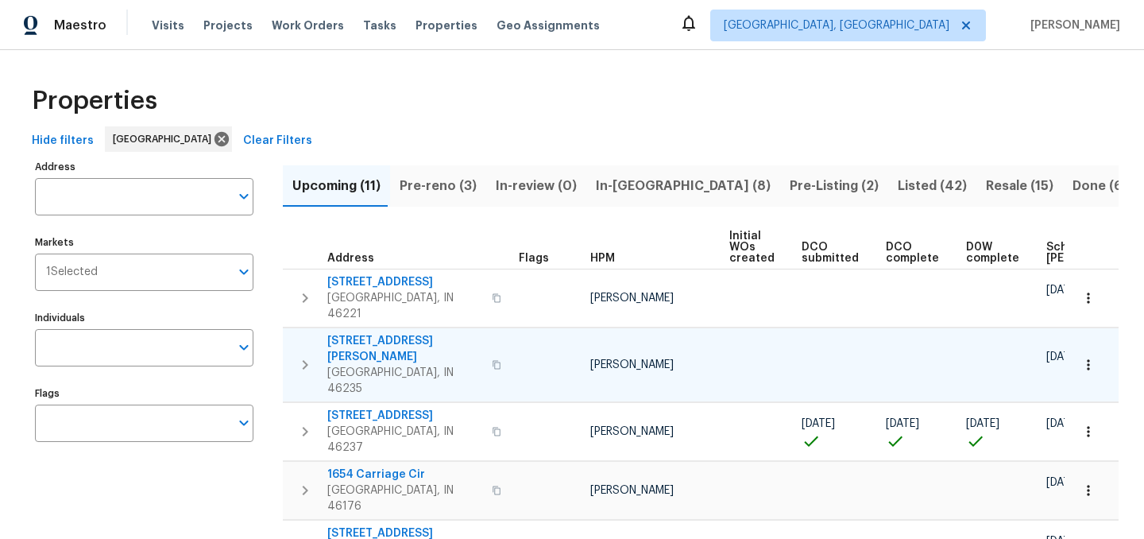
click at [392, 333] on span "3937 Candle Berry Dr" at bounding box center [404, 349] width 155 height 32
click at [493, 82] on div "Properties" at bounding box center [571, 100] width 1093 height 51
click at [898, 191] on span "Listed (42)" at bounding box center [932, 186] width 69 height 22
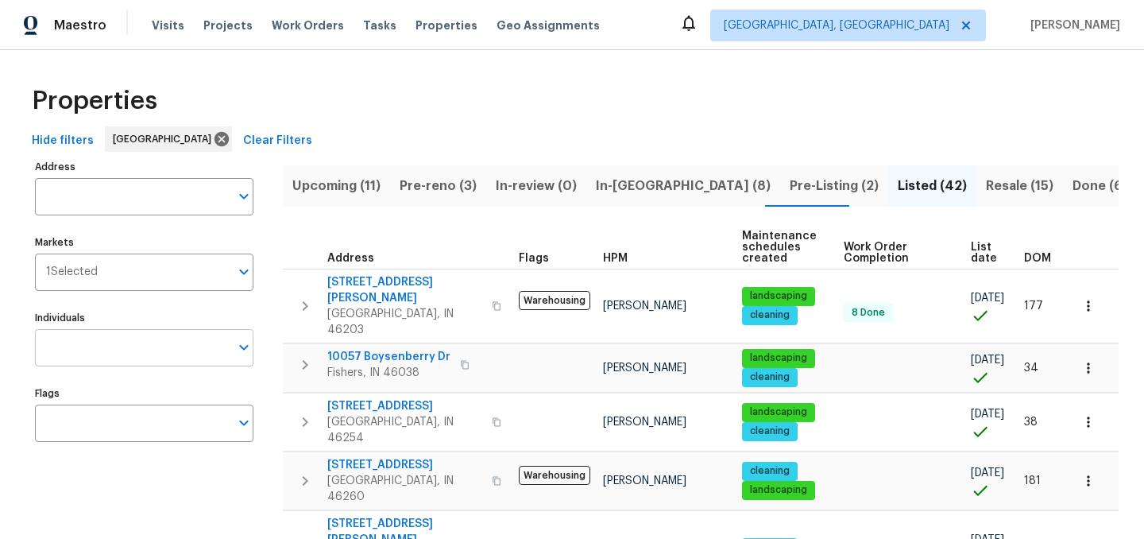
click at [111, 344] on input "Individuals" at bounding box center [132, 347] width 195 height 37
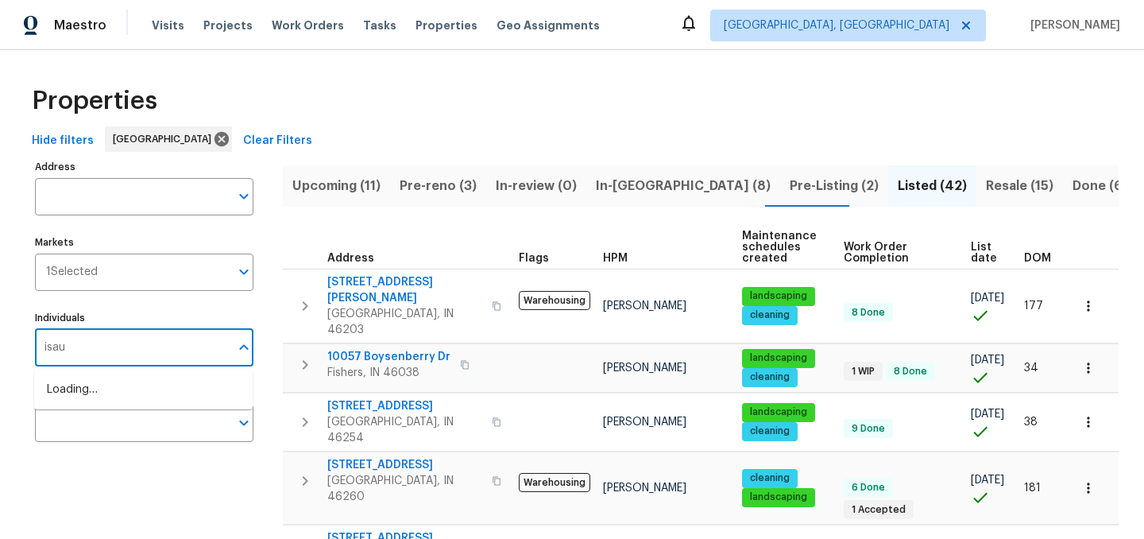
type input "isaul"
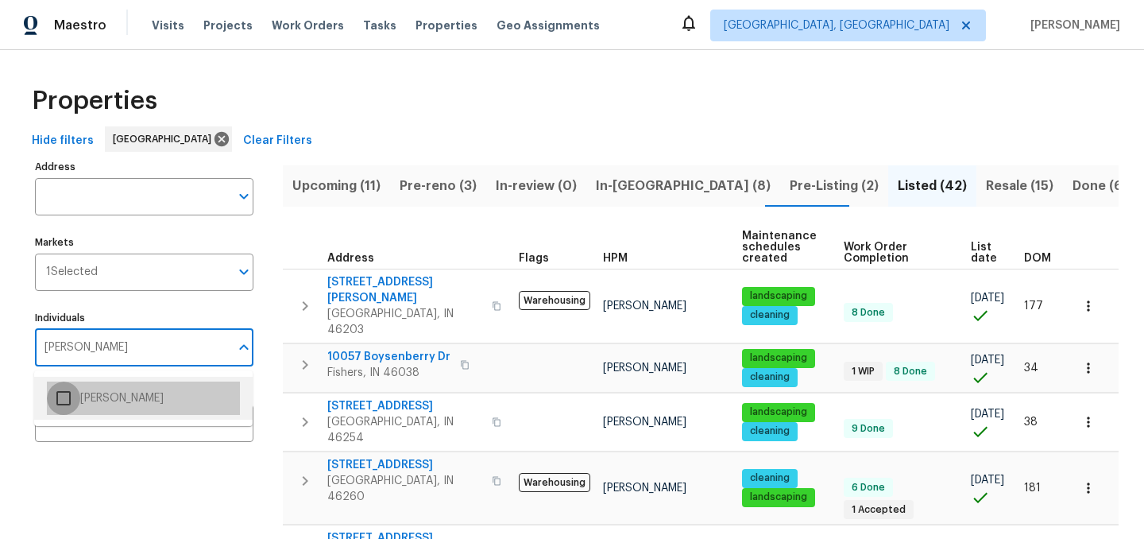
click at [65, 401] on input "checkbox" at bounding box center [63, 397] width 33 height 33
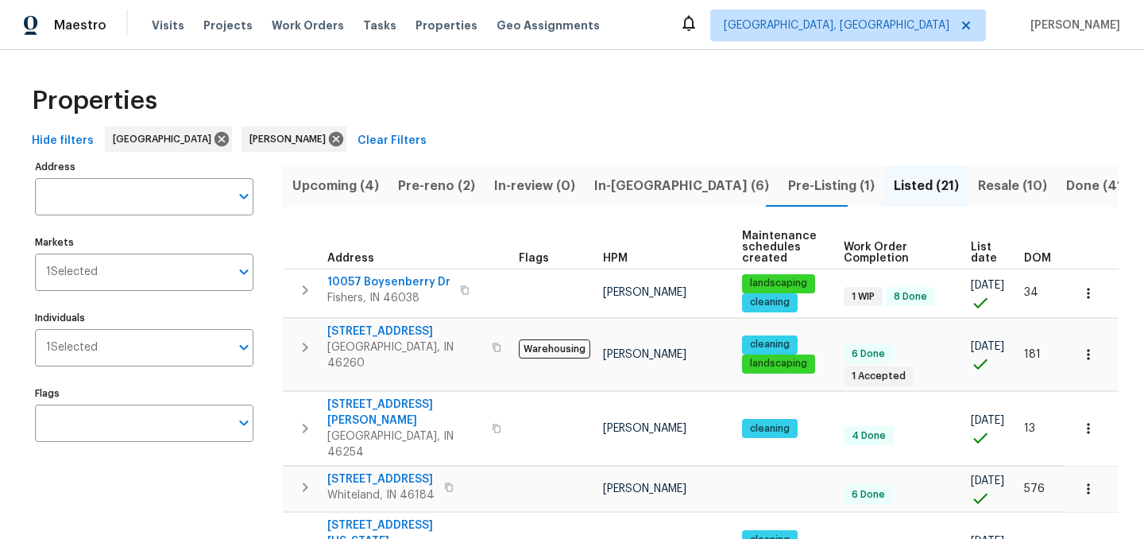
click at [766, 147] on div "Hide filters Indianapolis Isaul Martinez Clear Filters" at bounding box center [571, 140] width 1093 height 29
click at [788, 192] on span "Pre-Listing (1)" at bounding box center [831, 186] width 87 height 22
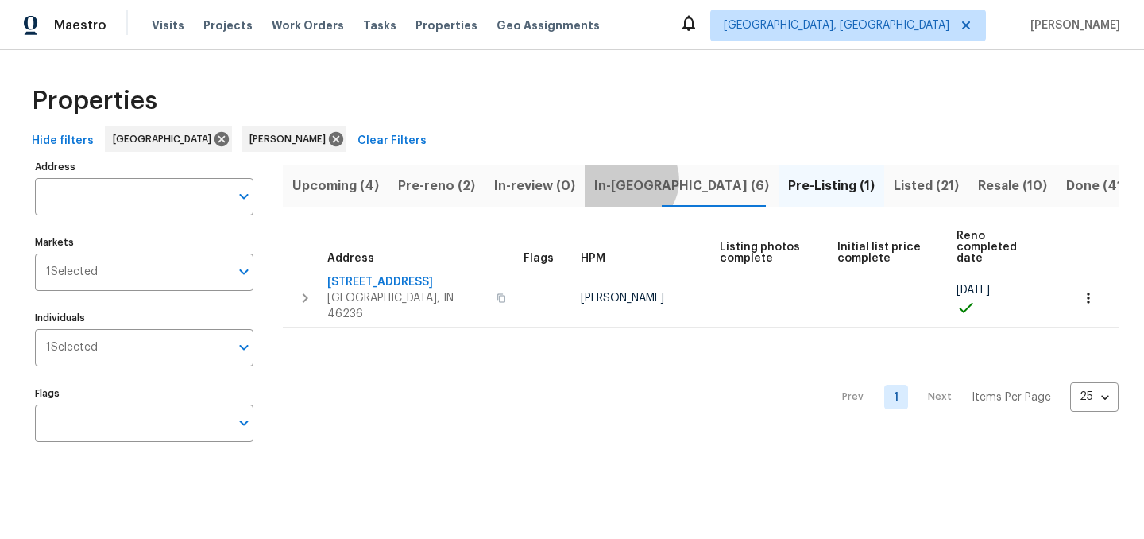
click at [620, 180] on span "In-reno (6)" at bounding box center [681, 186] width 175 height 22
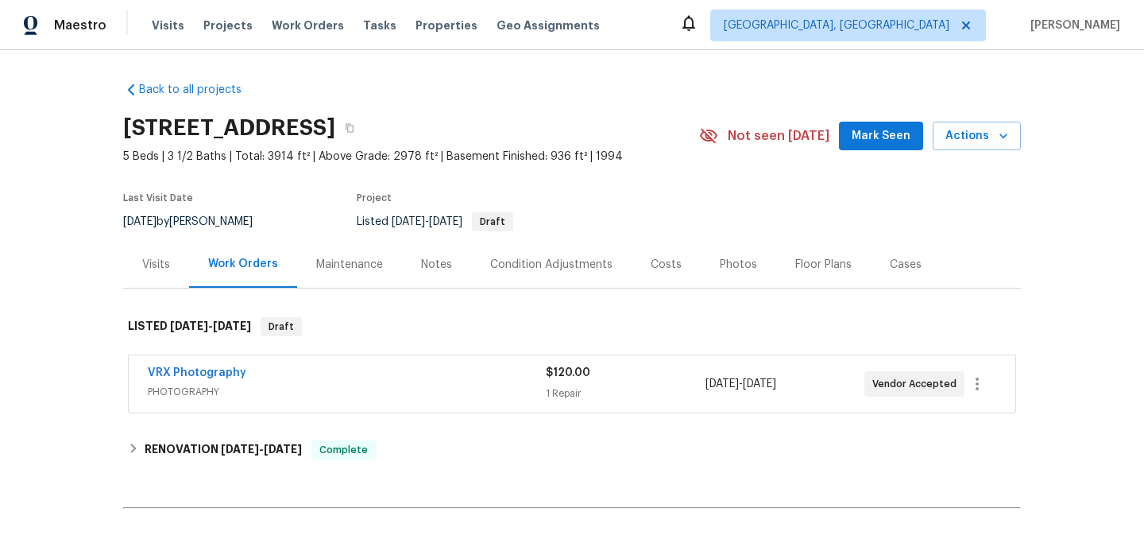
click at [442, 257] on div "Notes" at bounding box center [436, 265] width 31 height 16
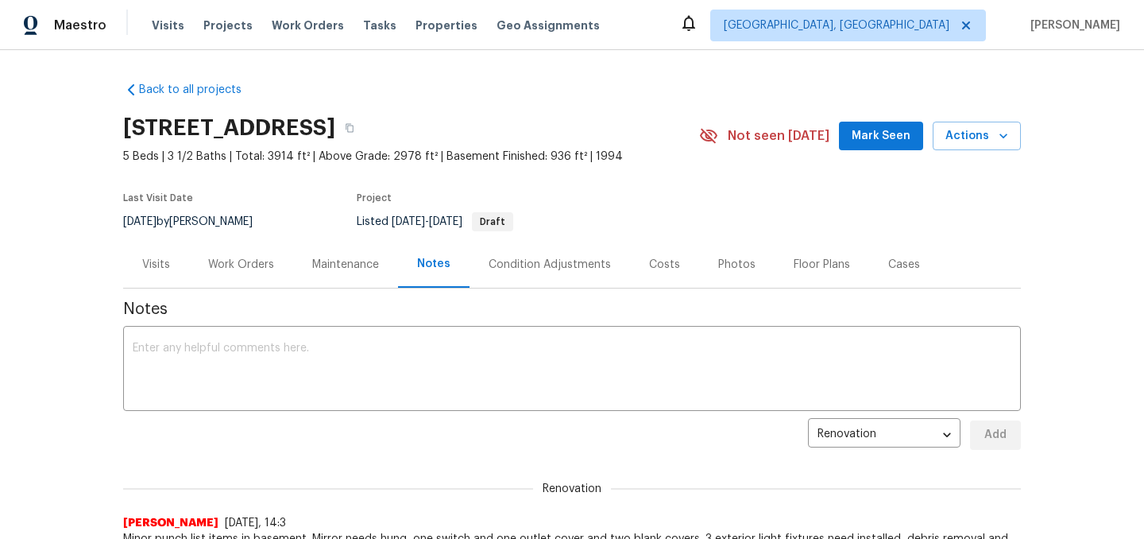
click at [272, 278] on div "Work Orders" at bounding box center [241, 264] width 104 height 47
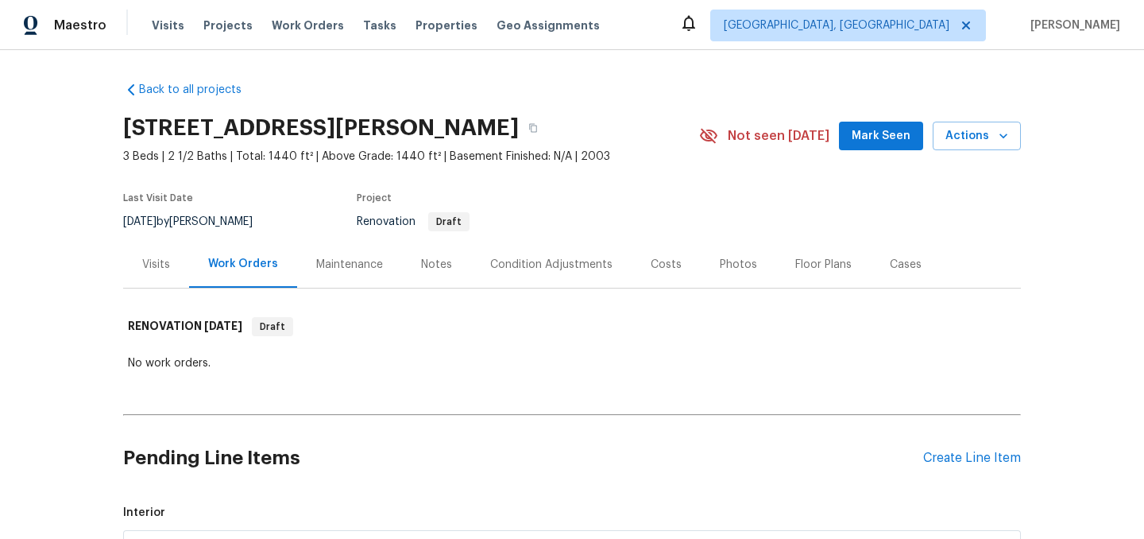
click at [514, 271] on div "Condition Adjustments" at bounding box center [551, 265] width 122 height 16
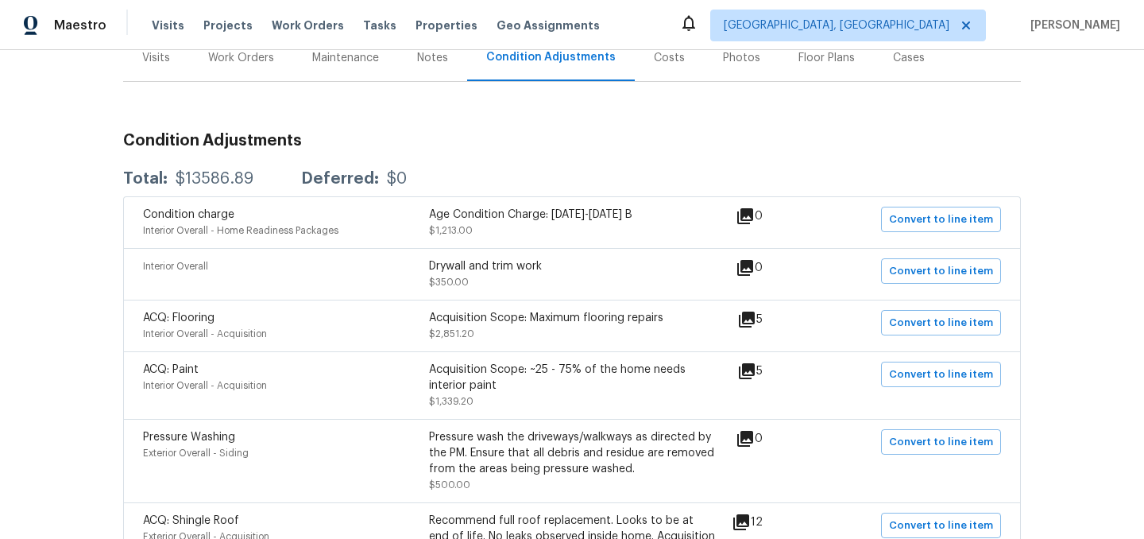
scroll to position [226, 0]
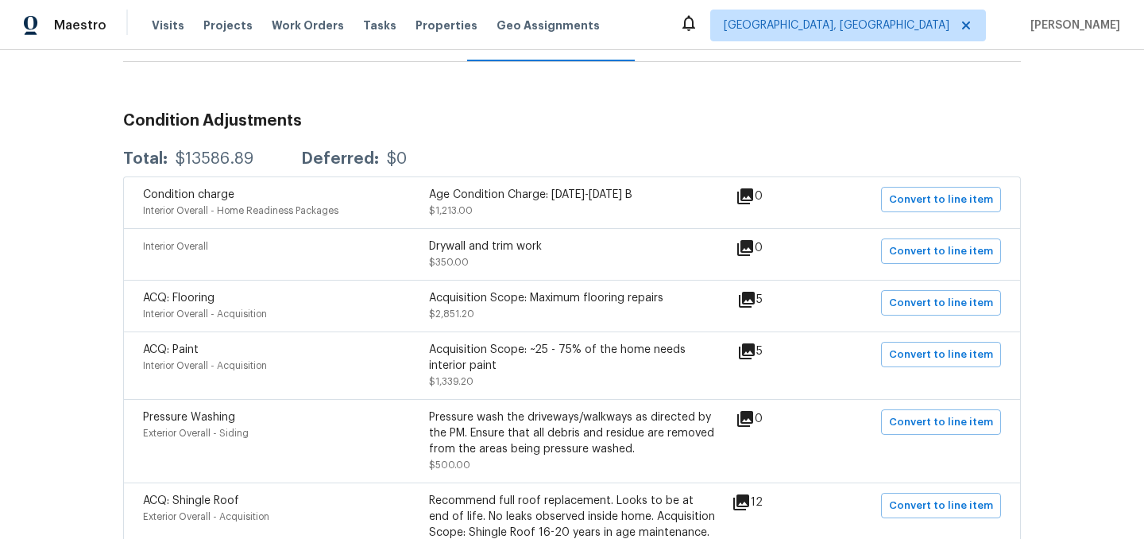
click at [753, 301] on icon at bounding box center [746, 299] width 19 height 19
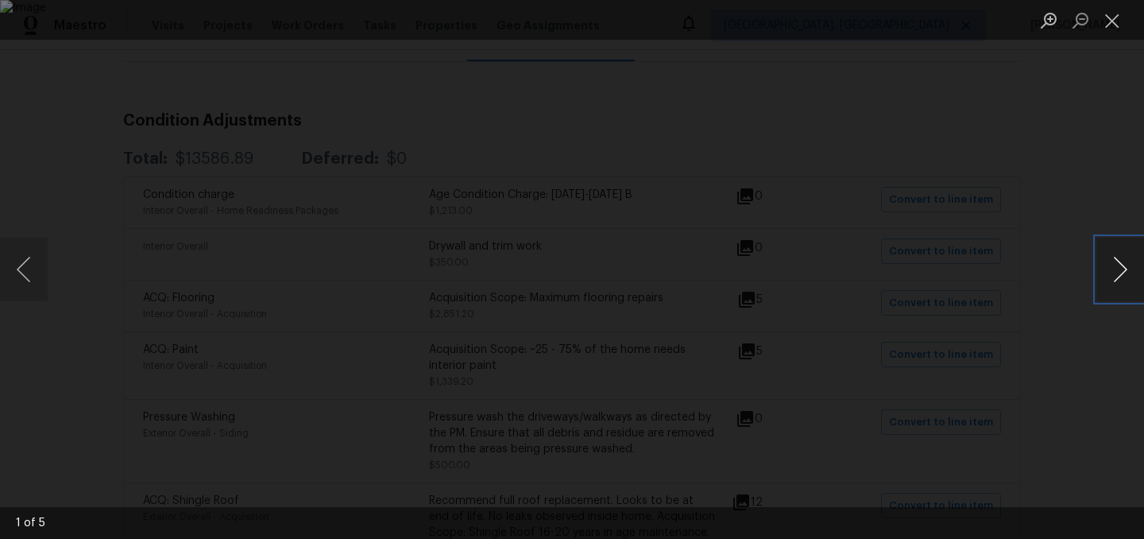
click at [1115, 272] on button "Next image" at bounding box center [1120, 270] width 48 height 64
click at [1121, 23] on button "Close lightbox" at bounding box center [1112, 20] width 32 height 28
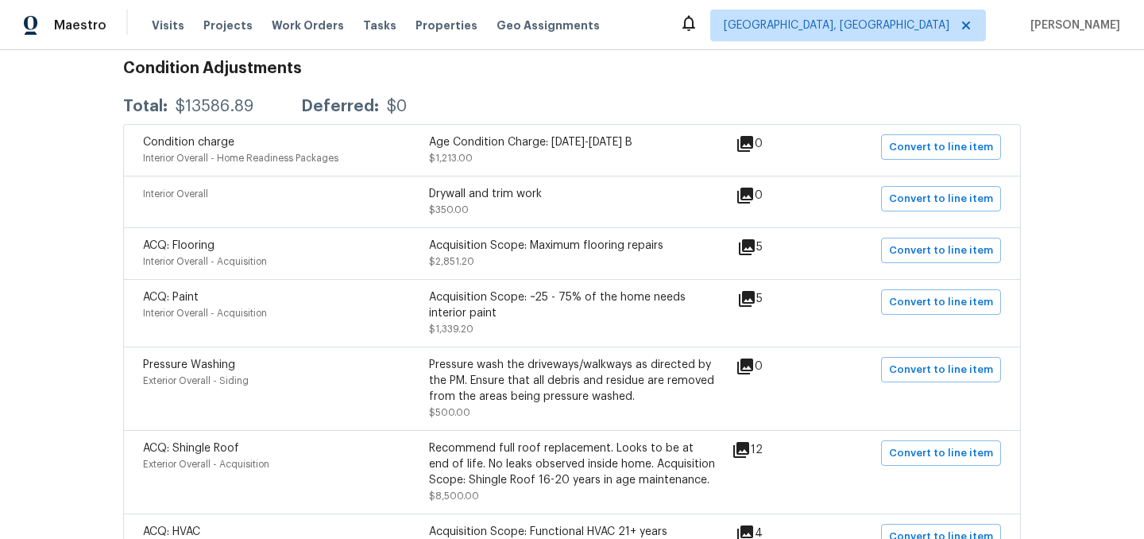
scroll to position [284, 0]
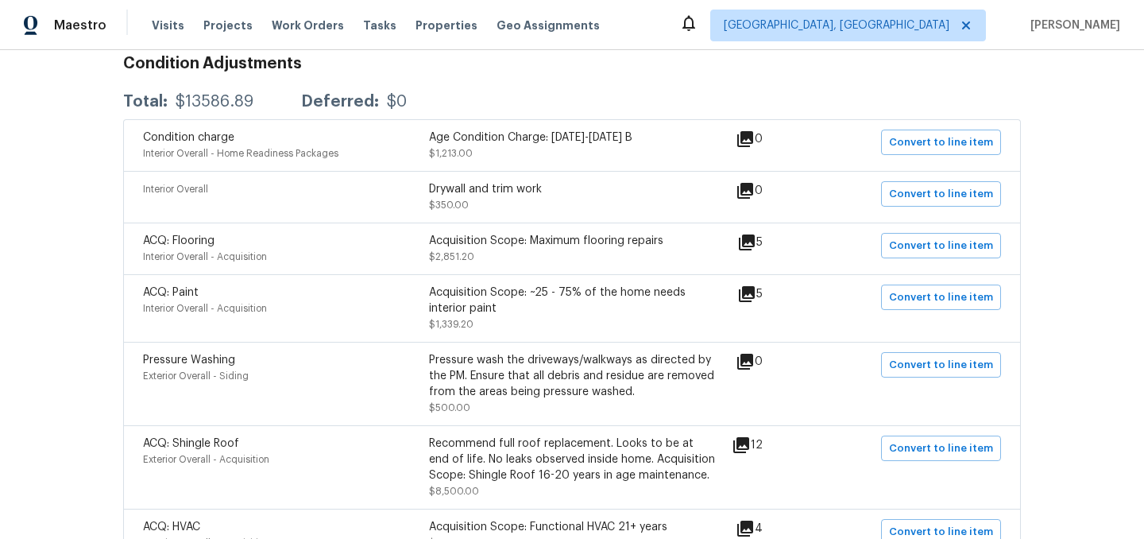
click at [748, 298] on icon at bounding box center [746, 293] width 19 height 19
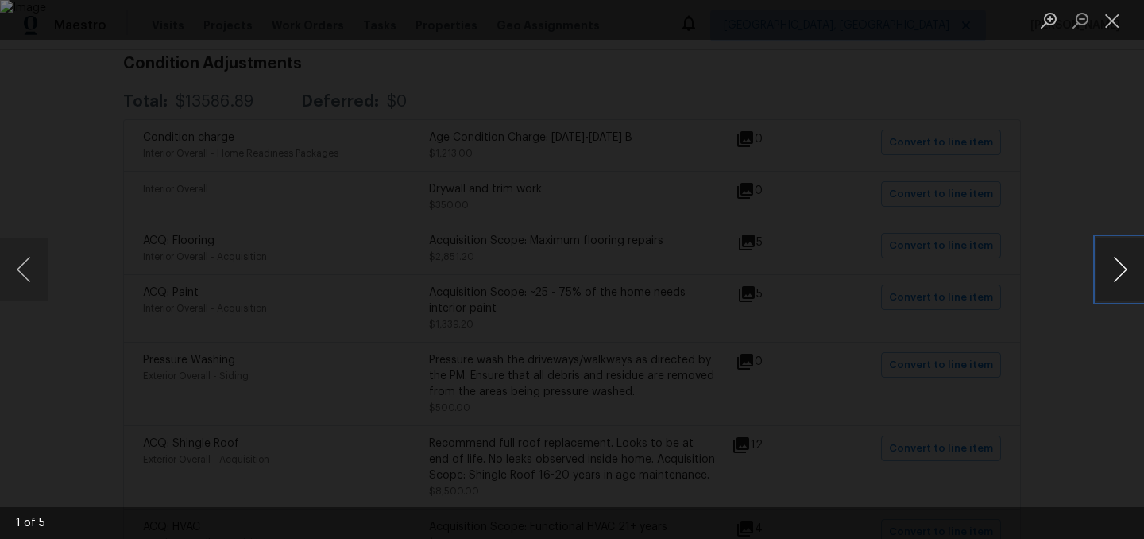
click at [1123, 265] on button "Next image" at bounding box center [1120, 270] width 48 height 64
click at [1118, 21] on button "Close lightbox" at bounding box center [1112, 20] width 32 height 28
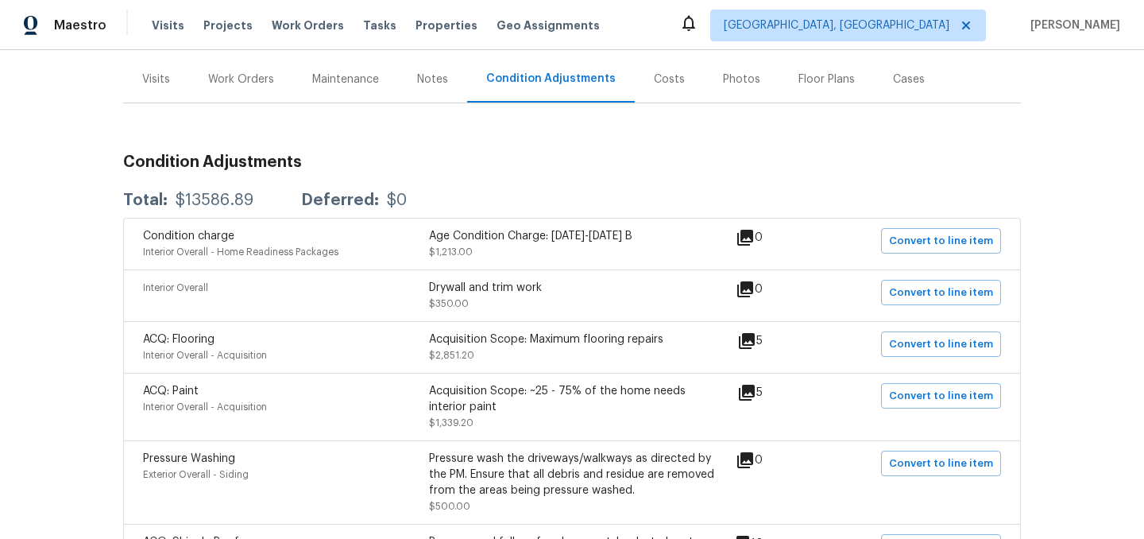
scroll to position [0, 0]
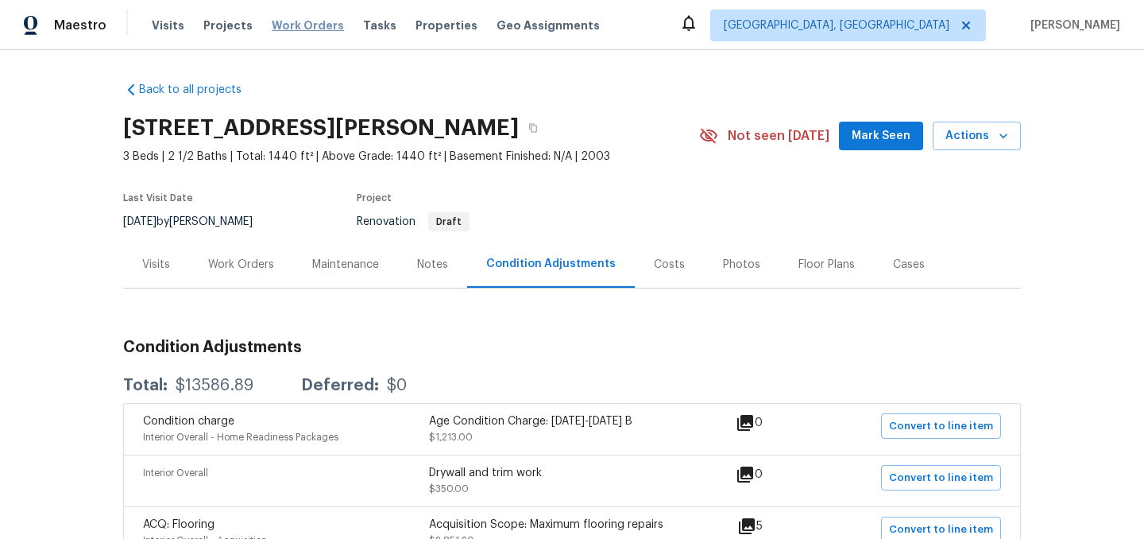
click at [286, 22] on span "Work Orders" at bounding box center [308, 25] width 72 height 16
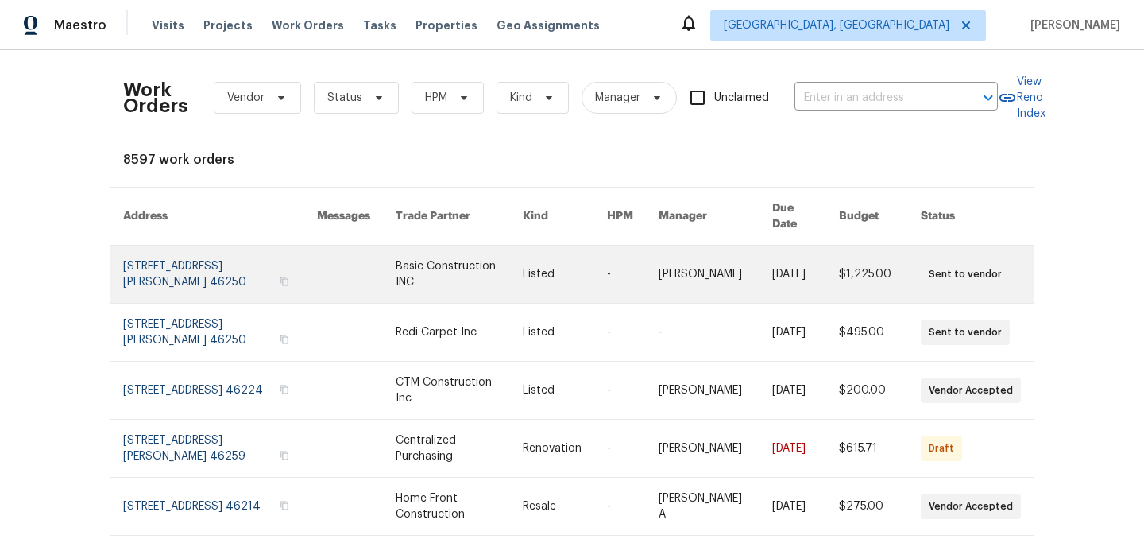
click at [188, 261] on link at bounding box center [220, 273] width 194 height 57
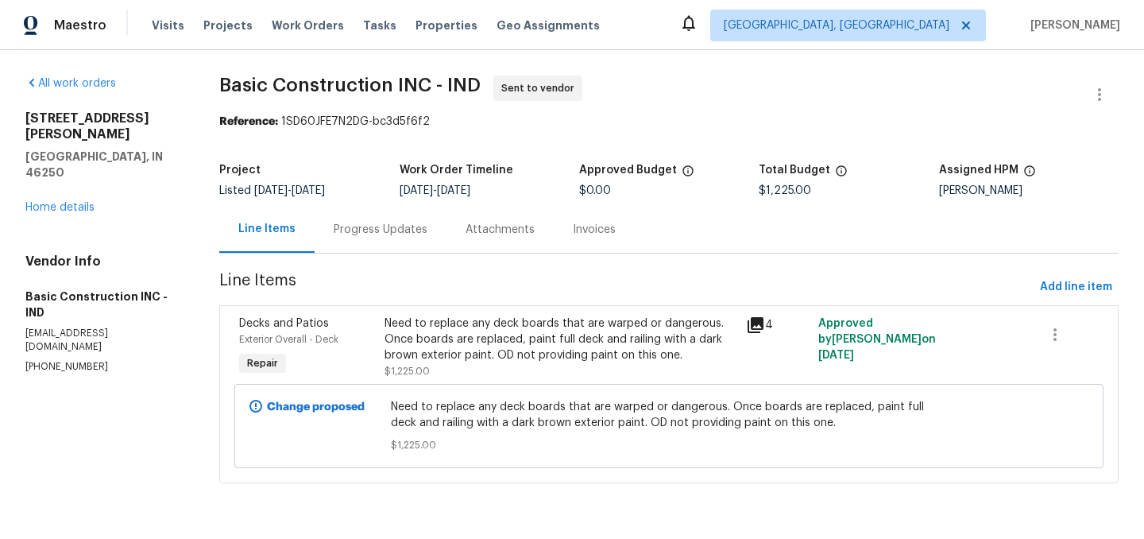
click at [363, 235] on div "Progress Updates" at bounding box center [381, 230] width 94 height 16
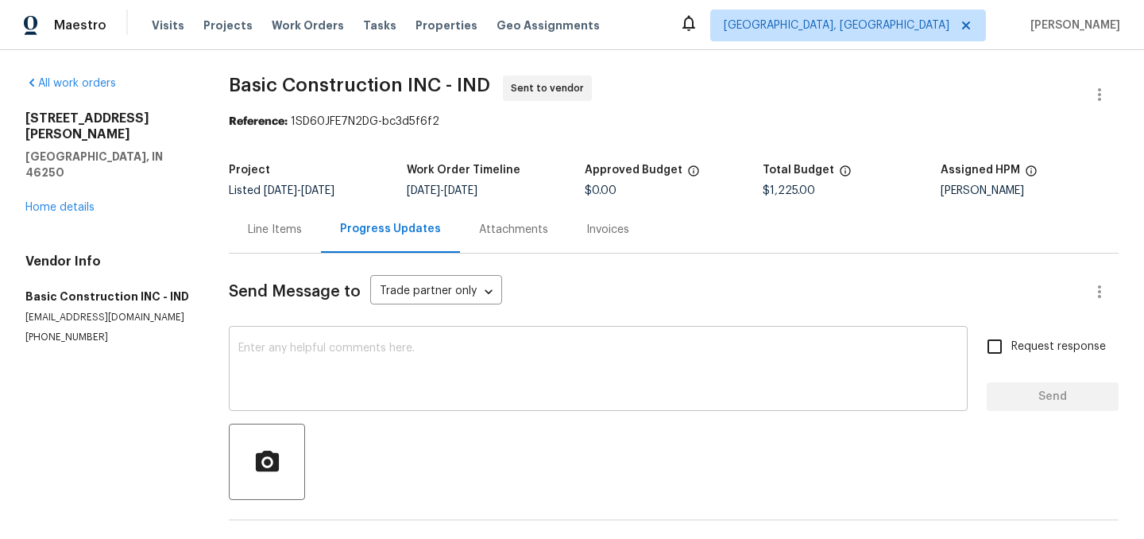
click at [369, 365] on textarea at bounding box center [598, 370] width 720 height 56
click at [50, 202] on link "Home details" at bounding box center [59, 207] width 69 height 11
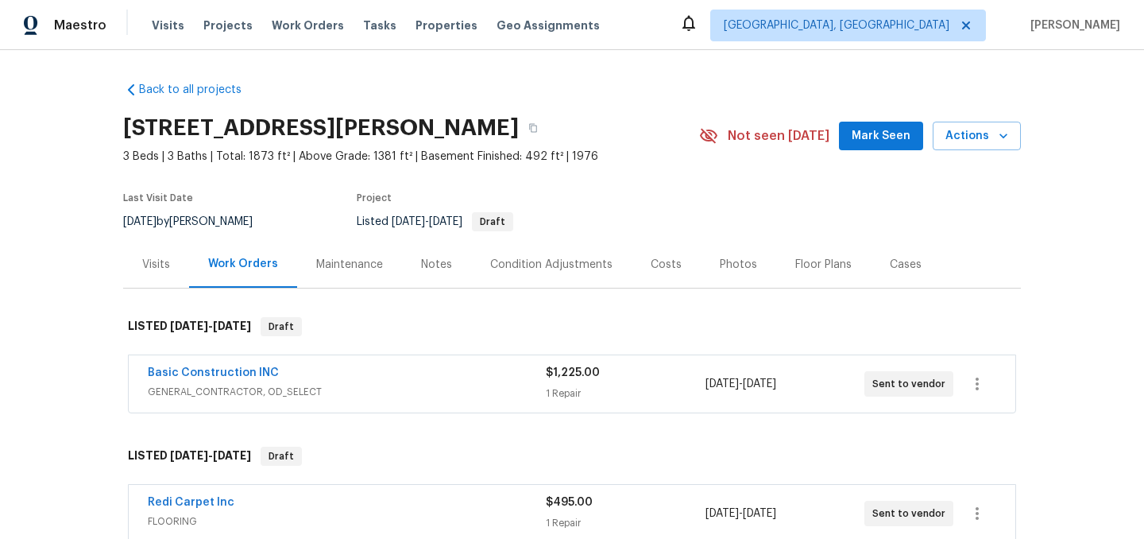
click at [426, 257] on div "Notes" at bounding box center [436, 265] width 31 height 16
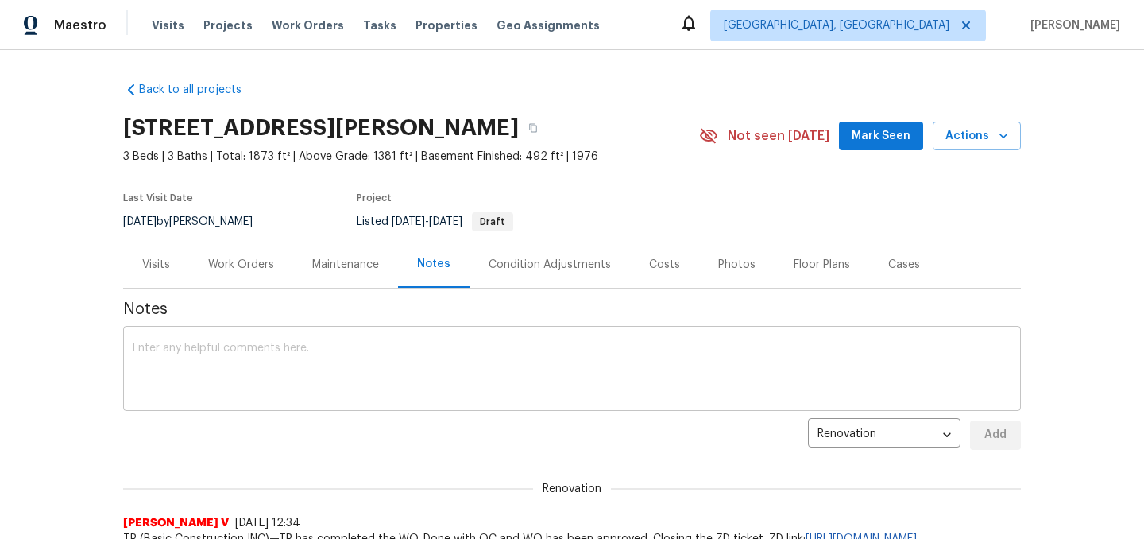
click at [297, 376] on textarea at bounding box center [572, 370] width 879 height 56
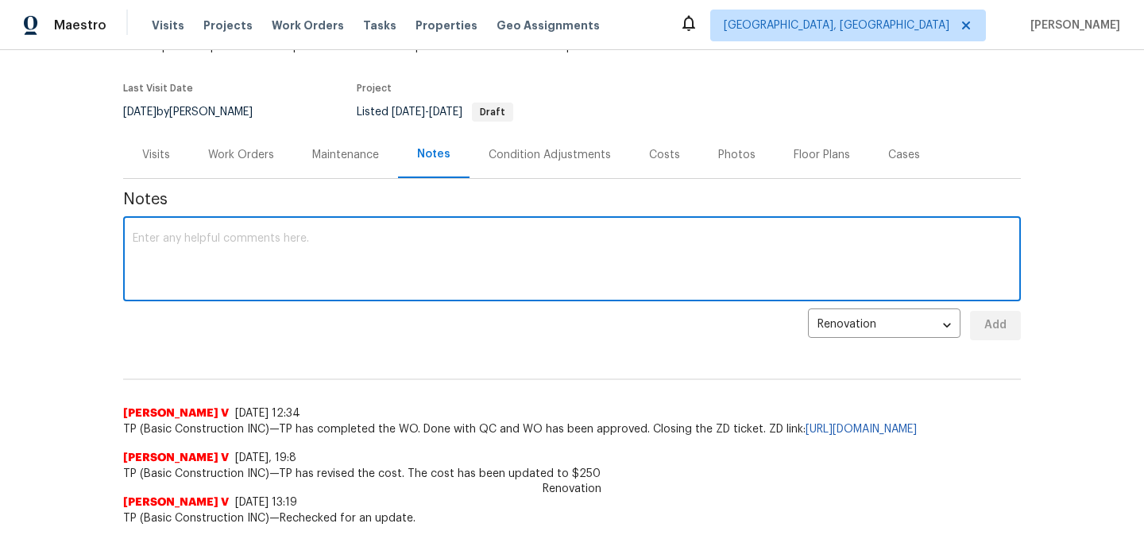
scroll to position [111, 0]
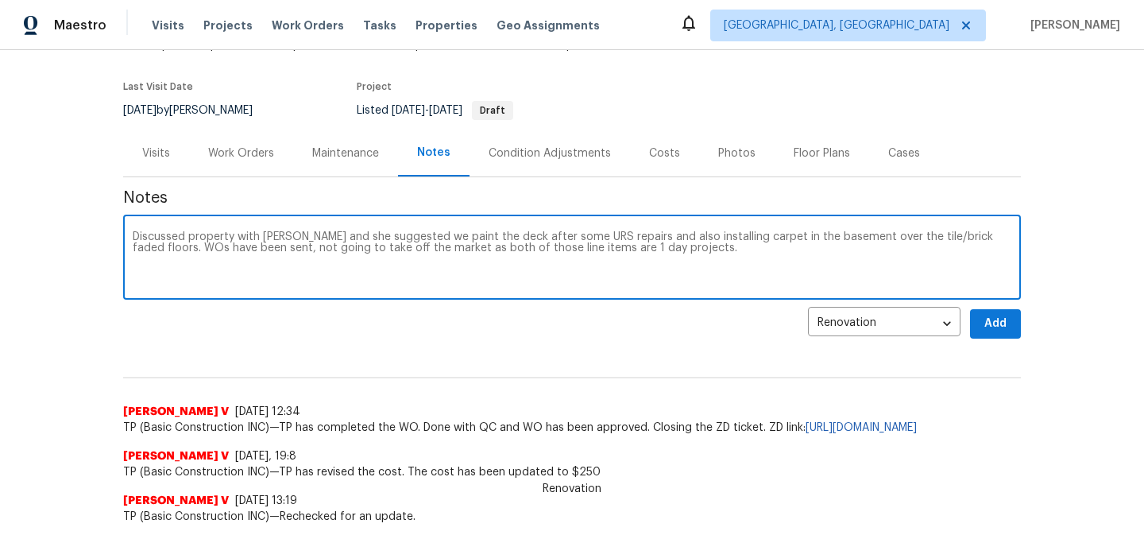
type textarea "Discussed property with Michelle and she suggested we paint the deck after some…"
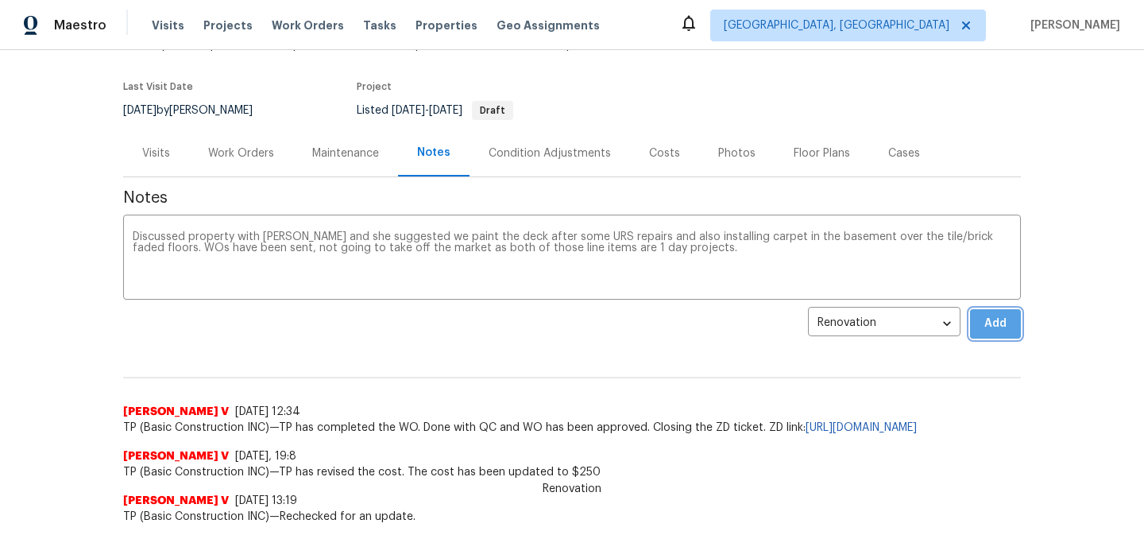
click at [1001, 322] on span "Add" at bounding box center [995, 324] width 25 height 20
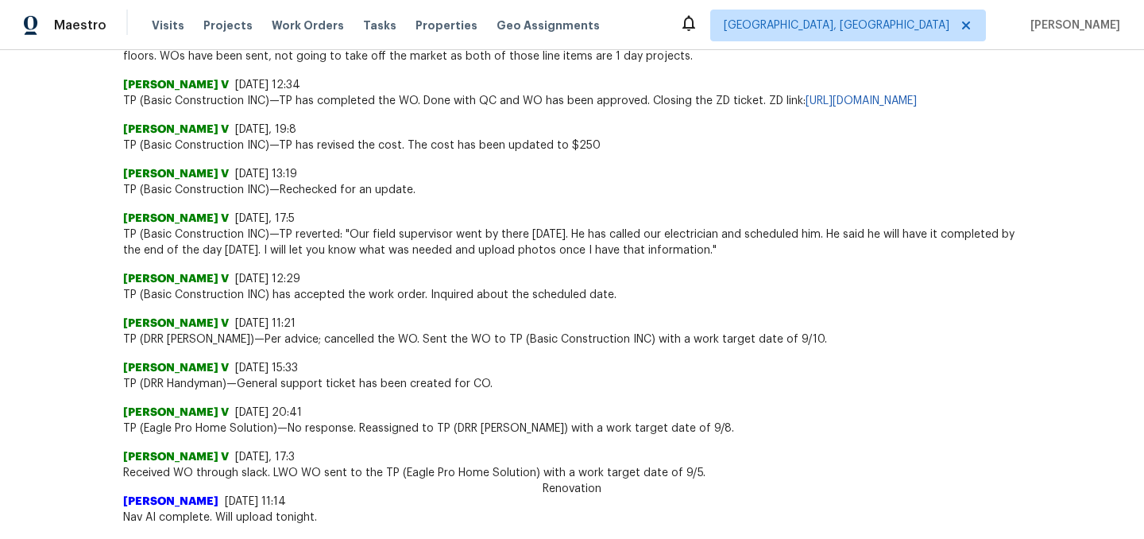
scroll to position [0, 0]
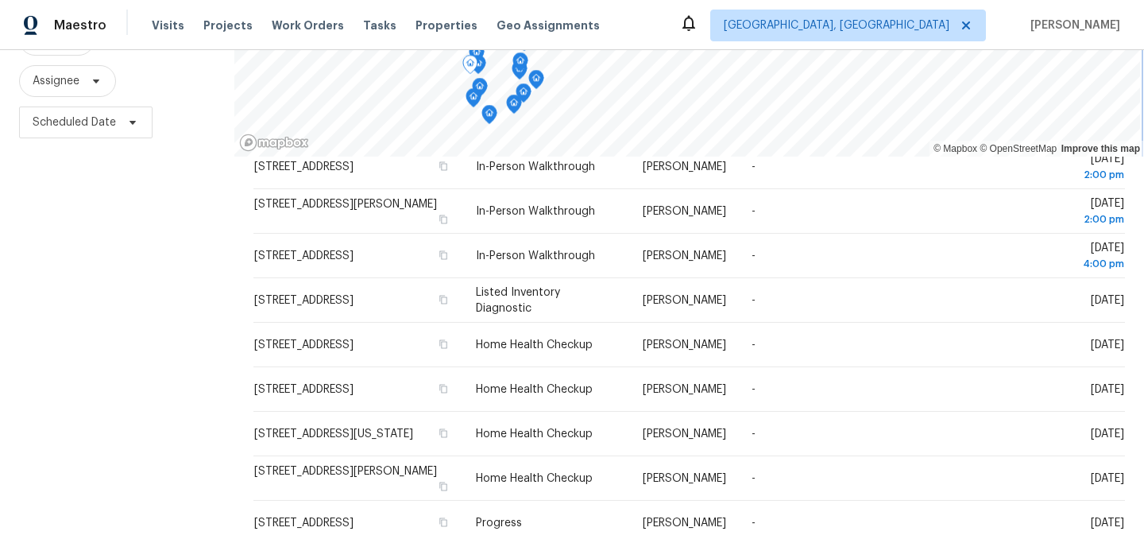
scroll to position [228, 0]
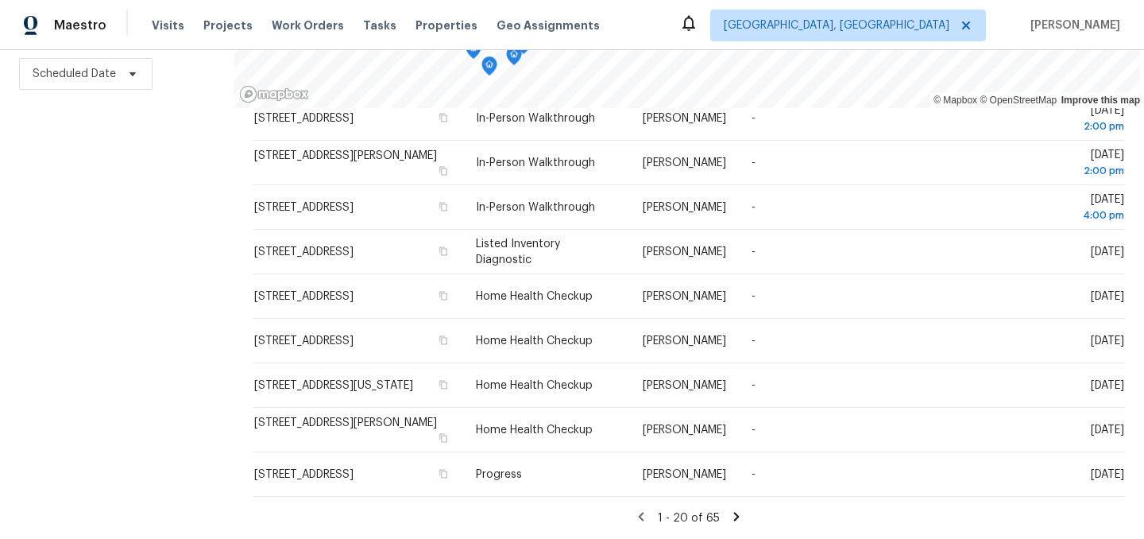
click at [734, 516] on icon at bounding box center [737, 516] width 6 height 9
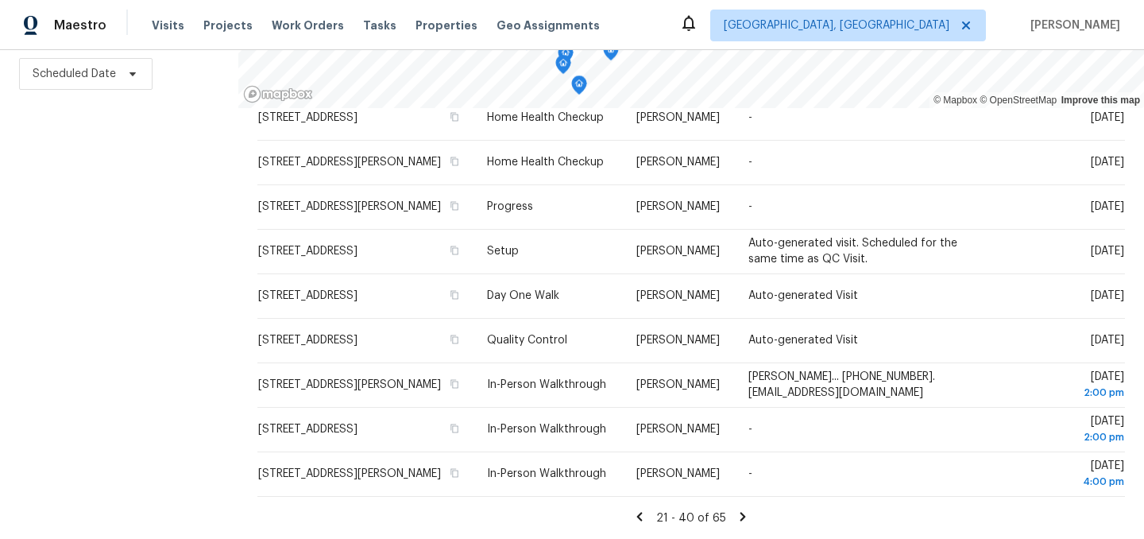
click at [740, 516] on icon at bounding box center [743, 516] width 6 height 9
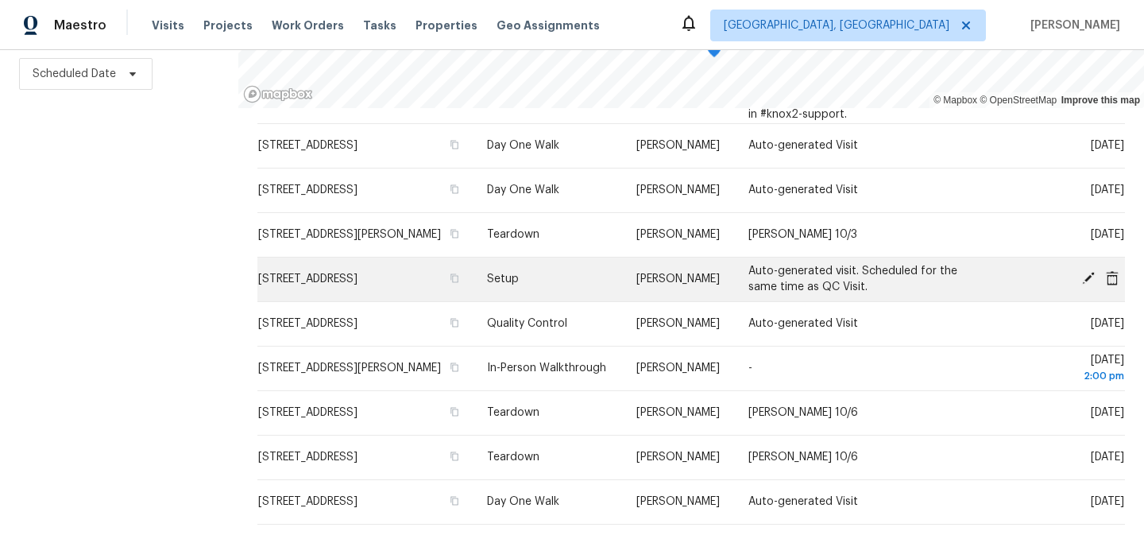
scroll to position [834, 0]
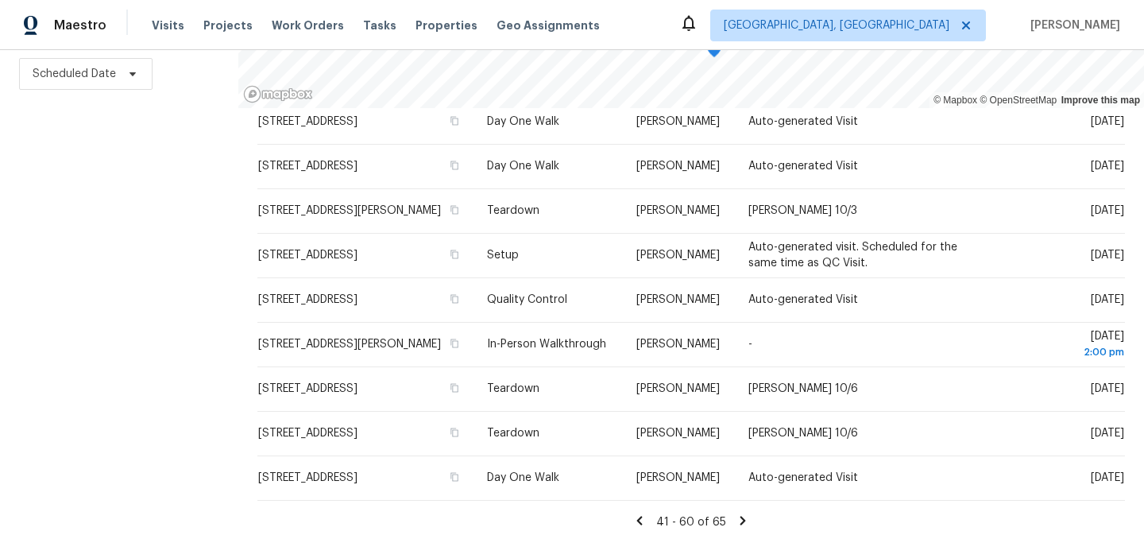
click at [740, 513] on icon at bounding box center [743, 520] width 14 height 14
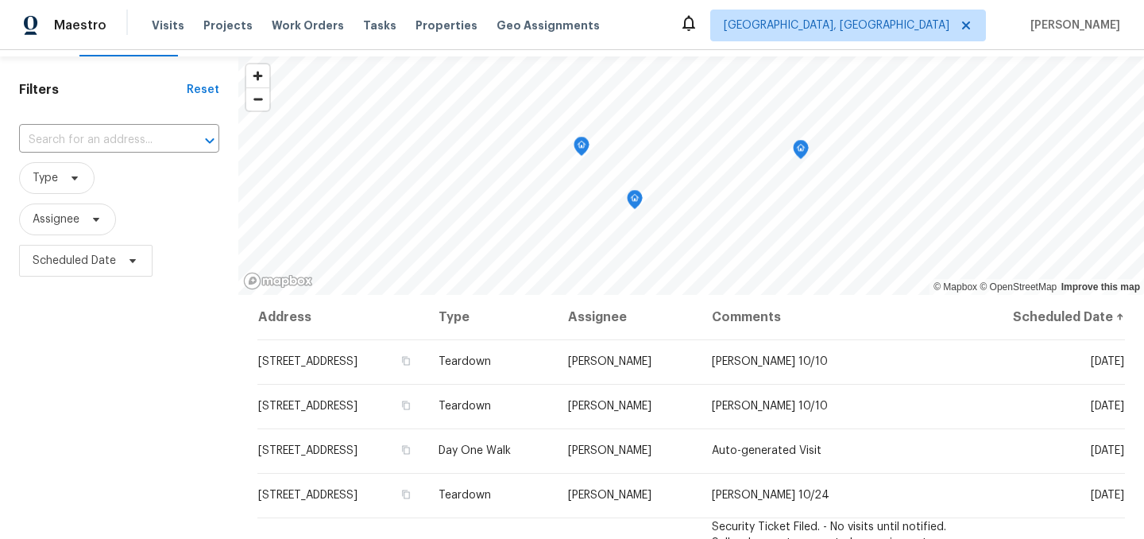
scroll to position [44, 0]
